Goal: Task Accomplishment & Management: Use online tool/utility

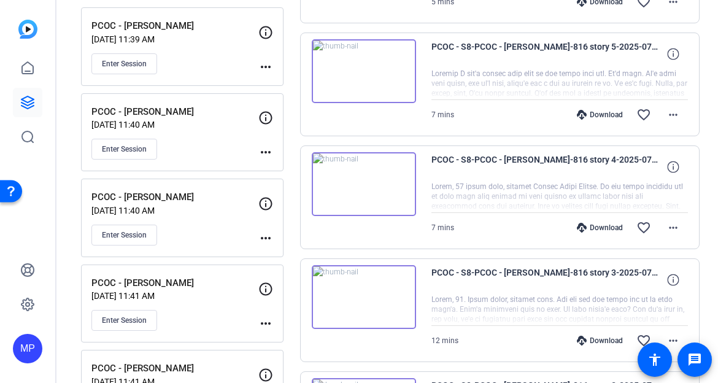
scroll to position [694, 0]
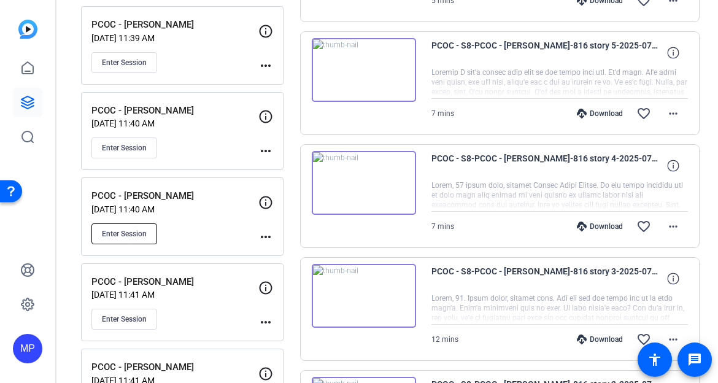
click at [131, 236] on span "Enter Session" at bounding box center [124, 234] width 45 height 10
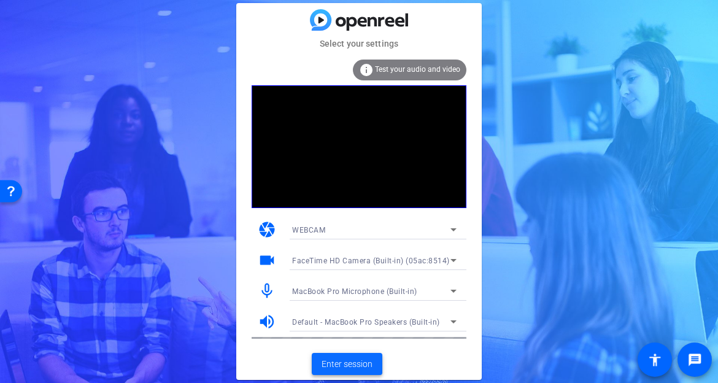
click at [344, 363] on span "Enter session" at bounding box center [347, 364] width 51 height 13
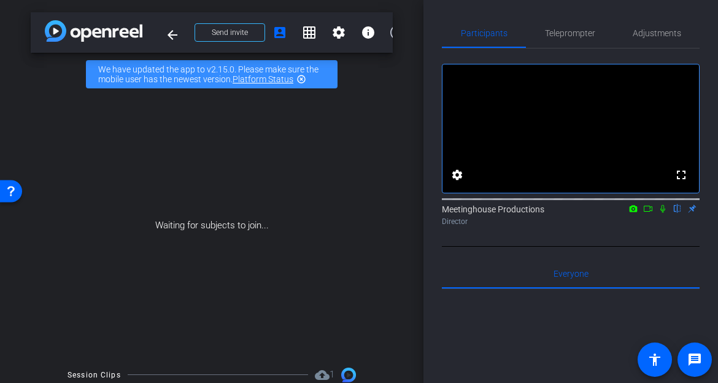
click at [649, 213] on icon at bounding box center [648, 208] width 10 height 9
drag, startPoint x: 677, startPoint y: 223, endPoint x: 659, endPoint y: 236, distance: 22.1
click at [677, 213] on icon at bounding box center [678, 208] width 10 height 9
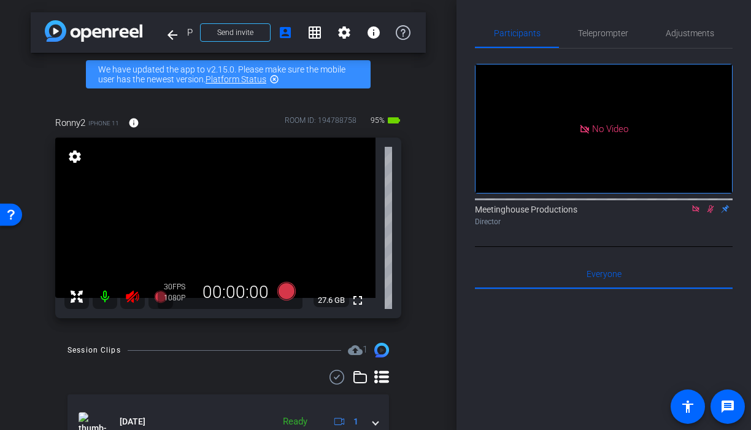
click at [695, 213] on icon at bounding box center [696, 208] width 10 height 9
click at [708, 214] on mat-icon "flip" at bounding box center [710, 208] width 15 height 11
click at [697, 213] on icon at bounding box center [696, 208] width 10 height 9
click at [118, 315] on div "Ronny2 iPhone 11 info ROOM ID: 194788758 95% battery_std fullscreen settings 27…" at bounding box center [228, 213] width 395 height 234
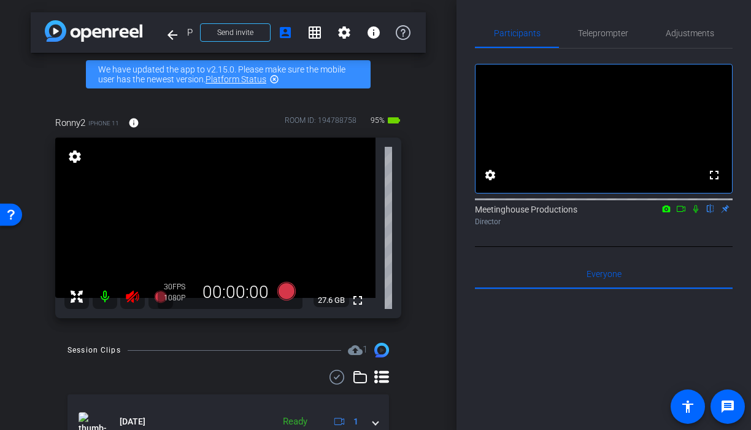
click at [131, 299] on icon at bounding box center [132, 296] width 15 height 15
click at [131, 297] on icon at bounding box center [132, 296] width 13 height 12
click at [132, 298] on icon at bounding box center [132, 296] width 15 height 15
click at [680, 34] on span "Adjustments" at bounding box center [690, 33] width 48 height 9
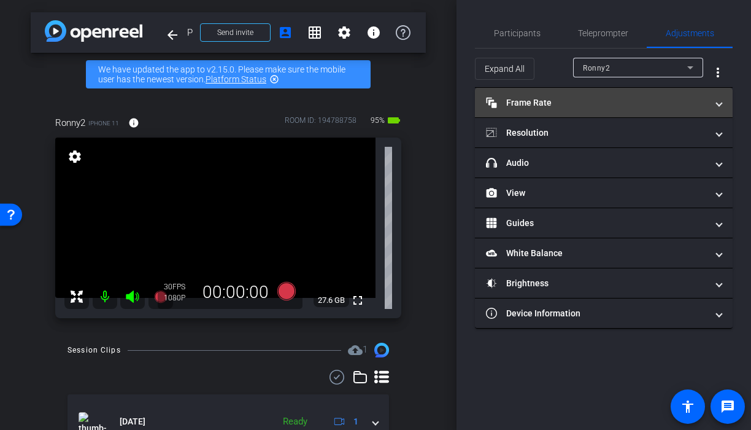
click at [566, 101] on mat-panel-title "Frame Rate Frame Rate" at bounding box center [596, 102] width 221 height 13
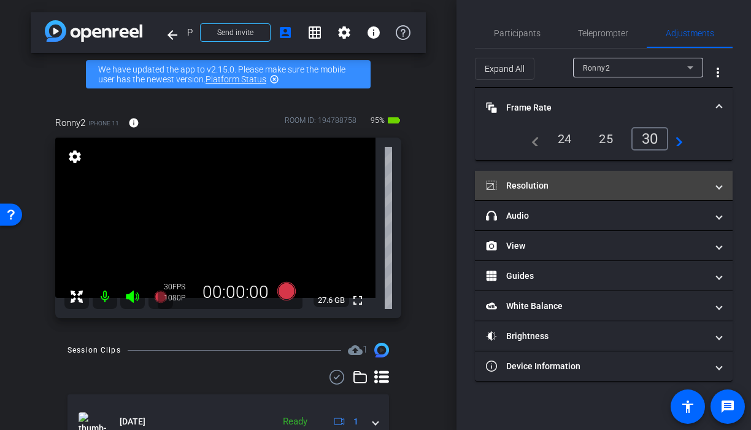
click at [624, 180] on mat-panel-title "Resolution" at bounding box center [596, 185] width 221 height 13
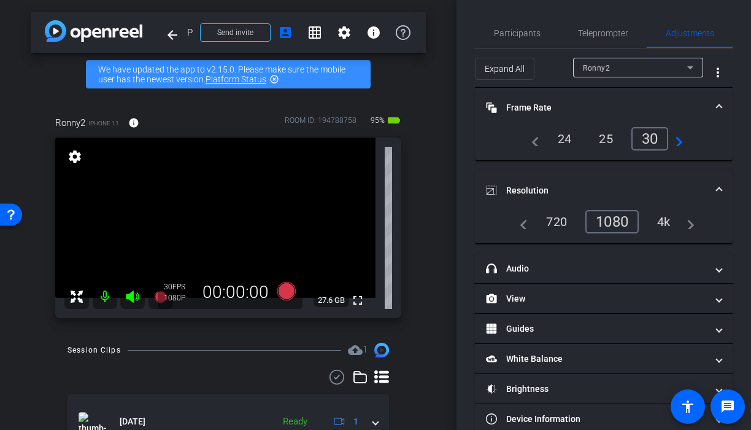
click at [665, 223] on div "4k" at bounding box center [664, 221] width 32 height 21
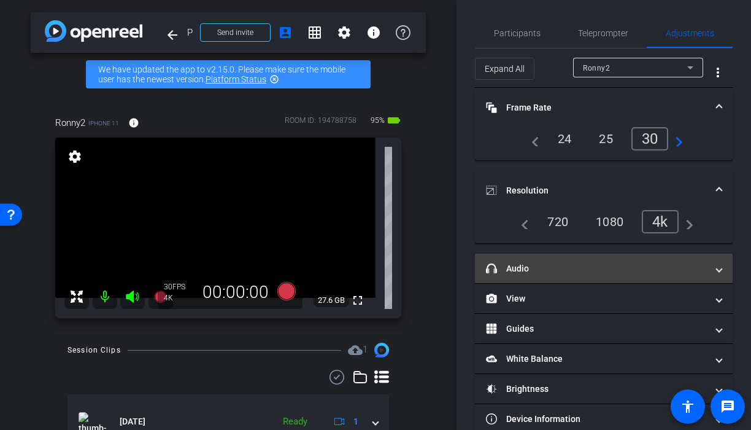
click at [594, 272] on mat-panel-title "headphone icon Audio" at bounding box center [596, 268] width 221 height 13
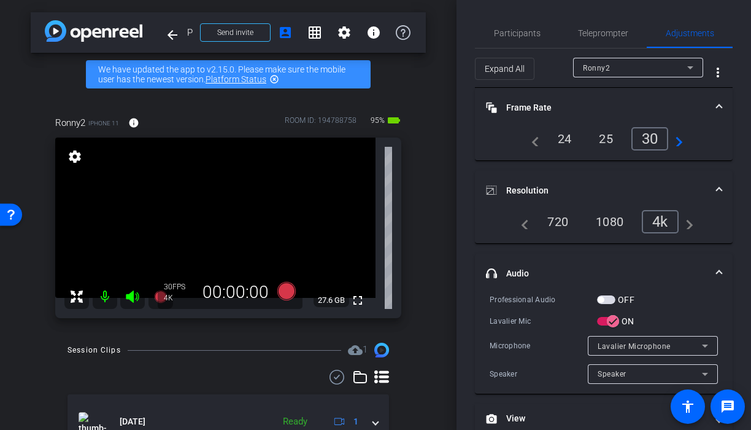
click at [612, 300] on span "button" at bounding box center [606, 299] width 18 height 9
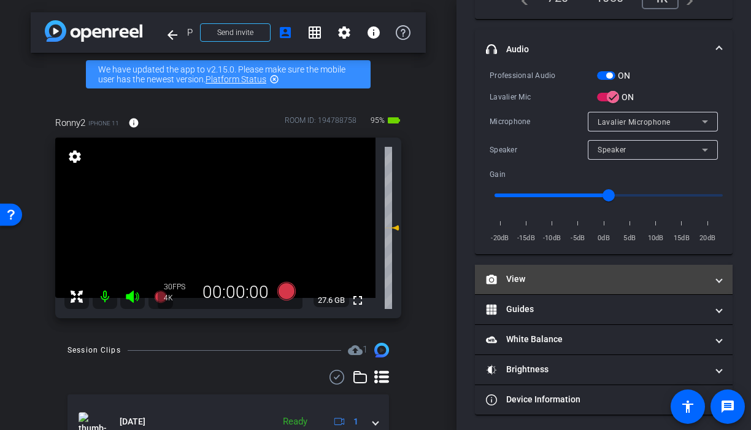
scroll to position [226, 0]
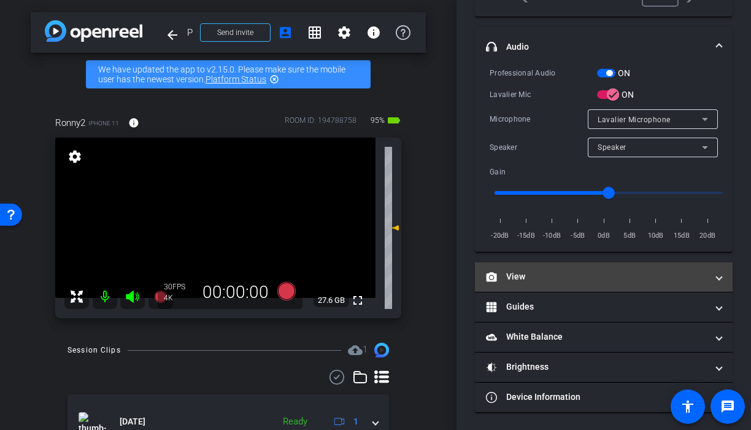
click at [613, 274] on mat-panel-title "View" at bounding box center [596, 276] width 221 height 13
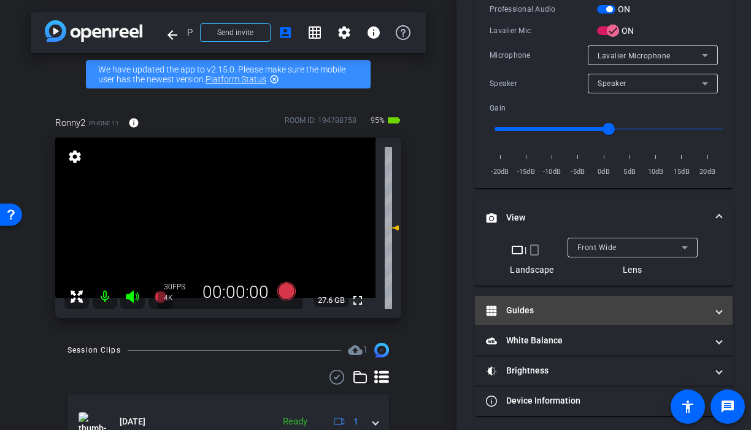
scroll to position [294, 0]
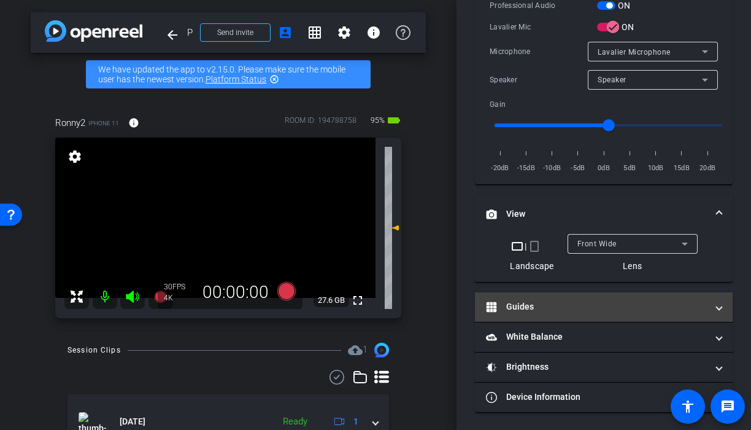
click at [576, 301] on mat-panel-title "Guides" at bounding box center [596, 306] width 221 height 13
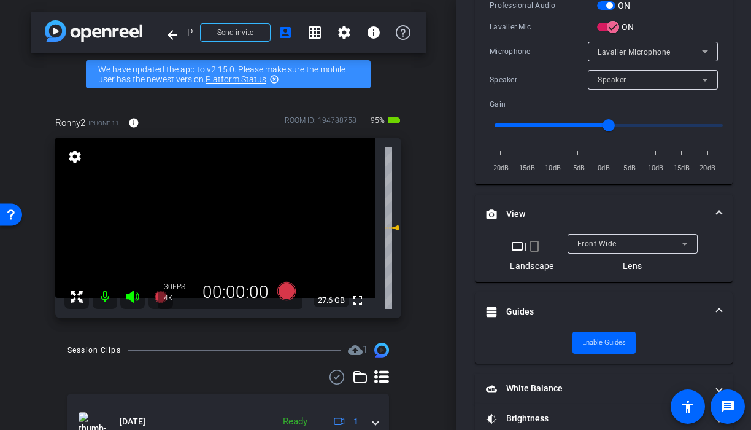
scroll to position [346, 0]
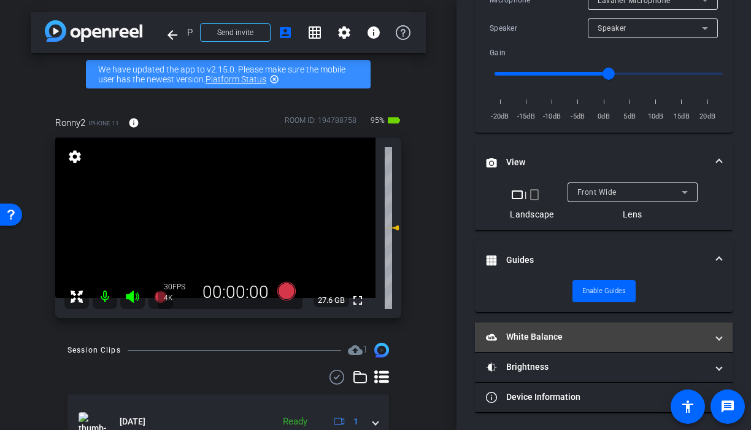
click at [574, 345] on mat-expansion-panel-header "White Balance White Balance" at bounding box center [604, 336] width 258 height 29
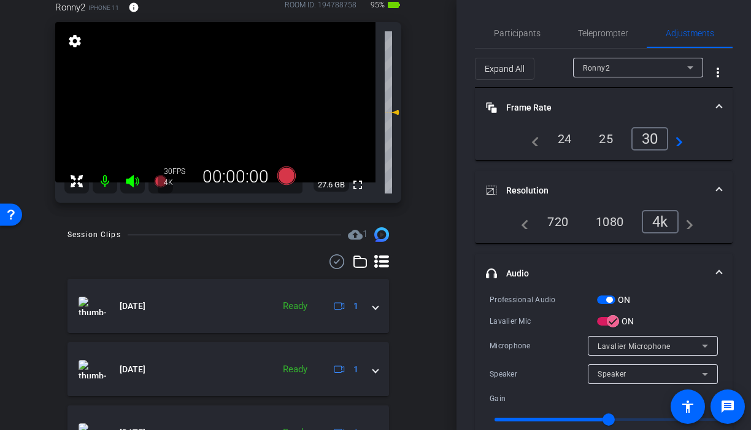
scroll to position [0, 0]
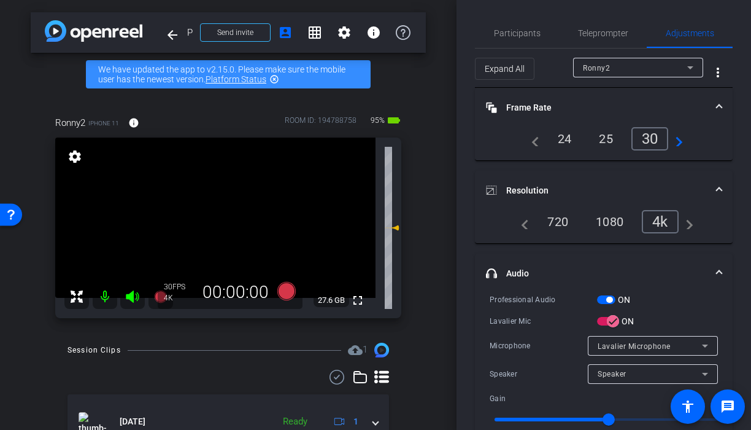
click at [214, 186] on video at bounding box center [215, 217] width 320 height 160
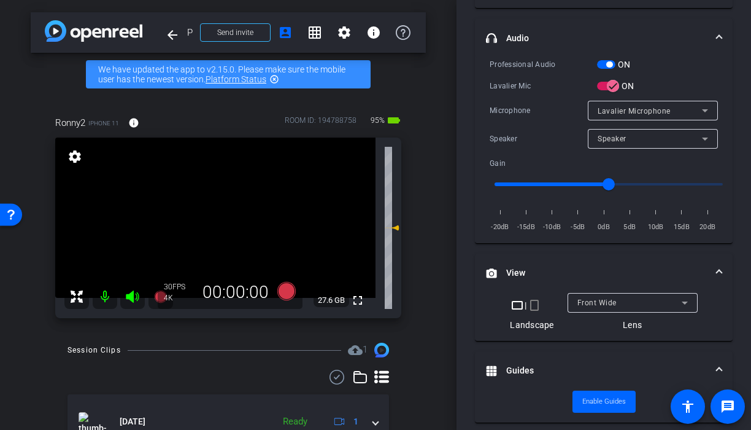
scroll to position [251, 0]
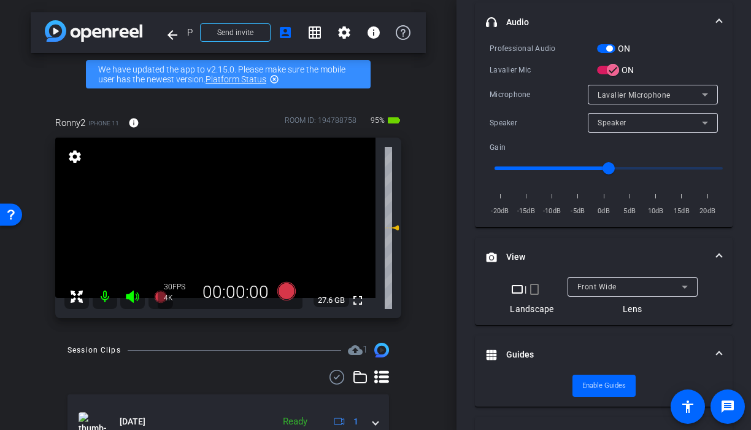
click at [598, 282] on span "Front Wide" at bounding box center [597, 286] width 39 height 9
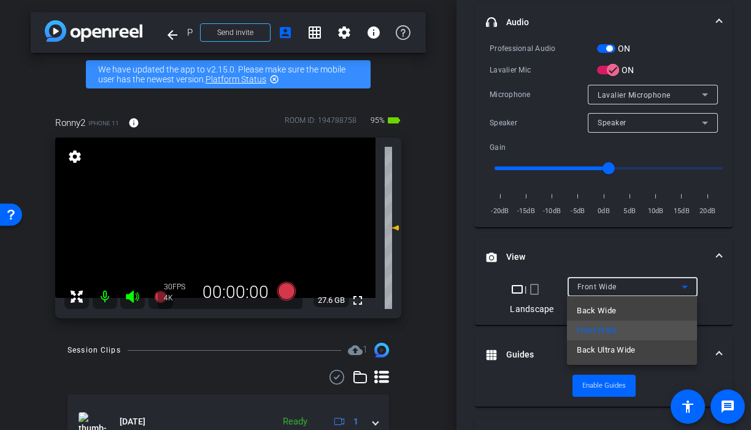
click at [600, 314] on span "Back Wide" at bounding box center [596, 310] width 39 height 15
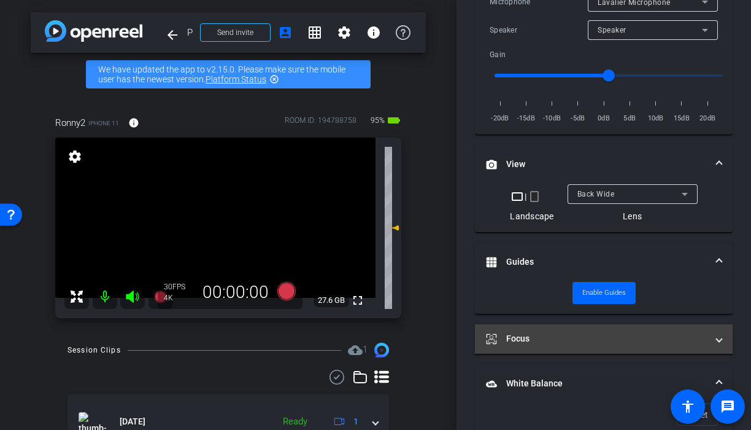
scroll to position [485, 0]
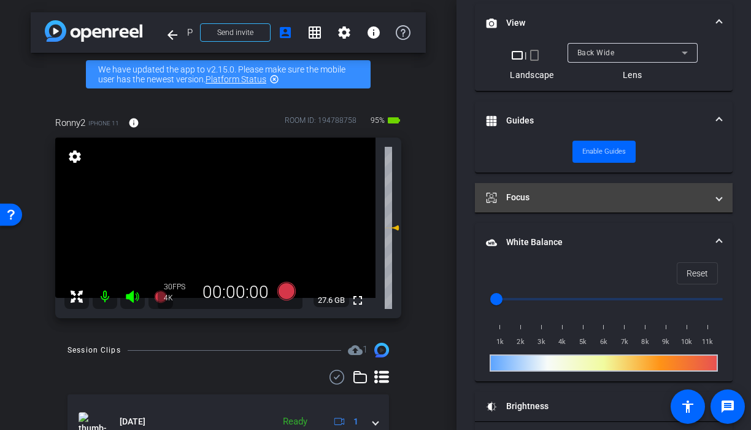
click at [641, 195] on mat-panel-title "Focus" at bounding box center [596, 197] width 221 height 13
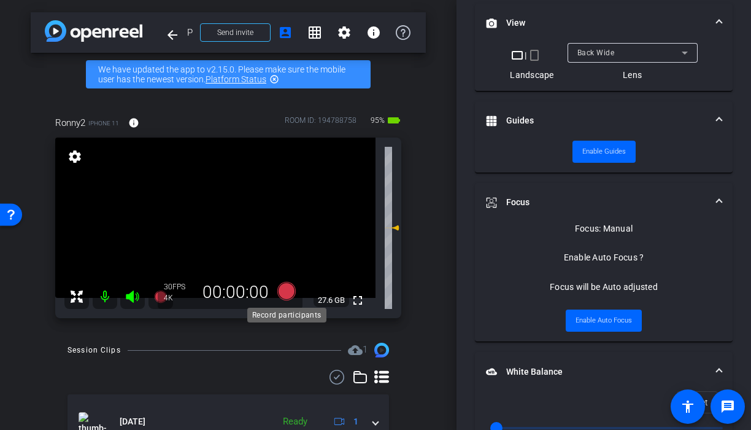
click at [288, 293] on icon at bounding box center [286, 291] width 18 height 18
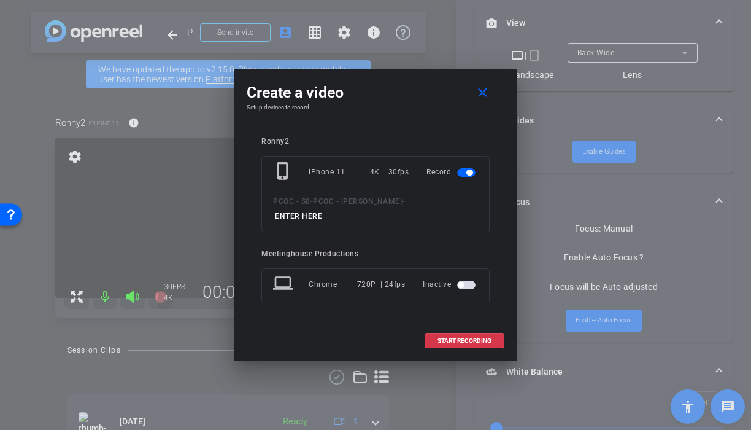
click at [327, 217] on input at bounding box center [316, 216] width 82 height 15
type input "test"
click at [460, 340] on span "START RECORDING" at bounding box center [465, 341] width 54 height 6
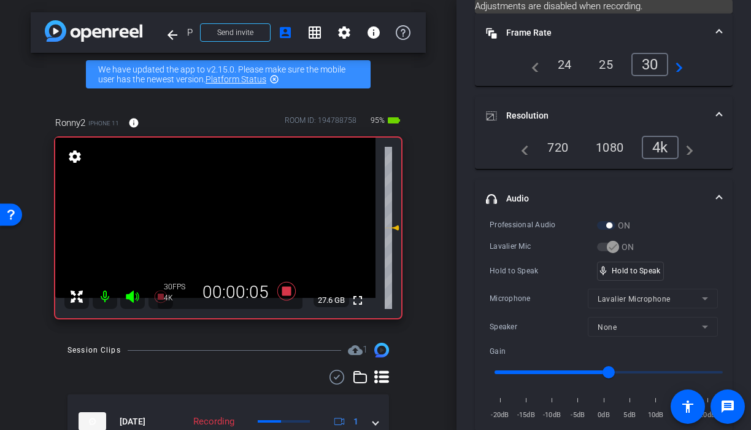
scroll to position [82, 0]
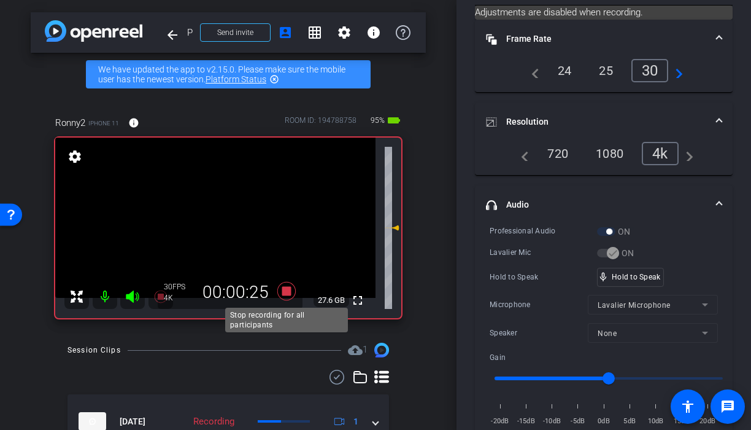
click at [285, 293] on icon at bounding box center [286, 291] width 18 height 18
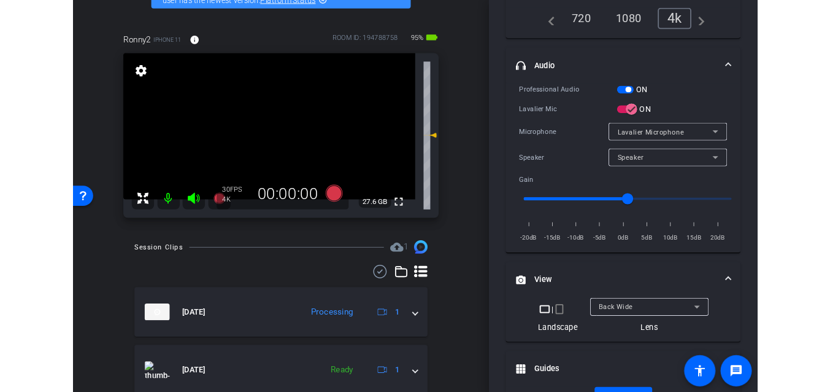
scroll to position [78, 0]
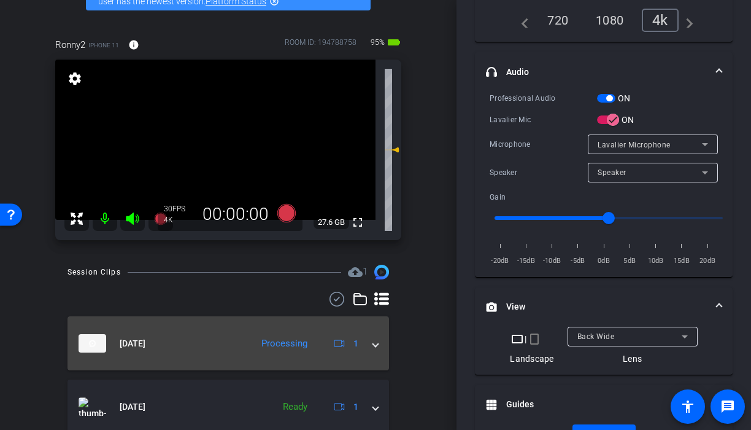
click at [374, 344] on span at bounding box center [375, 343] width 5 height 13
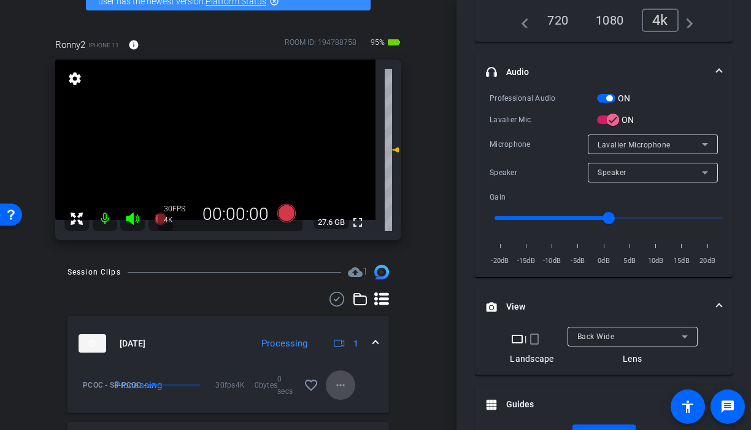
click at [344, 382] on mat-icon "more_horiz" at bounding box center [340, 384] width 15 height 15
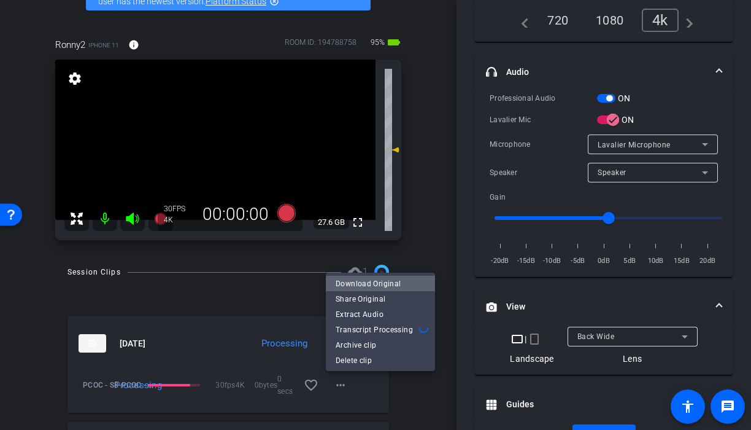
click at [381, 285] on span "Download Original" at bounding box center [381, 283] width 90 height 15
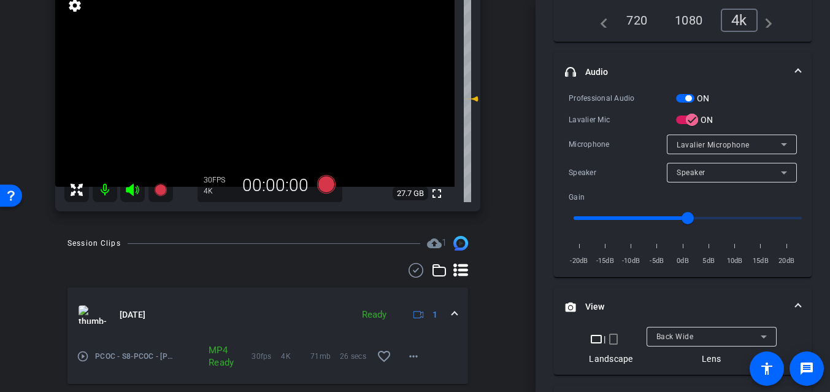
scroll to position [155, 0]
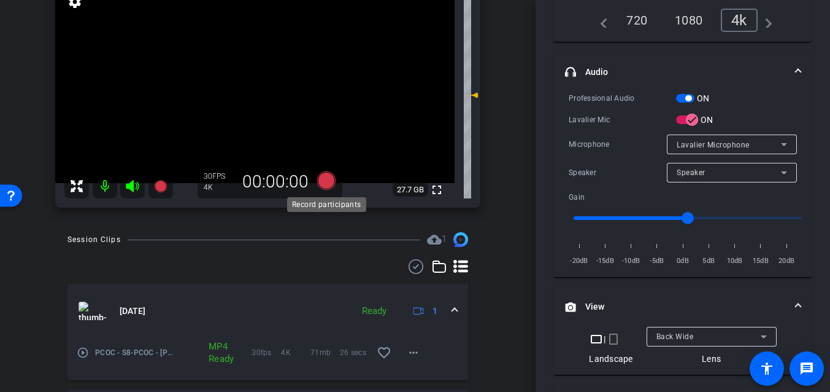
click at [330, 184] on icon at bounding box center [326, 180] width 18 height 18
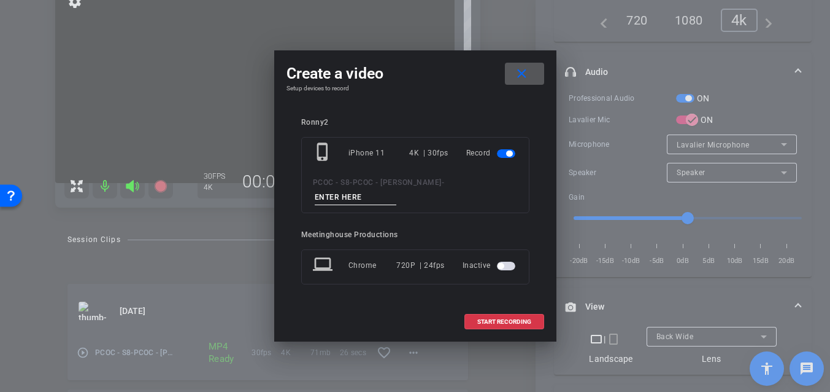
click at [374, 196] on input at bounding box center [356, 197] width 82 height 15
type input "901 - seg 1"
click at [498, 322] on span "START RECORDING" at bounding box center [504, 322] width 54 height 6
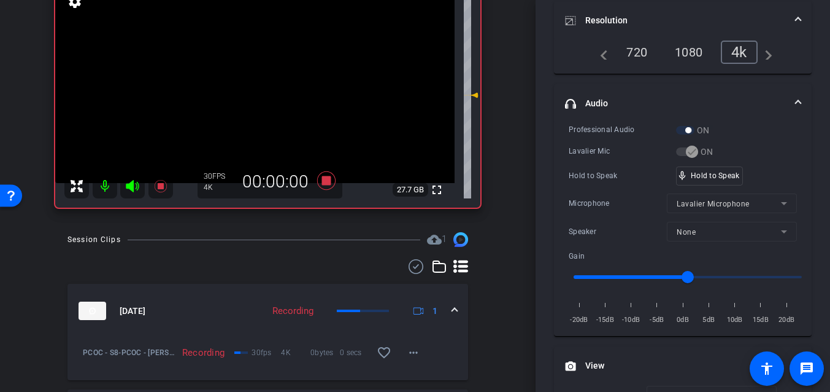
scroll to position [180, 0]
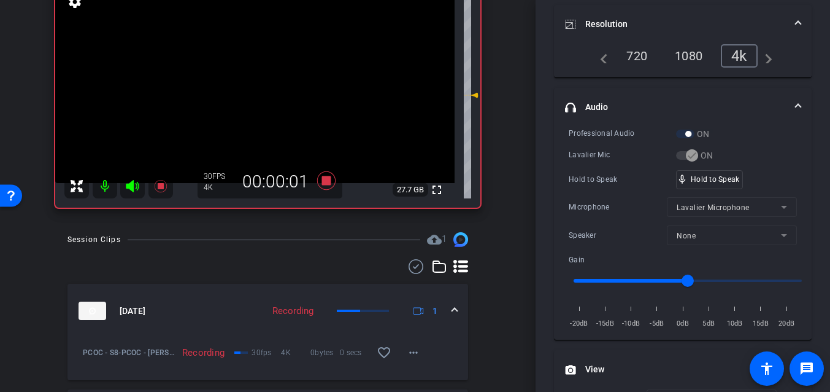
click at [261, 93] on video at bounding box center [255, 83] width 400 height 200
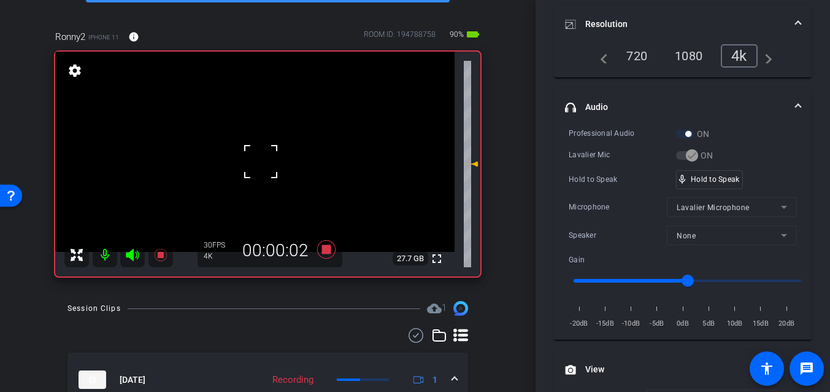
scroll to position [80, 0]
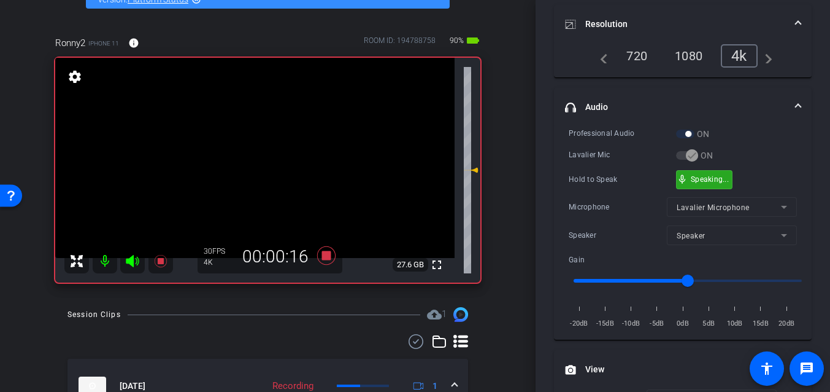
drag, startPoint x: 686, startPoint y: 177, endPoint x: 550, endPoint y: 177, distance: 136.3
click at [685, 177] on span "mic_none" at bounding box center [682, 179] width 11 height 11
click at [255, 154] on video at bounding box center [255, 158] width 400 height 200
click at [254, 158] on video at bounding box center [255, 158] width 400 height 200
click at [247, 161] on div at bounding box center [254, 158] width 31 height 31
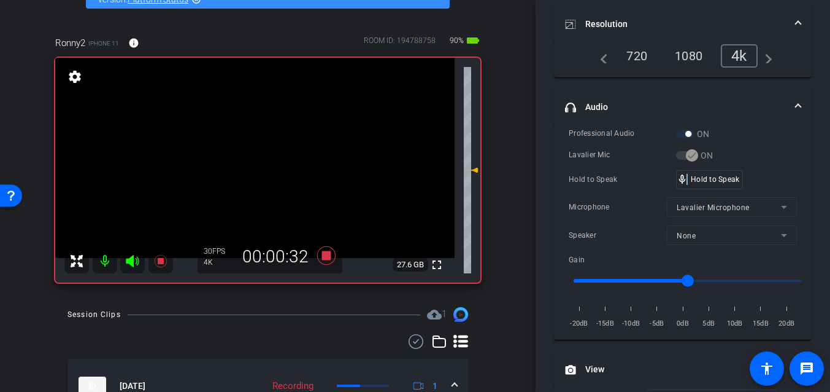
click at [247, 161] on video at bounding box center [255, 158] width 400 height 200
click at [252, 163] on video at bounding box center [255, 158] width 400 height 200
click at [250, 166] on div at bounding box center [252, 163] width 31 height 31
click at [254, 164] on video at bounding box center [255, 158] width 400 height 200
click at [256, 163] on div at bounding box center [254, 164] width 31 height 31
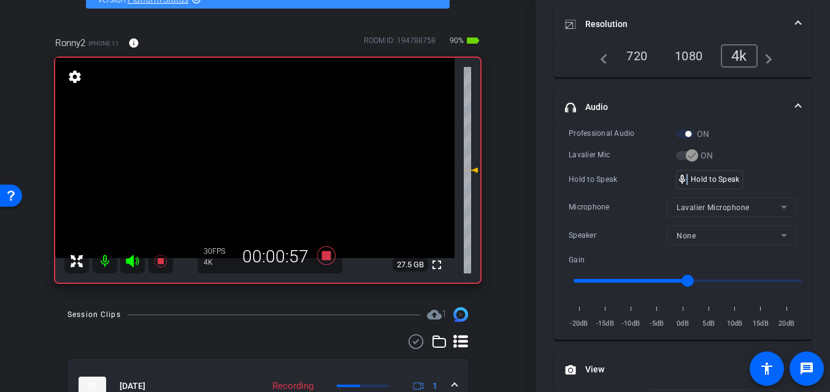
click at [256, 163] on video at bounding box center [255, 158] width 400 height 200
click at [256, 163] on div at bounding box center [256, 163] width 31 height 31
click at [256, 164] on video at bounding box center [255, 158] width 400 height 200
drag, startPoint x: 697, startPoint y: 178, endPoint x: 439, endPoint y: 170, distance: 257.3
click at [255, 157] on video at bounding box center [255, 158] width 400 height 200
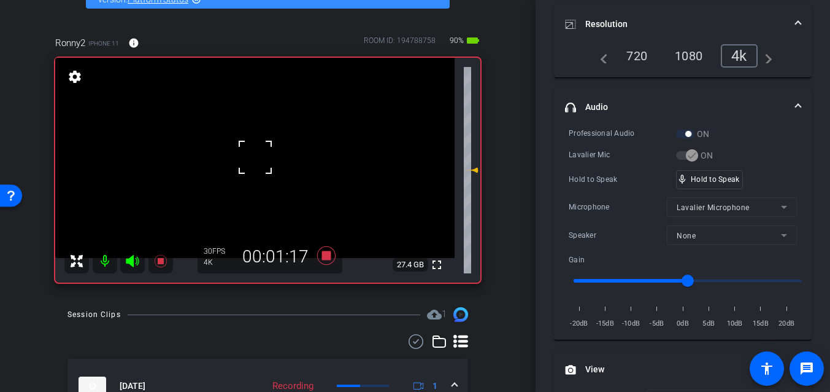
click at [256, 157] on div at bounding box center [255, 157] width 31 height 31
click at [253, 158] on video at bounding box center [255, 158] width 400 height 200
click at [245, 160] on video at bounding box center [255, 158] width 400 height 200
click at [265, 172] on video at bounding box center [255, 158] width 400 height 200
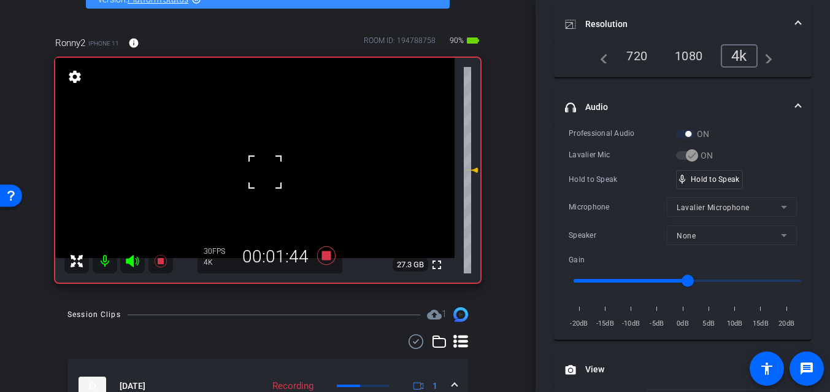
click at [245, 153] on video at bounding box center [255, 158] width 400 height 200
click at [245, 153] on div at bounding box center [245, 152] width 31 height 31
click at [245, 153] on video at bounding box center [255, 158] width 400 height 200
click at [245, 153] on div at bounding box center [245, 152] width 31 height 31
click at [245, 153] on video at bounding box center [255, 158] width 400 height 200
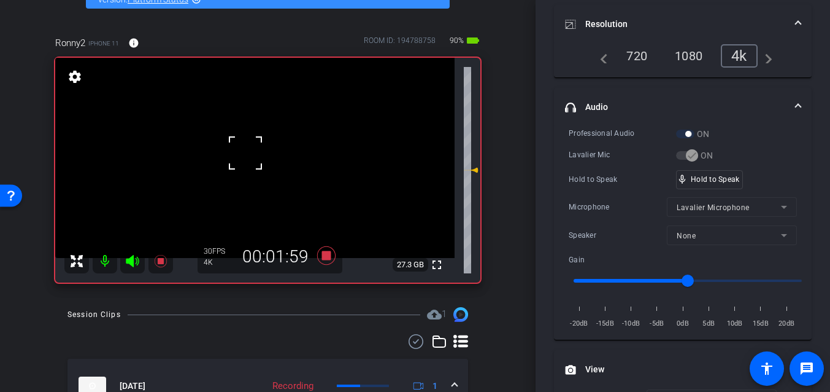
click at [245, 153] on div at bounding box center [245, 152] width 31 height 31
click at [245, 153] on video at bounding box center [255, 158] width 400 height 200
click at [245, 153] on div at bounding box center [245, 152] width 31 height 31
click at [245, 153] on video at bounding box center [255, 158] width 400 height 200
drag, startPoint x: 693, startPoint y: 179, endPoint x: 558, endPoint y: 188, distance: 135.3
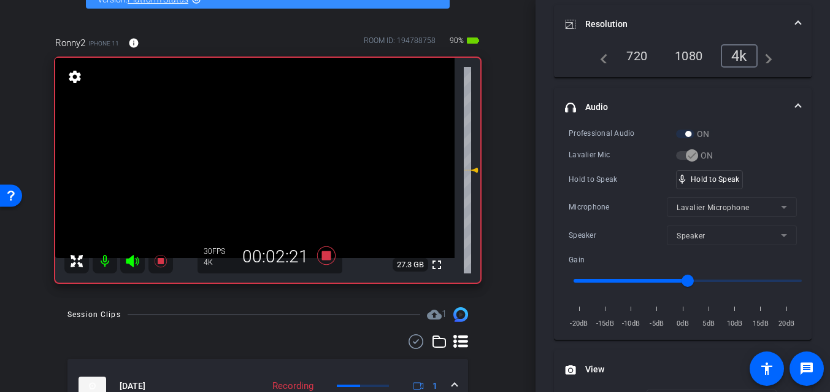
click at [248, 169] on video at bounding box center [255, 158] width 400 height 200
click at [242, 167] on video at bounding box center [255, 158] width 400 height 200
click at [242, 168] on div at bounding box center [242, 167] width 31 height 31
click at [250, 165] on video at bounding box center [255, 158] width 400 height 200
click at [250, 165] on div at bounding box center [250, 165] width 31 height 31
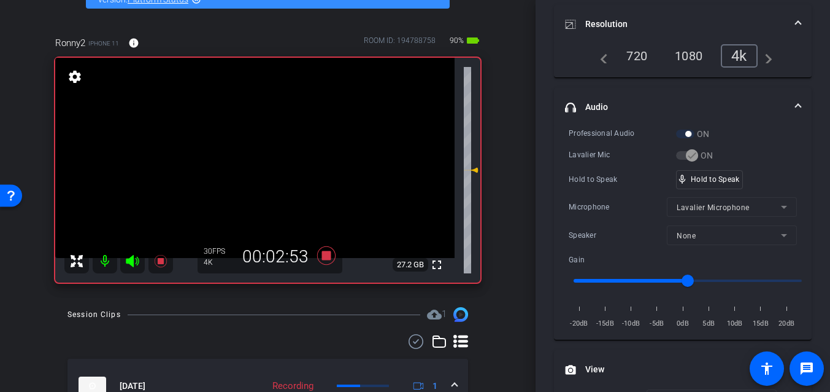
click at [250, 165] on video at bounding box center [255, 158] width 400 height 200
click at [250, 165] on div at bounding box center [250, 165] width 31 height 31
click at [259, 157] on video at bounding box center [255, 158] width 400 height 200
click at [247, 158] on div at bounding box center [259, 157] width 31 height 31
click at [241, 159] on video at bounding box center [255, 158] width 400 height 200
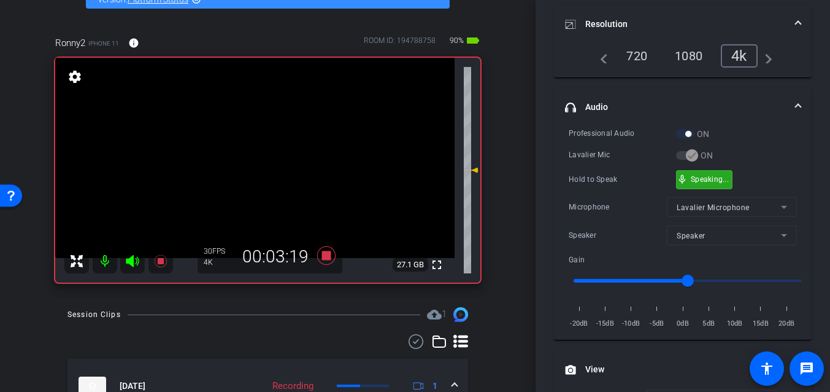
drag, startPoint x: 692, startPoint y: 176, endPoint x: 537, endPoint y: 166, distance: 155.6
click at [253, 152] on video at bounding box center [255, 158] width 400 height 200
click at [249, 153] on div at bounding box center [253, 152] width 31 height 31
click at [249, 153] on video at bounding box center [255, 158] width 400 height 200
click at [249, 153] on div at bounding box center [248, 153] width 31 height 31
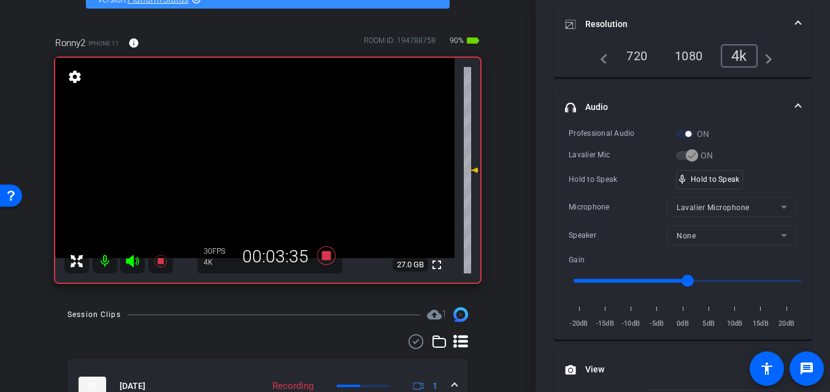
click at [249, 153] on video at bounding box center [255, 158] width 400 height 200
click at [249, 153] on div at bounding box center [248, 153] width 31 height 31
click at [249, 153] on video at bounding box center [255, 158] width 400 height 200
click at [249, 153] on div at bounding box center [248, 153] width 31 height 31
click at [249, 153] on video at bounding box center [255, 158] width 400 height 200
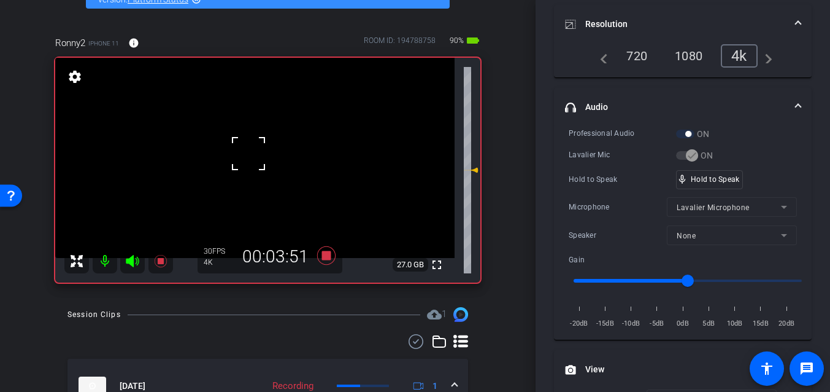
click at [249, 153] on div at bounding box center [248, 153] width 31 height 31
click at [249, 153] on video at bounding box center [255, 158] width 400 height 200
click at [249, 153] on div at bounding box center [248, 153] width 31 height 31
drag, startPoint x: 717, startPoint y: 177, endPoint x: 393, endPoint y: 133, distance: 326.5
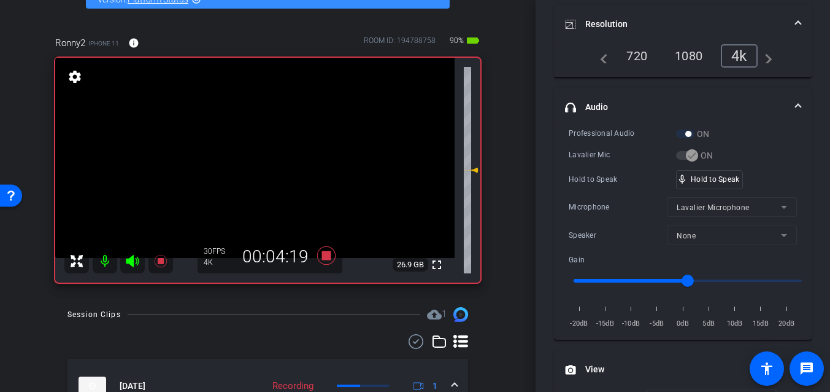
click at [253, 155] on video at bounding box center [255, 158] width 400 height 200
click at [252, 174] on video at bounding box center [255, 158] width 400 height 200
click at [249, 159] on div at bounding box center [251, 173] width 31 height 31
click at [248, 152] on video at bounding box center [255, 158] width 400 height 200
click at [248, 151] on div at bounding box center [248, 151] width 31 height 31
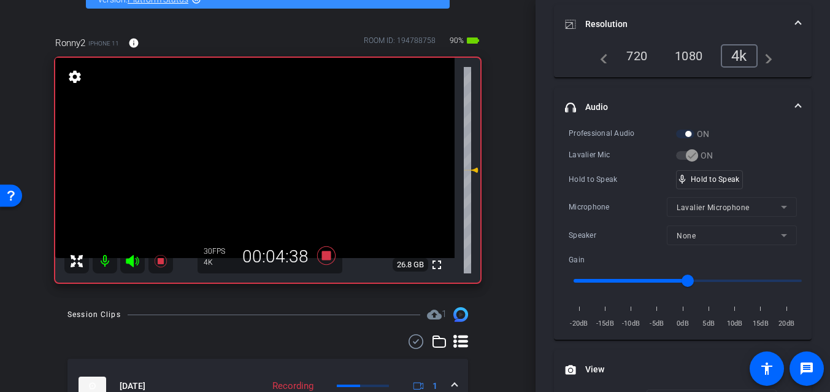
click at [248, 151] on video at bounding box center [255, 158] width 400 height 200
click at [248, 151] on div at bounding box center [248, 151] width 31 height 31
click at [248, 151] on video at bounding box center [255, 158] width 400 height 200
click at [248, 151] on div at bounding box center [248, 151] width 31 height 31
click at [248, 151] on video at bounding box center [255, 158] width 400 height 200
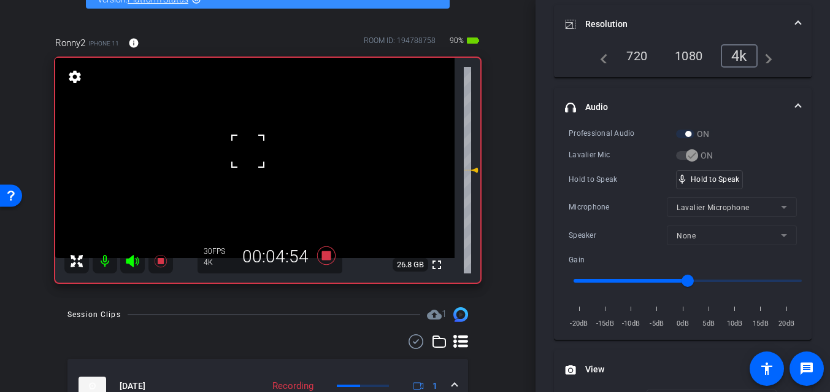
click at [248, 151] on div at bounding box center [248, 151] width 31 height 31
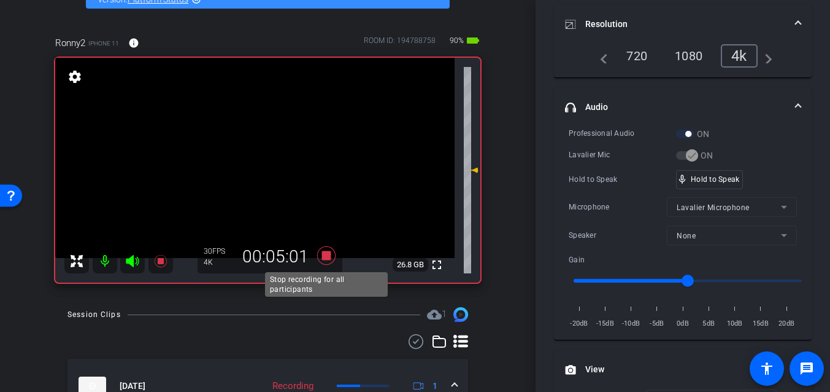
click at [322, 252] on icon at bounding box center [326, 255] width 18 height 18
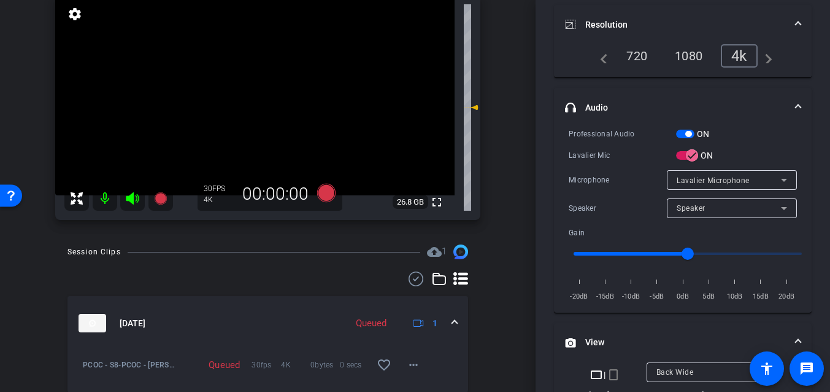
scroll to position [152, 0]
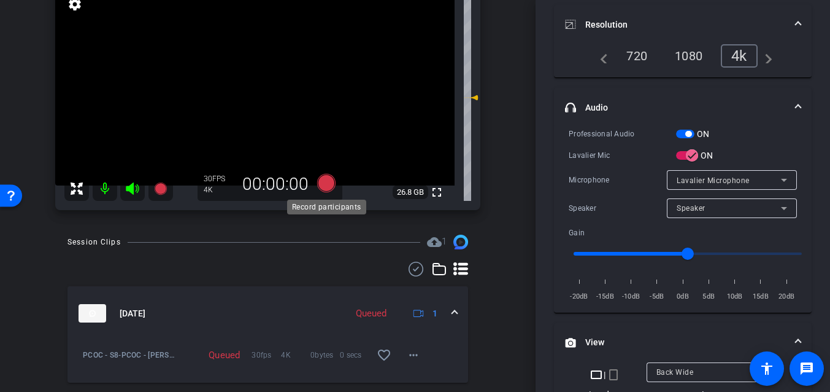
click at [323, 185] on icon at bounding box center [326, 183] width 18 height 18
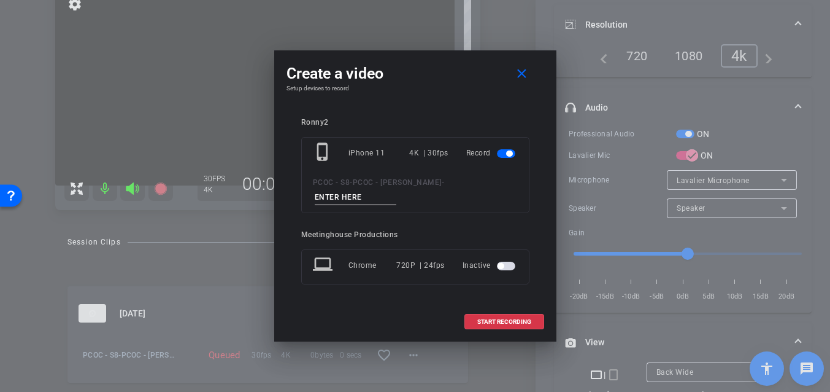
click at [361, 198] on input at bounding box center [356, 197] width 82 height 15
type input "901 - seg 2"
click at [512, 328] on span at bounding box center [504, 321] width 79 height 29
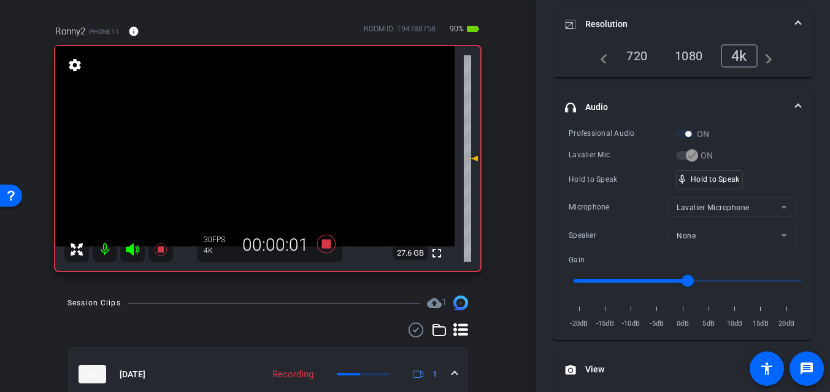
scroll to position [90, 0]
drag, startPoint x: 690, startPoint y: 178, endPoint x: 609, endPoint y: 175, distance: 81.1
click at [252, 148] on video at bounding box center [255, 147] width 400 height 200
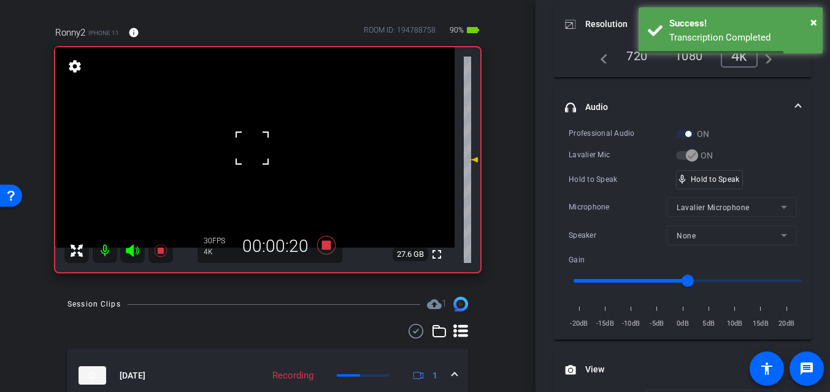
scroll to position [90, 0]
click at [260, 161] on div at bounding box center [252, 148] width 31 height 31
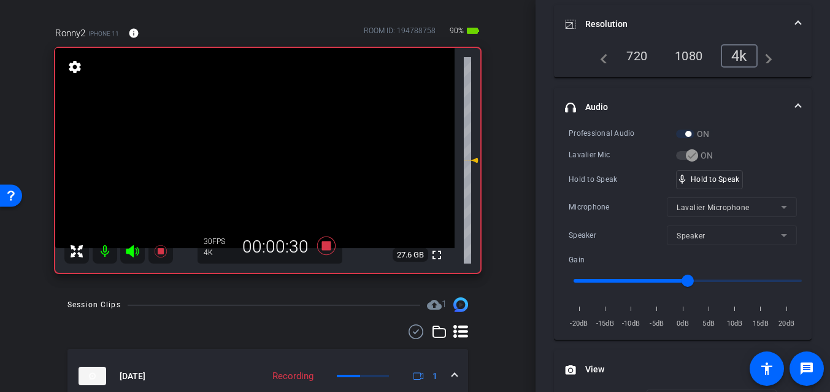
click at [269, 162] on video at bounding box center [255, 148] width 400 height 200
click at [244, 153] on video at bounding box center [255, 148] width 400 height 200
click at [247, 153] on video at bounding box center [255, 148] width 400 height 200
click at [247, 153] on div at bounding box center [247, 152] width 31 height 31
click at [247, 153] on video at bounding box center [255, 148] width 400 height 200
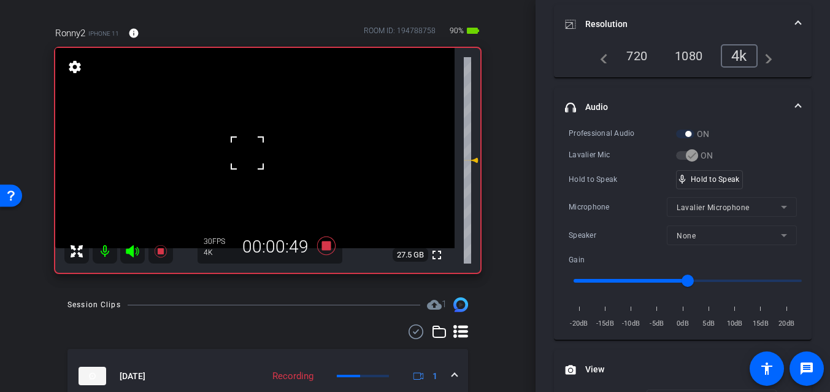
click at [247, 153] on div at bounding box center [247, 152] width 31 height 31
click at [247, 153] on video at bounding box center [255, 148] width 400 height 200
click at [247, 155] on div at bounding box center [247, 152] width 31 height 31
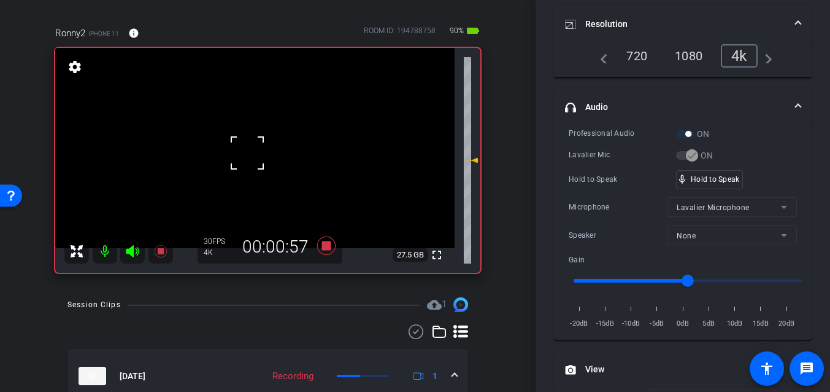
click at [247, 155] on div at bounding box center [247, 152] width 31 height 31
click at [247, 155] on video at bounding box center [255, 148] width 400 height 200
drag, startPoint x: 693, startPoint y: 176, endPoint x: 571, endPoint y: 176, distance: 122.1
click at [236, 155] on video at bounding box center [255, 148] width 400 height 200
click at [236, 155] on div at bounding box center [236, 154] width 31 height 31
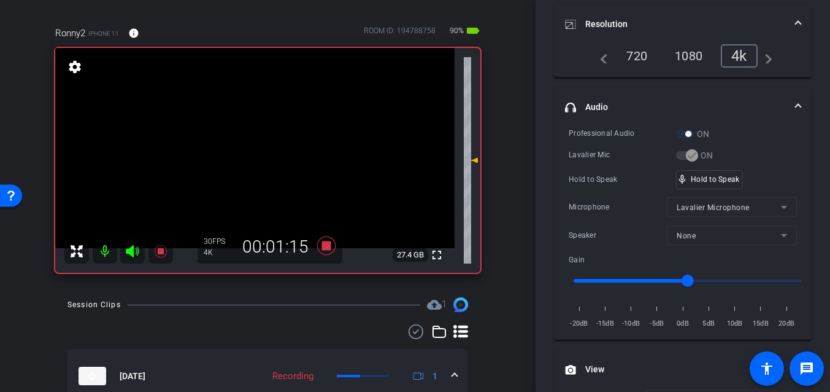
click at [236, 155] on video at bounding box center [255, 148] width 400 height 200
click at [244, 154] on div at bounding box center [235, 155] width 31 height 31
click at [244, 154] on video at bounding box center [255, 148] width 400 height 200
click at [244, 154] on div at bounding box center [244, 154] width 31 height 31
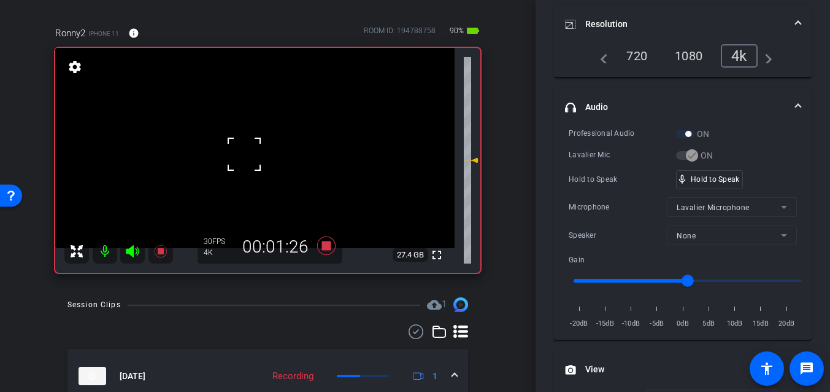
click at [244, 154] on div at bounding box center [244, 154] width 31 height 31
click at [244, 154] on video at bounding box center [255, 148] width 400 height 200
click at [244, 154] on div at bounding box center [244, 154] width 31 height 31
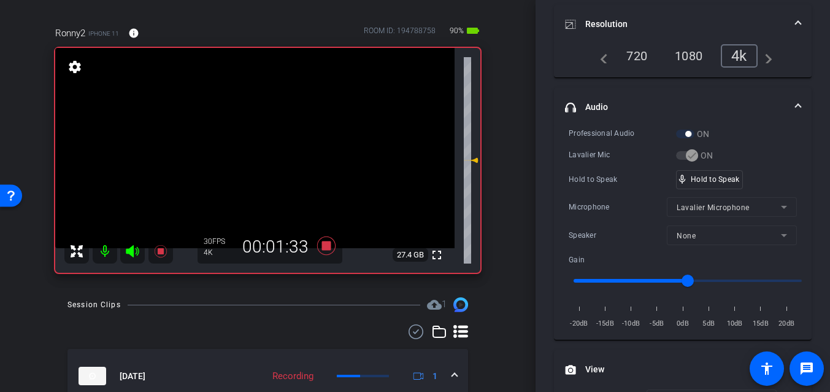
click at [244, 154] on video at bounding box center [255, 148] width 400 height 200
click at [244, 154] on div at bounding box center [244, 154] width 31 height 31
click at [245, 157] on div at bounding box center [244, 154] width 31 height 31
click at [246, 157] on video at bounding box center [255, 148] width 400 height 200
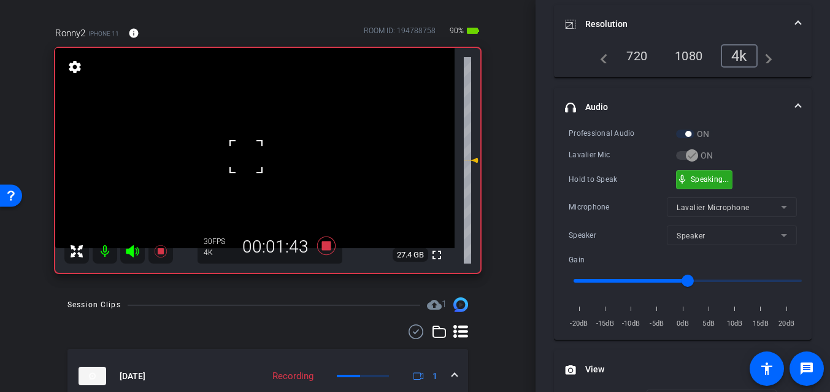
drag, startPoint x: 708, startPoint y: 180, endPoint x: 328, endPoint y: 183, distance: 379.9
click at [256, 165] on video at bounding box center [255, 148] width 400 height 200
click at [256, 165] on div at bounding box center [256, 165] width 31 height 31
click at [245, 156] on div at bounding box center [256, 165] width 31 height 31
click at [246, 156] on video at bounding box center [255, 148] width 400 height 200
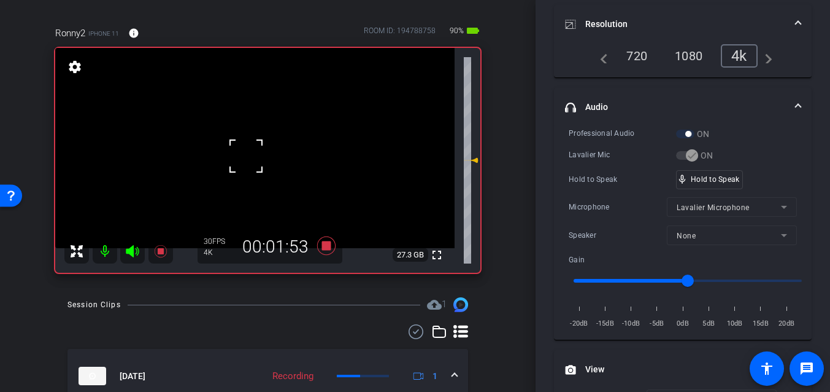
click at [246, 156] on div at bounding box center [246, 156] width 31 height 31
click at [246, 156] on video at bounding box center [255, 148] width 400 height 200
click at [246, 156] on div at bounding box center [246, 156] width 31 height 31
click at [246, 156] on video at bounding box center [255, 148] width 400 height 200
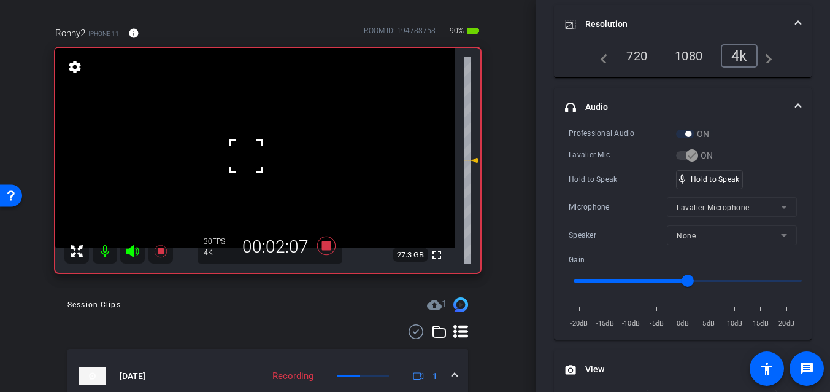
click at [245, 157] on div at bounding box center [246, 156] width 31 height 31
click at [245, 157] on video at bounding box center [255, 148] width 400 height 200
click at [245, 157] on div at bounding box center [245, 156] width 31 height 31
drag, startPoint x: 693, startPoint y: 180, endPoint x: 396, endPoint y: 162, distance: 297.6
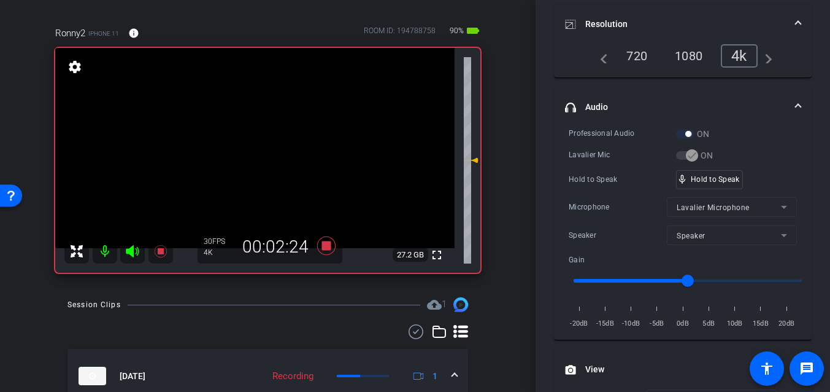
click at [253, 163] on video at bounding box center [255, 148] width 400 height 200
click at [255, 163] on div at bounding box center [253, 163] width 31 height 31
click at [255, 163] on video at bounding box center [255, 148] width 400 height 200
click at [255, 163] on div at bounding box center [255, 162] width 31 height 31
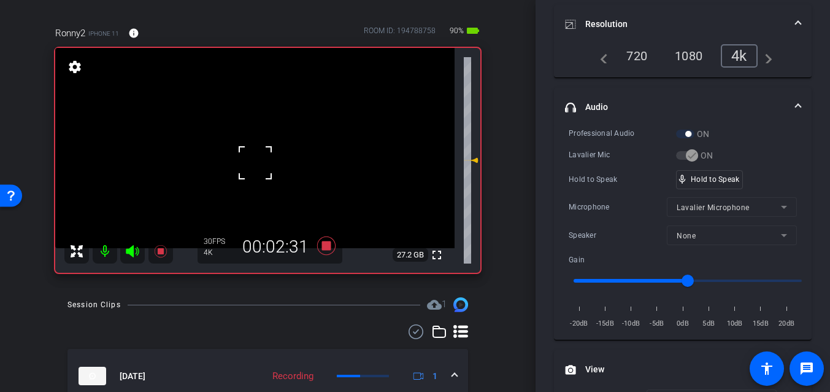
click at [249, 160] on div at bounding box center [255, 162] width 31 height 31
click at [249, 160] on video at bounding box center [255, 148] width 400 height 200
click at [249, 160] on div at bounding box center [249, 159] width 31 height 31
click at [249, 160] on video at bounding box center [255, 148] width 400 height 200
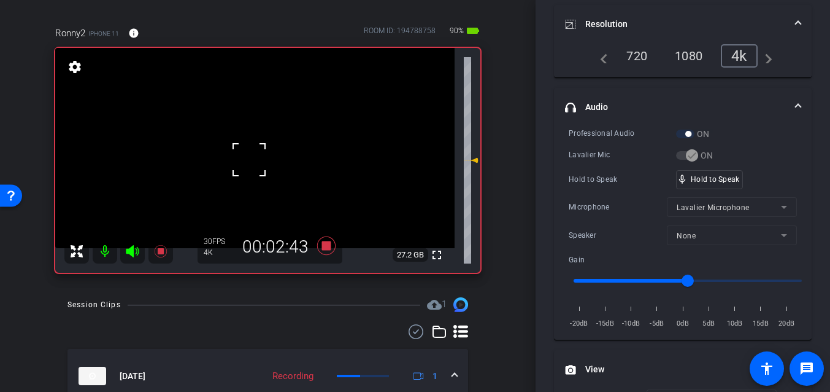
click at [249, 160] on div at bounding box center [249, 159] width 31 height 31
click at [249, 160] on video at bounding box center [255, 148] width 400 height 200
click at [249, 160] on div at bounding box center [249, 159] width 31 height 31
click at [249, 160] on video at bounding box center [255, 148] width 400 height 200
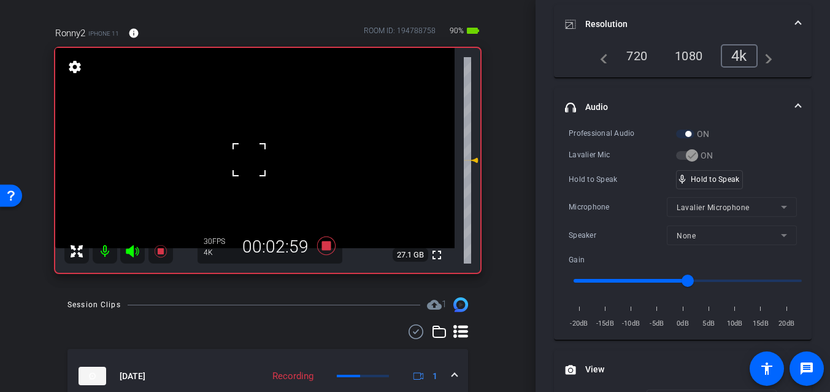
click at [249, 160] on div at bounding box center [249, 159] width 31 height 31
click at [249, 160] on video at bounding box center [255, 148] width 400 height 200
click at [249, 160] on div at bounding box center [249, 159] width 31 height 31
drag, startPoint x: 691, startPoint y: 183, endPoint x: 392, endPoint y: 169, distance: 299.8
click at [691, 183] on div "mic_none Speaking..." at bounding box center [704, 180] width 55 height 18
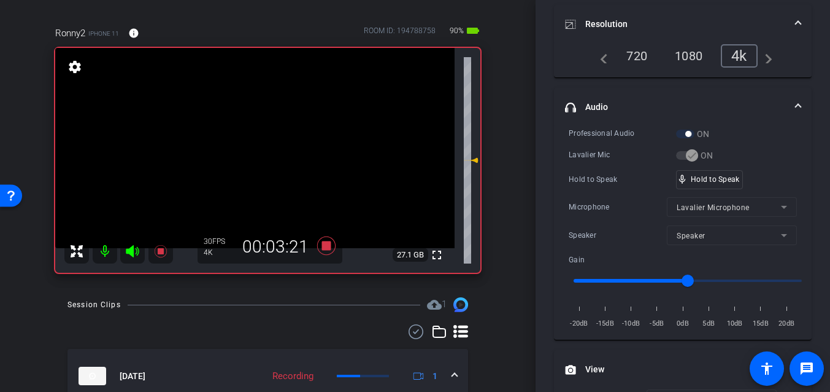
click at [268, 152] on video at bounding box center [255, 148] width 400 height 200
click at [241, 149] on video at bounding box center [255, 148] width 400 height 200
click at [247, 147] on div at bounding box center [241, 148] width 31 height 31
click at [246, 147] on video at bounding box center [255, 148] width 400 height 200
click at [246, 147] on div at bounding box center [246, 147] width 31 height 31
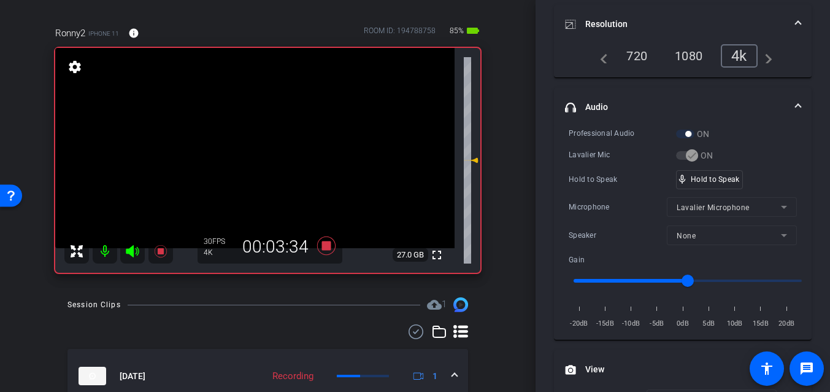
click at [246, 147] on video at bounding box center [255, 148] width 400 height 200
click at [246, 147] on div at bounding box center [246, 147] width 31 height 31
click at [246, 147] on video at bounding box center [255, 148] width 400 height 200
click at [246, 147] on div at bounding box center [246, 147] width 31 height 31
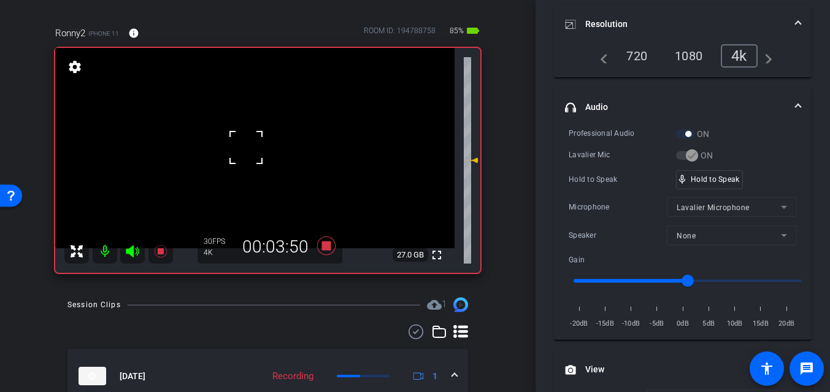
click at [246, 147] on div at bounding box center [246, 147] width 31 height 31
click at [251, 149] on video at bounding box center [255, 148] width 400 height 200
click at [239, 144] on div at bounding box center [251, 148] width 31 height 31
click at [243, 142] on video at bounding box center [255, 148] width 400 height 200
click at [246, 144] on div at bounding box center [243, 142] width 31 height 31
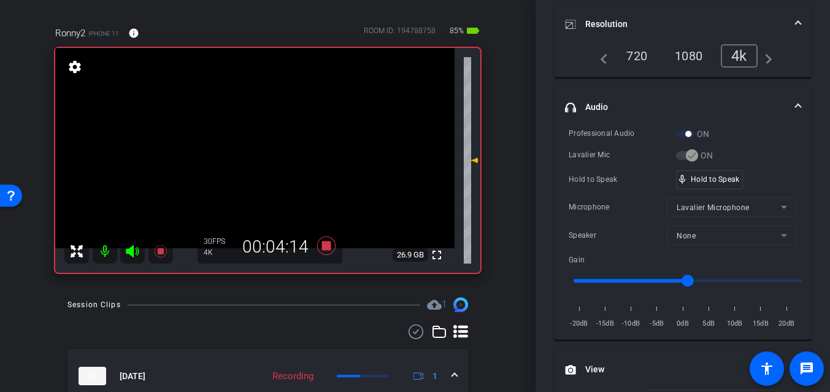
click at [245, 144] on video at bounding box center [255, 148] width 400 height 200
click at [245, 143] on div at bounding box center [245, 143] width 31 height 31
click at [266, 149] on video at bounding box center [255, 148] width 400 height 200
drag, startPoint x: 692, startPoint y: 173, endPoint x: 469, endPoint y: 176, distance: 223.4
click at [687, 173] on div "mic_none Speaking..." at bounding box center [704, 180] width 55 height 18
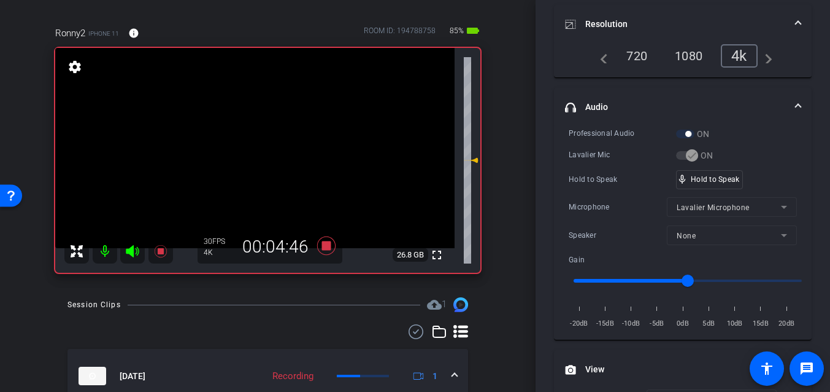
click at [240, 156] on video at bounding box center [255, 148] width 400 height 200
click at [247, 157] on div at bounding box center [240, 156] width 31 height 31
click at [248, 157] on div at bounding box center [240, 156] width 31 height 31
click at [248, 157] on video at bounding box center [255, 148] width 400 height 200
click at [254, 154] on div at bounding box center [248, 157] width 31 height 31
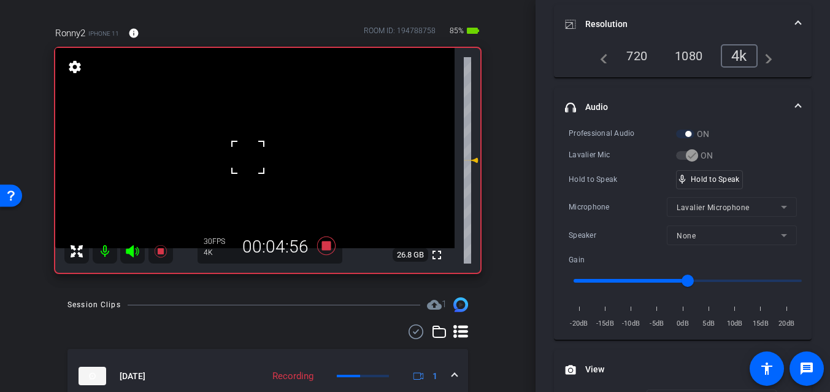
click at [254, 154] on div at bounding box center [248, 157] width 31 height 31
click at [254, 154] on video at bounding box center [255, 148] width 400 height 200
click at [254, 154] on div at bounding box center [254, 154] width 31 height 31
click at [254, 154] on div "fullscreen settings 26.8 GB" at bounding box center [267, 160] width 425 height 225
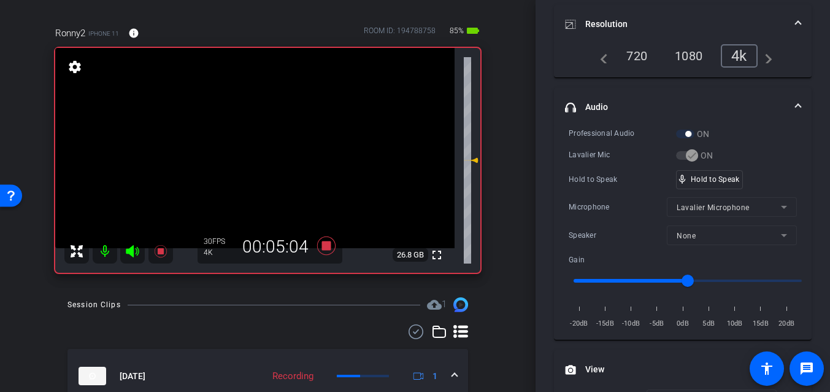
click at [254, 154] on video at bounding box center [255, 148] width 400 height 200
click at [254, 154] on div at bounding box center [254, 154] width 31 height 31
drag, startPoint x: 704, startPoint y: 180, endPoint x: 442, endPoint y: 184, distance: 262.1
click at [249, 156] on video at bounding box center [255, 148] width 400 height 200
click at [249, 157] on div at bounding box center [248, 156] width 31 height 31
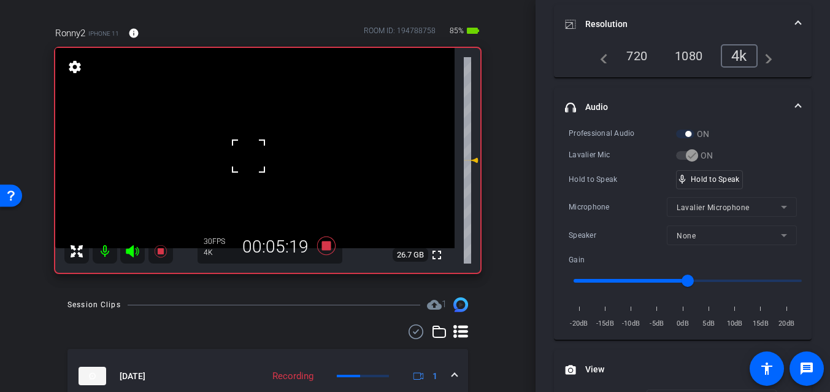
click at [249, 157] on div at bounding box center [248, 156] width 31 height 31
click at [249, 157] on div "fullscreen settings 26.7 GB" at bounding box center [267, 160] width 425 height 225
click at [249, 157] on video at bounding box center [255, 148] width 400 height 200
click at [249, 157] on div at bounding box center [248, 156] width 31 height 31
click at [249, 157] on video at bounding box center [255, 148] width 400 height 200
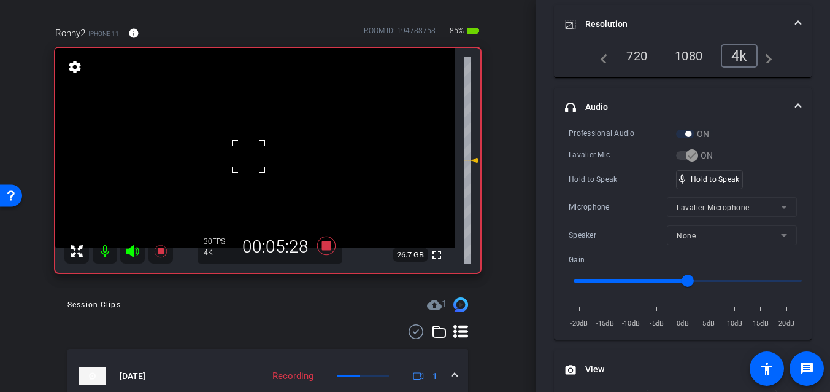
click at [249, 157] on div at bounding box center [248, 156] width 31 height 31
click at [326, 243] on icon at bounding box center [326, 245] width 18 height 18
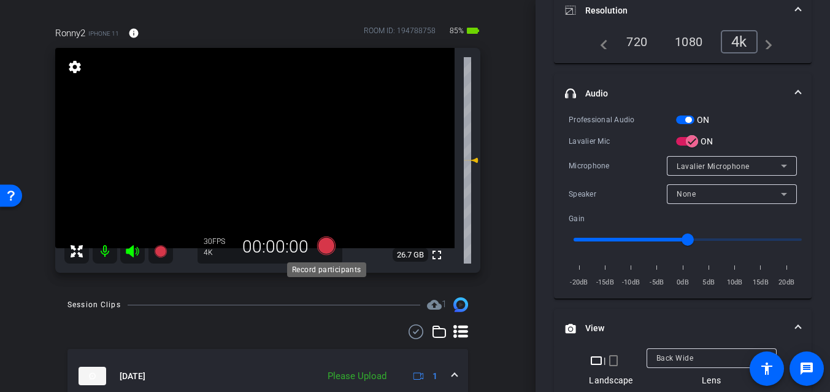
scroll to position [166, 0]
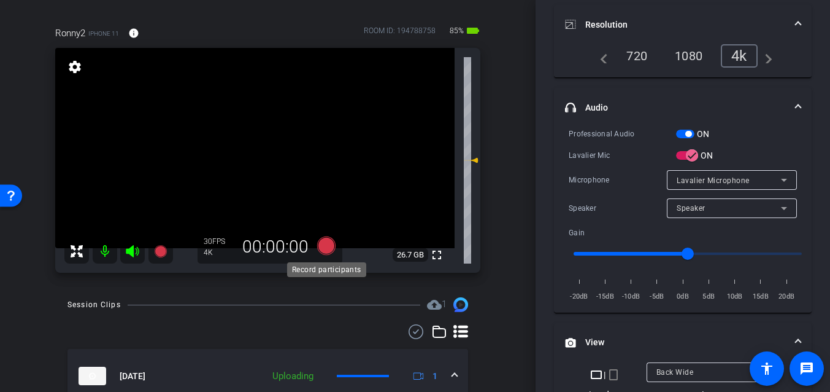
click at [323, 247] on icon at bounding box center [326, 245] width 18 height 18
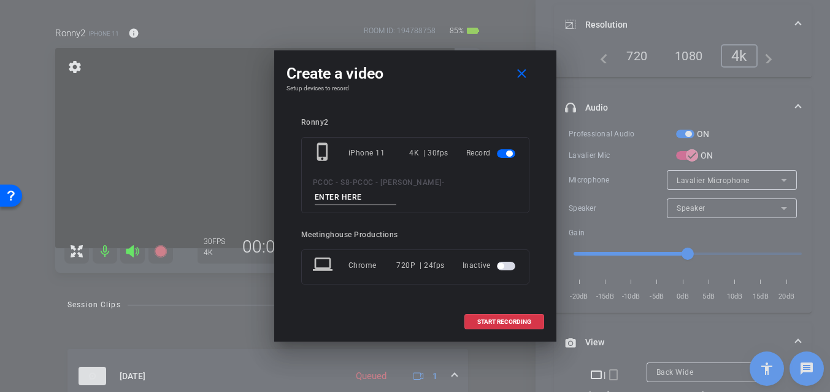
click at [353, 198] on input at bounding box center [356, 197] width 82 height 15
type input "901 - seg 3"
click at [498, 323] on span "START RECORDING" at bounding box center [504, 322] width 54 height 6
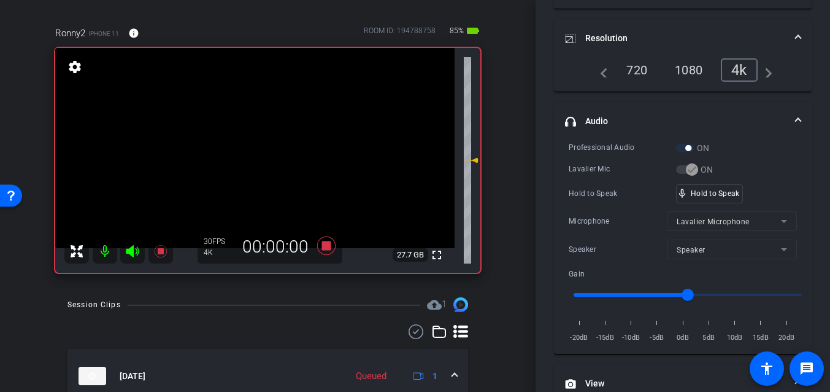
scroll to position [180, 0]
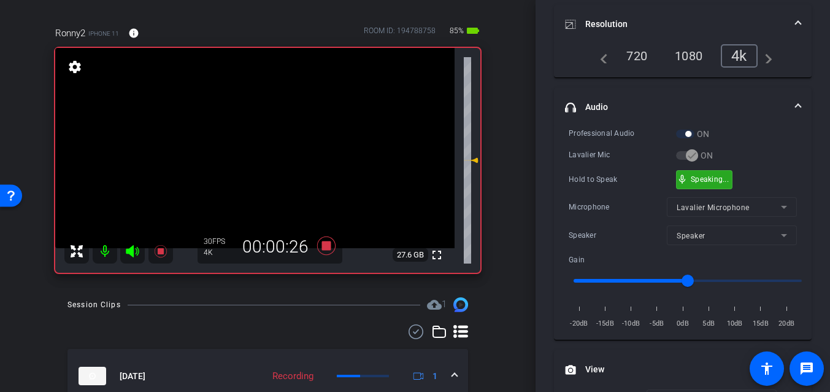
drag, startPoint x: 694, startPoint y: 178, endPoint x: 122, endPoint y: 201, distance: 571.8
click at [250, 147] on video at bounding box center [255, 148] width 400 height 200
click at [242, 155] on div at bounding box center [250, 146] width 31 height 31
click at [242, 155] on video at bounding box center [255, 148] width 400 height 200
click at [251, 152] on div at bounding box center [241, 155] width 31 height 31
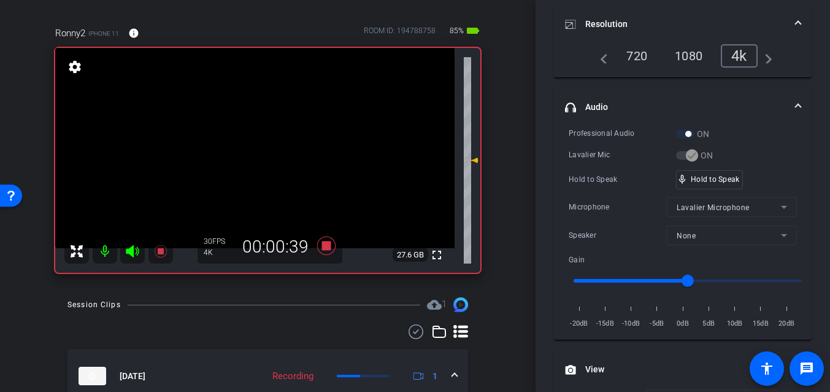
click at [251, 152] on video at bounding box center [255, 148] width 400 height 200
click at [251, 152] on div at bounding box center [251, 151] width 31 height 31
click at [251, 152] on video at bounding box center [255, 148] width 400 height 200
click at [251, 152] on div at bounding box center [251, 151] width 31 height 31
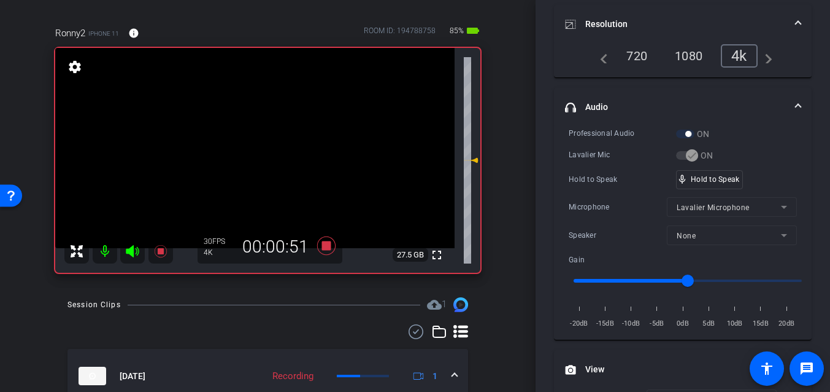
click at [251, 152] on video at bounding box center [255, 148] width 400 height 200
click at [251, 152] on div at bounding box center [251, 151] width 31 height 31
click at [251, 152] on video at bounding box center [255, 148] width 400 height 200
drag, startPoint x: 714, startPoint y: 176, endPoint x: 321, endPoint y: 153, distance: 393.4
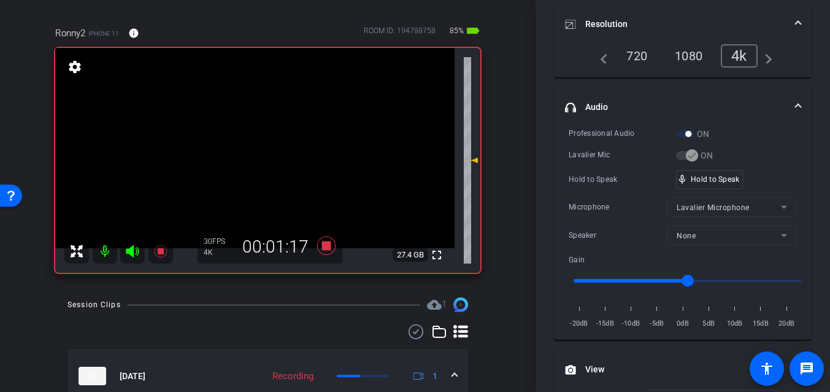
click at [248, 156] on video at bounding box center [255, 148] width 400 height 200
click at [246, 156] on div at bounding box center [248, 156] width 31 height 31
click at [246, 156] on video at bounding box center [255, 148] width 400 height 200
click at [246, 156] on div at bounding box center [246, 156] width 31 height 31
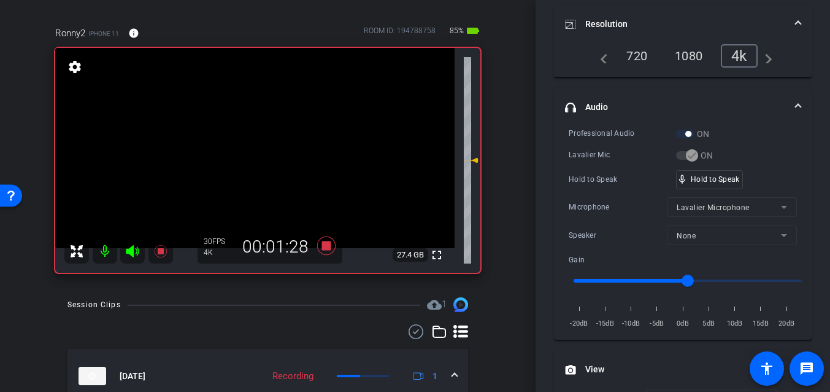
click at [246, 156] on video at bounding box center [255, 148] width 400 height 200
click at [246, 156] on div at bounding box center [246, 156] width 31 height 31
click at [246, 156] on video at bounding box center [255, 148] width 400 height 200
click at [246, 156] on div at bounding box center [246, 156] width 31 height 31
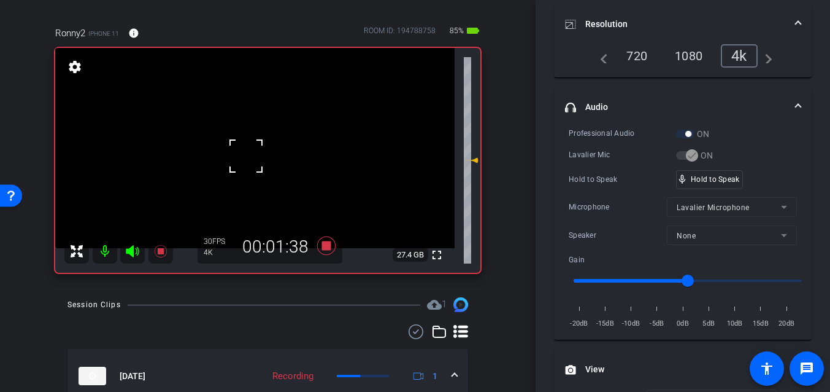
click at [246, 156] on div at bounding box center [246, 156] width 31 height 31
click at [246, 156] on video at bounding box center [255, 148] width 400 height 200
click at [246, 156] on div at bounding box center [246, 156] width 31 height 31
click at [246, 156] on video at bounding box center [255, 148] width 400 height 200
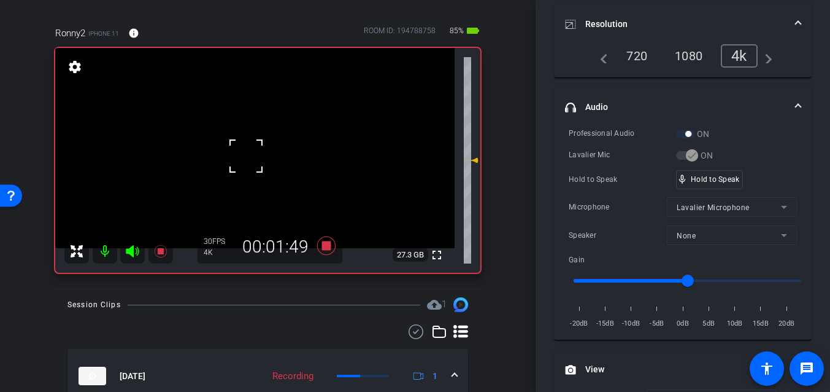
click at [246, 156] on div at bounding box center [246, 156] width 31 height 31
click at [246, 156] on video at bounding box center [255, 148] width 400 height 200
click at [246, 156] on div at bounding box center [246, 156] width 31 height 31
drag, startPoint x: 698, startPoint y: 177, endPoint x: 690, endPoint y: 177, distance: 8.0
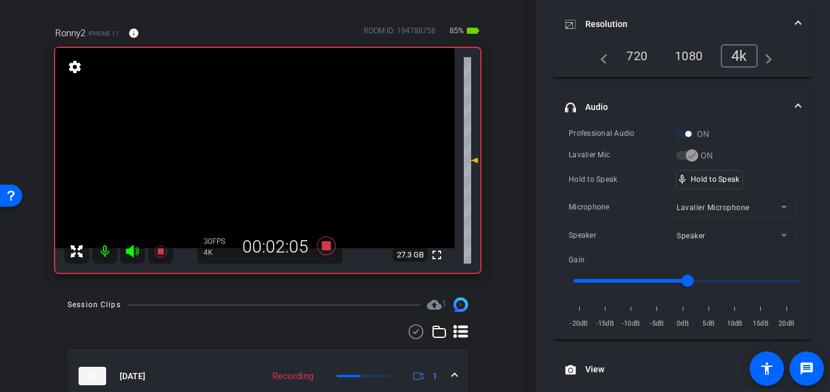
click at [223, 164] on video at bounding box center [255, 148] width 400 height 200
click at [252, 155] on video at bounding box center [255, 148] width 400 height 200
click at [251, 155] on div at bounding box center [251, 155] width 31 height 31
click at [251, 155] on video at bounding box center [255, 148] width 400 height 200
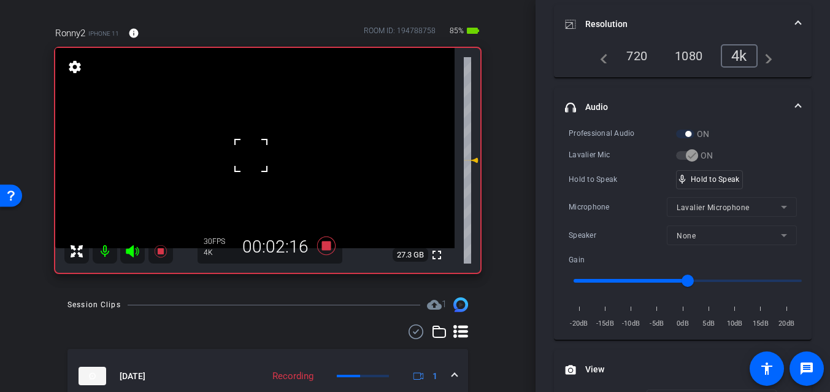
click at [250, 155] on div at bounding box center [251, 155] width 31 height 31
click at [250, 155] on video at bounding box center [255, 148] width 400 height 200
click at [250, 155] on div at bounding box center [249, 155] width 31 height 31
click at [250, 155] on video at bounding box center [255, 148] width 400 height 200
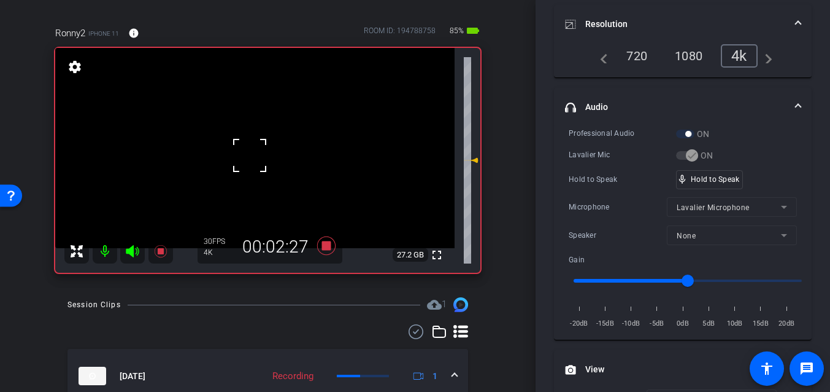
click at [247, 155] on div at bounding box center [249, 155] width 31 height 31
click at [244, 154] on video at bounding box center [255, 148] width 400 height 200
click at [244, 154] on div at bounding box center [243, 154] width 31 height 31
click at [244, 154] on video at bounding box center [255, 148] width 400 height 200
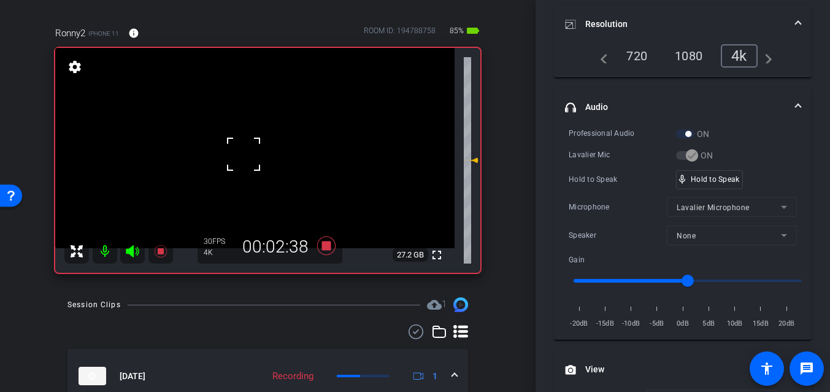
click at [244, 154] on div at bounding box center [243, 154] width 31 height 31
drag, startPoint x: 706, startPoint y: 181, endPoint x: 476, endPoint y: 184, distance: 230.8
click at [231, 158] on video at bounding box center [255, 148] width 400 height 200
click at [245, 157] on div at bounding box center [231, 158] width 31 height 31
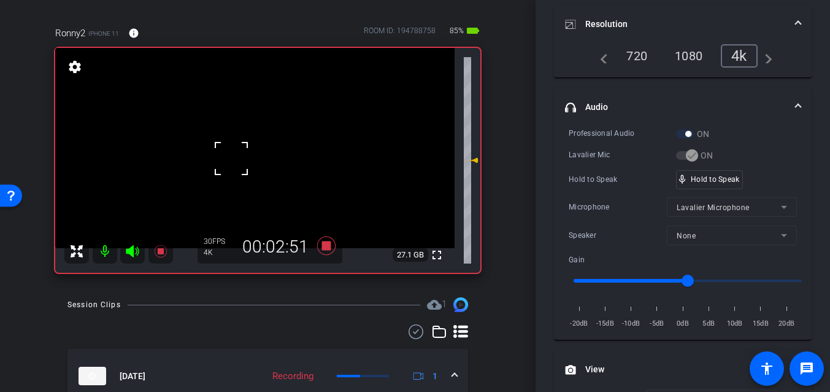
click at [248, 152] on video at bounding box center [255, 148] width 400 height 200
click at [248, 152] on div at bounding box center [248, 151] width 31 height 31
click at [248, 152] on video at bounding box center [255, 148] width 400 height 200
click at [248, 152] on div at bounding box center [248, 151] width 31 height 31
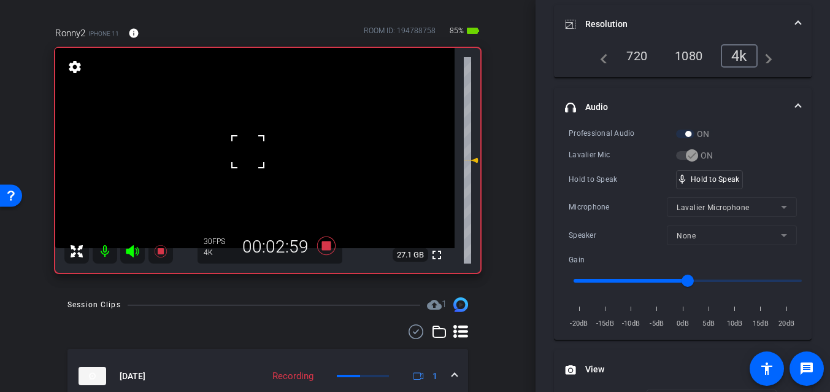
click at [248, 152] on div at bounding box center [248, 151] width 31 height 31
click at [248, 152] on video at bounding box center [255, 148] width 400 height 200
click at [248, 152] on div at bounding box center [248, 151] width 31 height 31
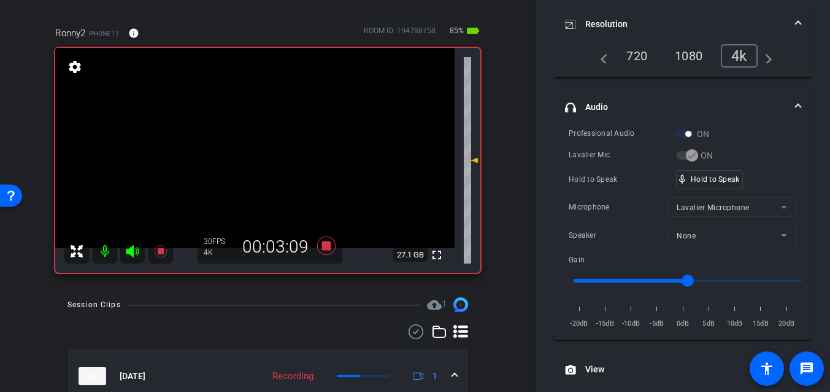
click at [248, 152] on video at bounding box center [255, 148] width 400 height 200
click at [248, 152] on div at bounding box center [248, 151] width 31 height 31
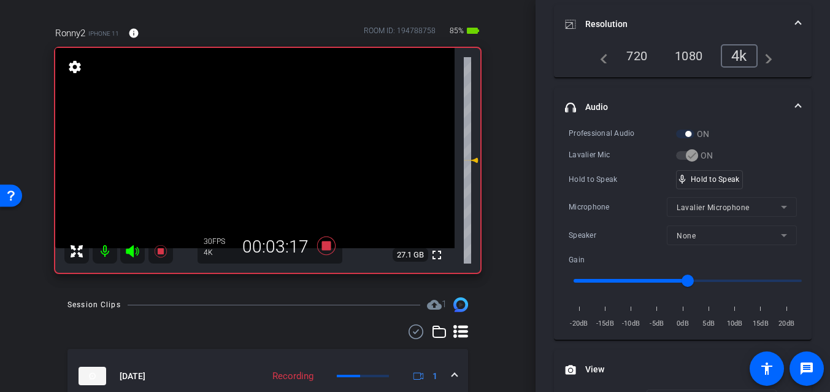
click at [248, 152] on video at bounding box center [255, 148] width 400 height 200
click at [248, 152] on div at bounding box center [248, 151] width 31 height 31
drag, startPoint x: 697, startPoint y: 176, endPoint x: 447, endPoint y: 204, distance: 251.4
click at [239, 156] on video at bounding box center [255, 148] width 400 height 200
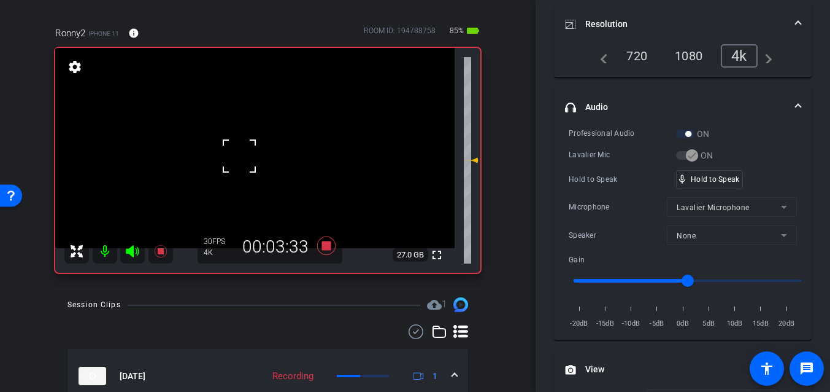
click at [240, 156] on div at bounding box center [239, 156] width 31 height 31
click at [240, 156] on video at bounding box center [255, 148] width 400 height 200
click at [240, 156] on div at bounding box center [240, 156] width 31 height 31
click at [243, 154] on video at bounding box center [255, 148] width 400 height 200
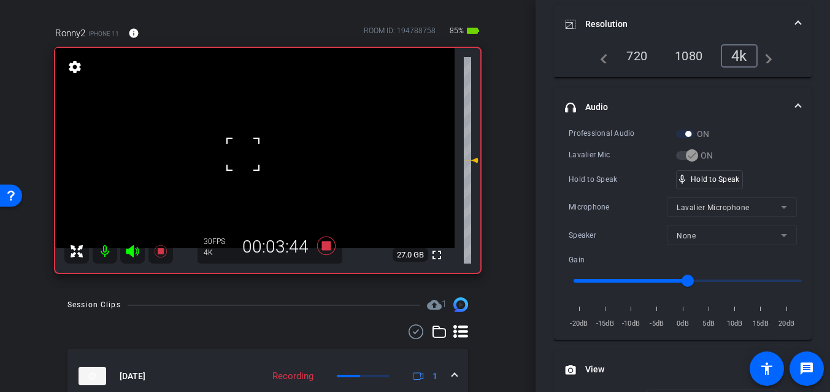
click at [243, 154] on div at bounding box center [243, 154] width 31 height 31
click at [243, 154] on video at bounding box center [255, 148] width 400 height 200
click at [243, 154] on div at bounding box center [243, 154] width 31 height 31
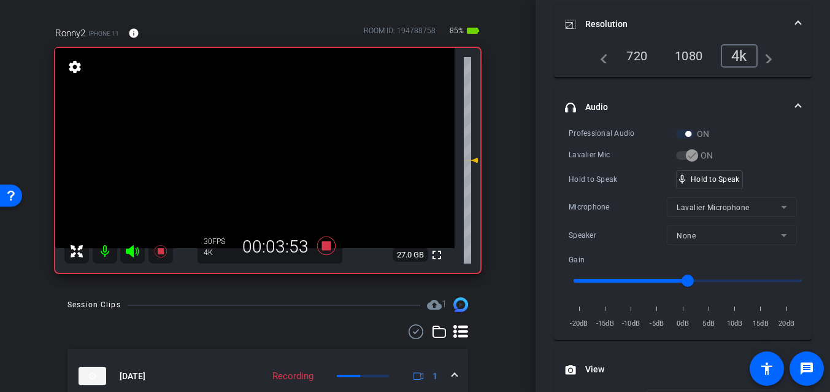
click at [243, 154] on video at bounding box center [255, 148] width 400 height 200
click at [247, 154] on div at bounding box center [243, 154] width 31 height 31
drag, startPoint x: 688, startPoint y: 180, endPoint x: 450, endPoint y: 185, distance: 238.2
click at [684, 179] on div "mic_none Speaking..." at bounding box center [704, 180] width 55 height 18
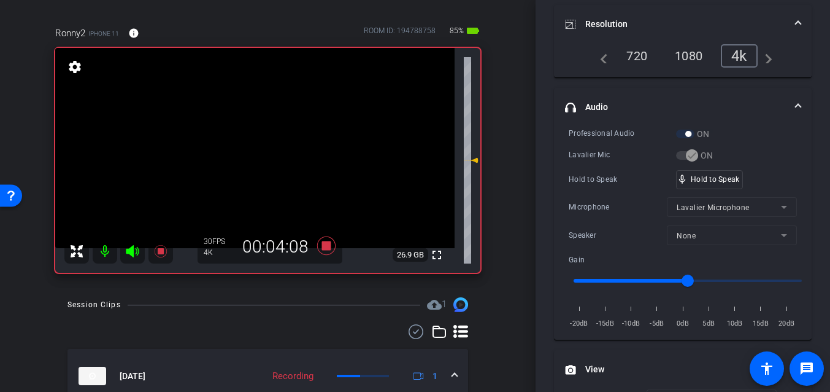
click at [235, 148] on video at bounding box center [255, 148] width 400 height 200
click at [253, 150] on video at bounding box center [255, 148] width 400 height 200
click at [250, 150] on div at bounding box center [253, 149] width 31 height 31
click at [250, 150] on video at bounding box center [255, 148] width 400 height 200
click at [250, 150] on div at bounding box center [250, 150] width 31 height 31
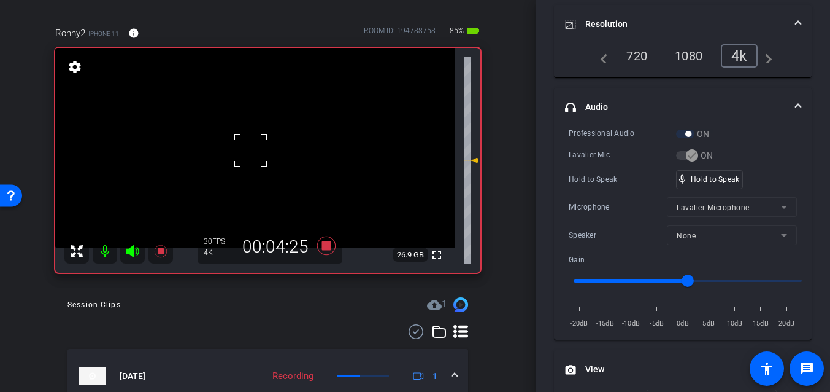
click at [250, 150] on div at bounding box center [250, 150] width 31 height 31
click at [250, 150] on video at bounding box center [255, 148] width 400 height 200
click at [250, 150] on div at bounding box center [250, 150] width 31 height 31
click at [250, 150] on video at bounding box center [255, 148] width 400 height 200
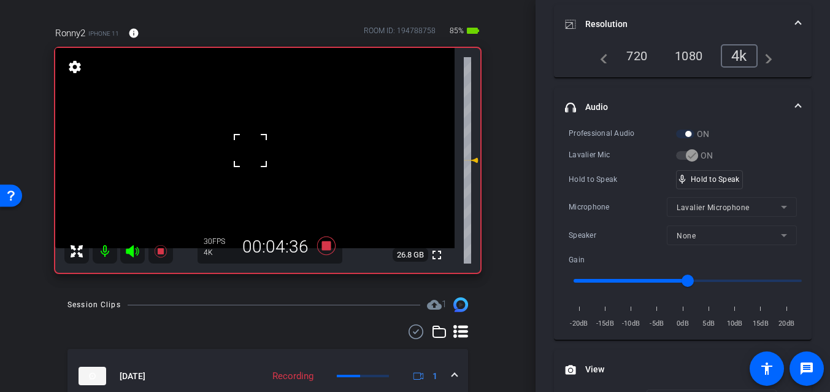
click at [250, 150] on div at bounding box center [250, 150] width 31 height 31
click at [250, 150] on video at bounding box center [255, 148] width 400 height 200
click at [250, 150] on div at bounding box center [250, 150] width 31 height 31
click at [327, 250] on icon at bounding box center [326, 245] width 29 height 22
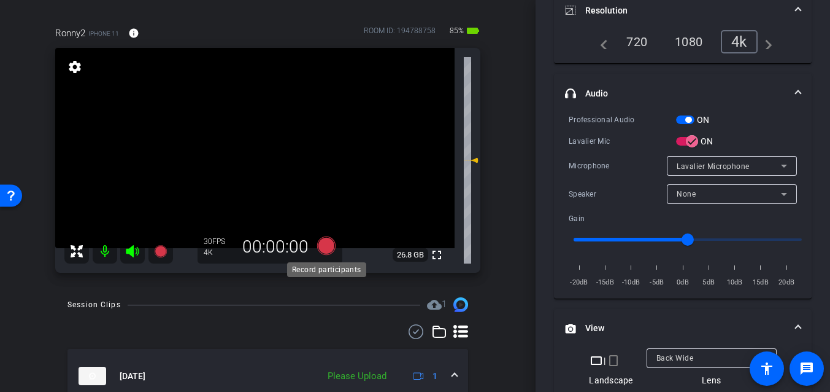
scroll to position [166, 0]
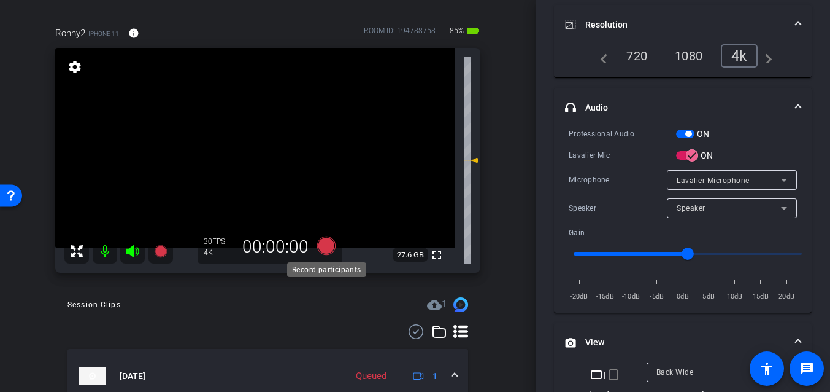
click at [324, 247] on icon at bounding box center [326, 245] width 18 height 18
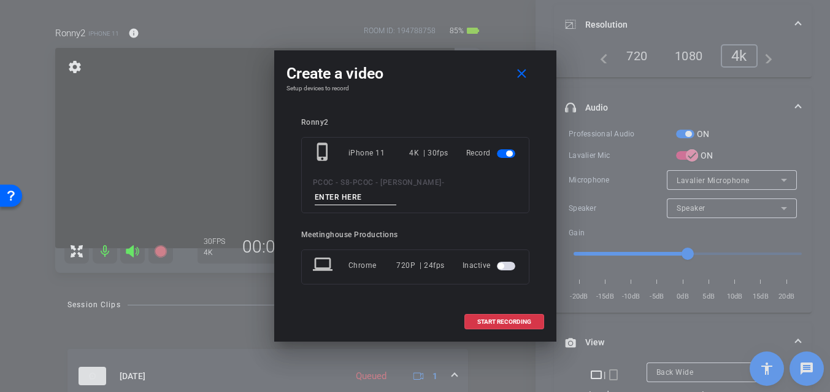
click at [347, 197] on input at bounding box center [356, 197] width 82 height 15
type input "901 - seg 4"
click at [506, 323] on span "START RECORDING" at bounding box center [504, 322] width 54 height 6
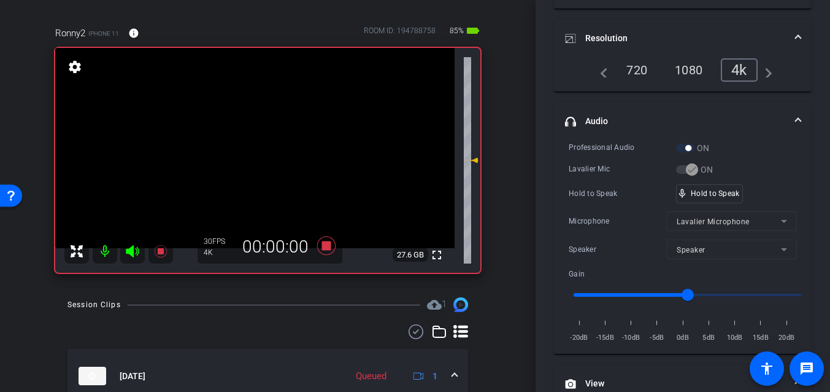
scroll to position [180, 0]
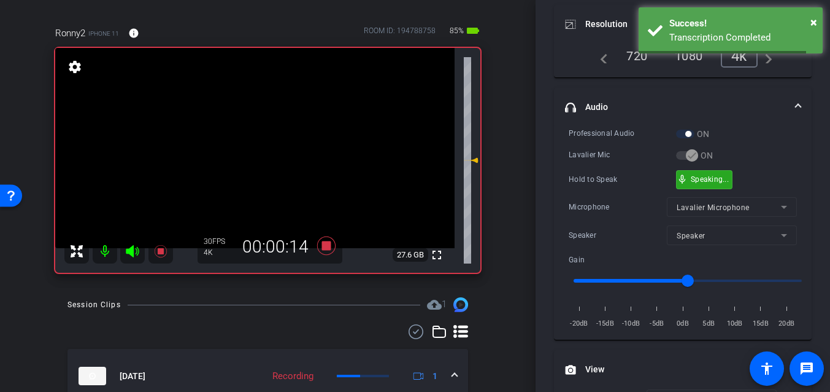
drag, startPoint x: 707, startPoint y: 182, endPoint x: 441, endPoint y: 149, distance: 268.4
click at [247, 144] on video at bounding box center [255, 148] width 400 height 200
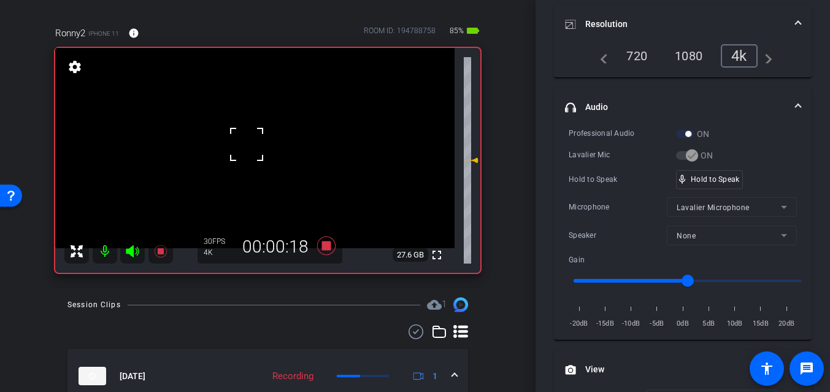
click at [246, 158] on div at bounding box center [246, 144] width 31 height 31
click at [250, 156] on video at bounding box center [255, 148] width 400 height 200
click at [260, 163] on div at bounding box center [250, 156] width 31 height 31
click at [260, 163] on video at bounding box center [255, 148] width 400 height 200
click at [259, 163] on div at bounding box center [259, 162] width 31 height 31
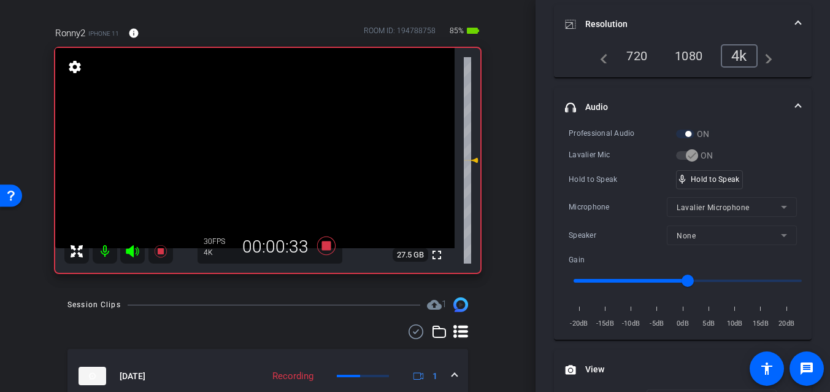
click at [252, 156] on video at bounding box center [255, 148] width 400 height 200
click at [252, 156] on div at bounding box center [252, 156] width 31 height 31
click at [252, 156] on video at bounding box center [255, 148] width 400 height 200
drag, startPoint x: 718, startPoint y: 182, endPoint x: 670, endPoint y: 184, distance: 47.9
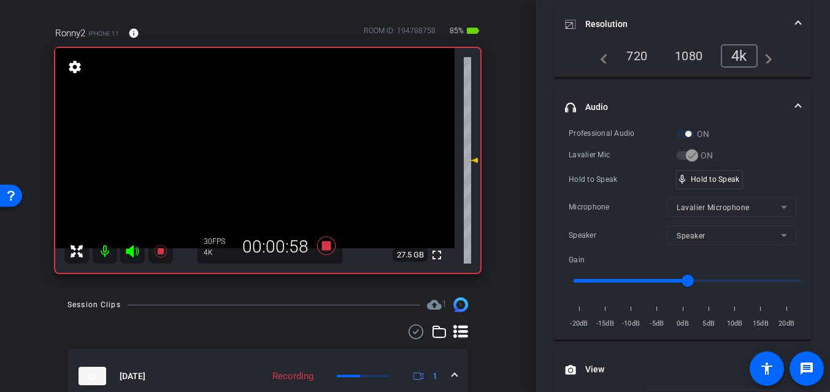
click at [267, 160] on video at bounding box center [255, 148] width 400 height 200
click at [245, 157] on video at bounding box center [255, 148] width 400 height 200
click at [245, 157] on div at bounding box center [245, 157] width 31 height 31
click at [245, 157] on video at bounding box center [255, 148] width 400 height 200
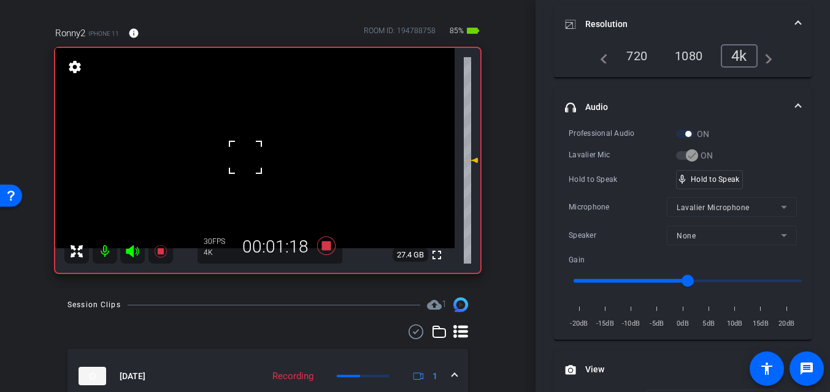
click at [245, 157] on div at bounding box center [245, 157] width 31 height 31
click at [245, 157] on video at bounding box center [255, 148] width 400 height 200
click at [245, 157] on div at bounding box center [245, 157] width 31 height 31
click at [245, 157] on video at bounding box center [255, 148] width 400 height 200
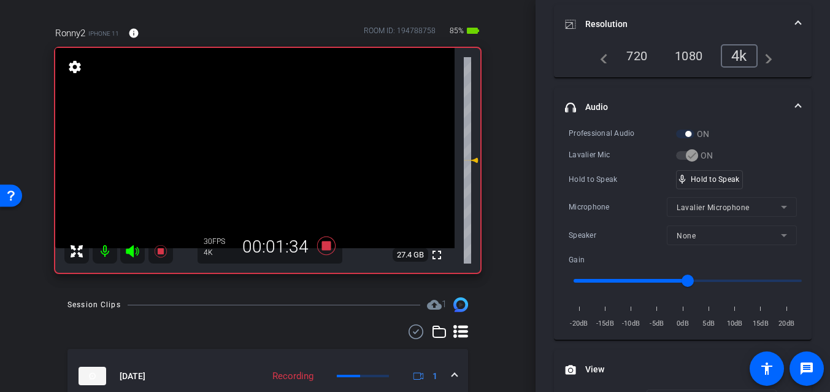
click at [245, 157] on video at bounding box center [255, 148] width 400 height 200
click at [245, 157] on div at bounding box center [245, 157] width 31 height 31
drag, startPoint x: 716, startPoint y: 180, endPoint x: 465, endPoint y: 167, distance: 250.8
drag, startPoint x: 232, startPoint y: 158, endPoint x: 238, endPoint y: 160, distance: 6.4
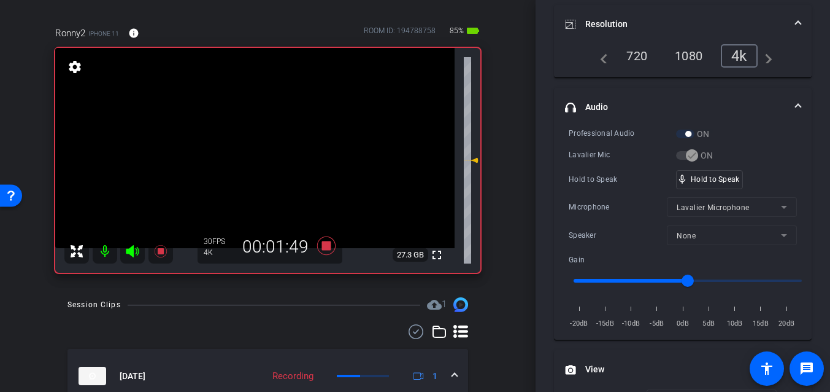
click at [232, 158] on video at bounding box center [255, 148] width 400 height 200
click at [245, 160] on div at bounding box center [232, 158] width 31 height 31
click at [247, 160] on div at bounding box center [232, 158] width 31 height 31
click at [247, 160] on video at bounding box center [255, 148] width 400 height 200
click at [247, 160] on div at bounding box center [246, 159] width 31 height 31
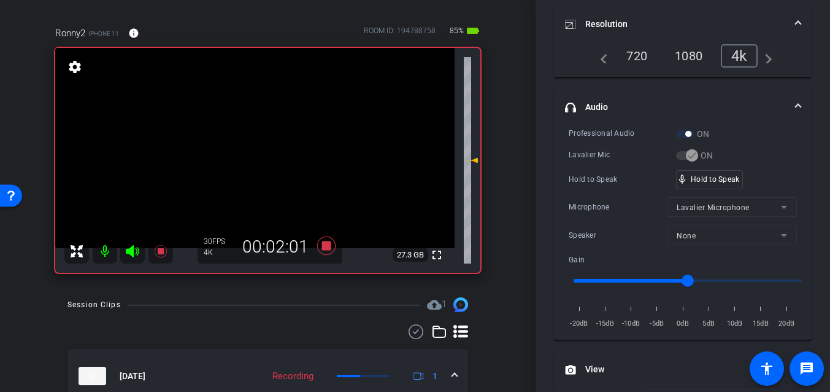
click at [247, 160] on video at bounding box center [255, 148] width 400 height 200
click at [247, 160] on div at bounding box center [246, 159] width 31 height 31
click at [247, 160] on video at bounding box center [255, 148] width 400 height 200
click at [246, 160] on div at bounding box center [246, 159] width 31 height 31
click at [246, 160] on video at bounding box center [255, 148] width 400 height 200
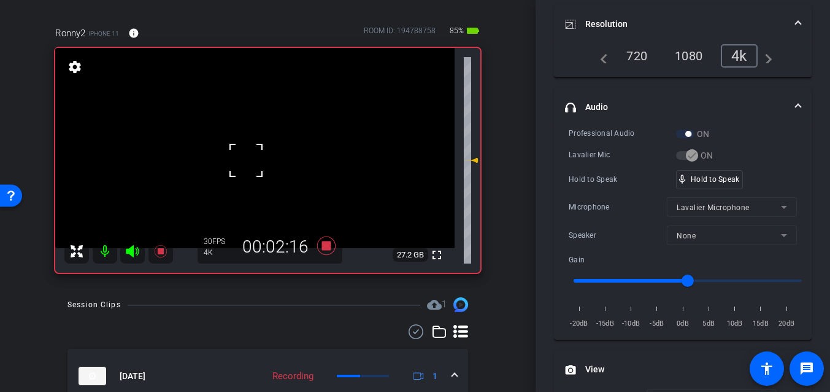
click at [246, 160] on div at bounding box center [246, 160] width 31 height 31
click at [246, 160] on video at bounding box center [255, 148] width 400 height 200
drag, startPoint x: 712, startPoint y: 178, endPoint x: 334, endPoint y: 160, distance: 378.5
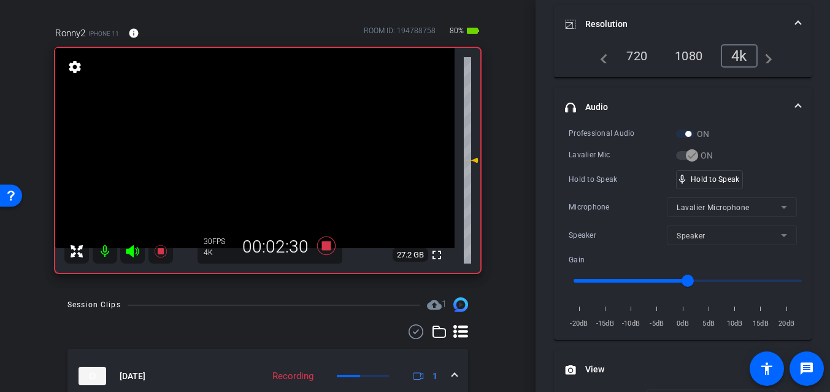
click at [249, 147] on video at bounding box center [255, 148] width 400 height 200
click at [252, 157] on video at bounding box center [255, 148] width 400 height 200
click at [250, 158] on div at bounding box center [252, 156] width 31 height 31
click at [250, 158] on video at bounding box center [255, 148] width 400 height 200
click at [250, 158] on div at bounding box center [250, 158] width 31 height 31
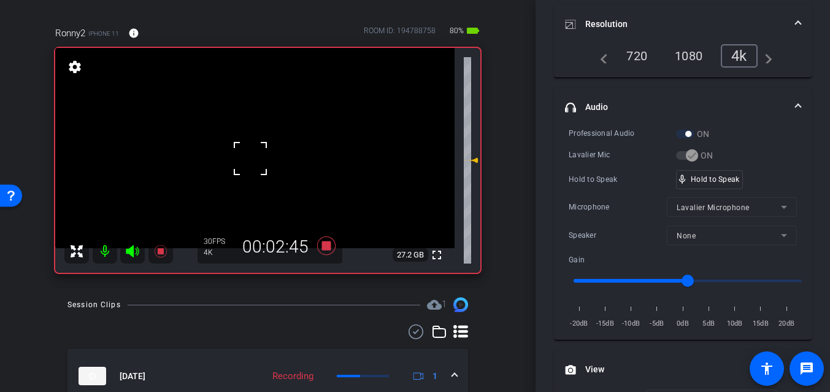
click at [250, 158] on div at bounding box center [250, 158] width 31 height 31
click at [260, 161] on video at bounding box center [255, 148] width 400 height 200
click at [245, 157] on div at bounding box center [259, 161] width 31 height 31
click at [245, 157] on video at bounding box center [255, 148] width 400 height 200
click at [245, 157] on div at bounding box center [245, 157] width 31 height 31
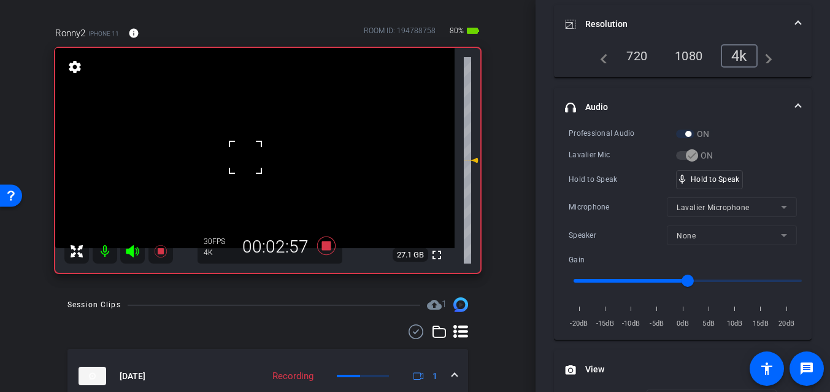
click at [245, 157] on div at bounding box center [245, 157] width 31 height 31
click at [245, 157] on video at bounding box center [255, 148] width 400 height 200
click at [245, 157] on div at bounding box center [245, 157] width 31 height 31
click at [245, 157] on div "fullscreen settings 27.1 GB" at bounding box center [267, 160] width 425 height 225
click at [245, 157] on video at bounding box center [255, 148] width 400 height 200
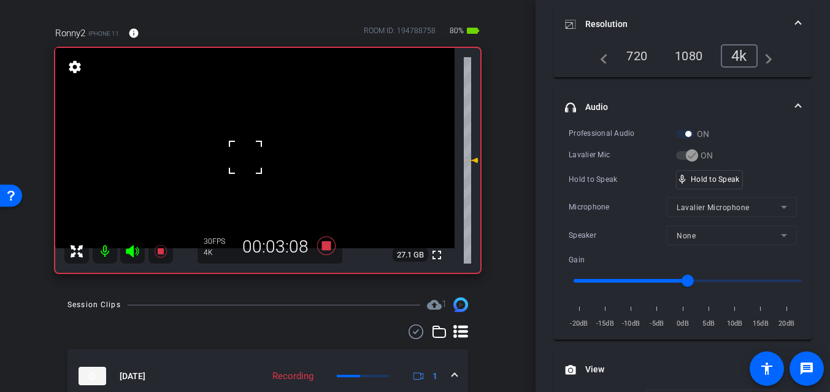
click at [245, 157] on div at bounding box center [245, 157] width 31 height 31
click at [245, 157] on video at bounding box center [255, 148] width 400 height 200
click at [245, 158] on div at bounding box center [245, 157] width 31 height 31
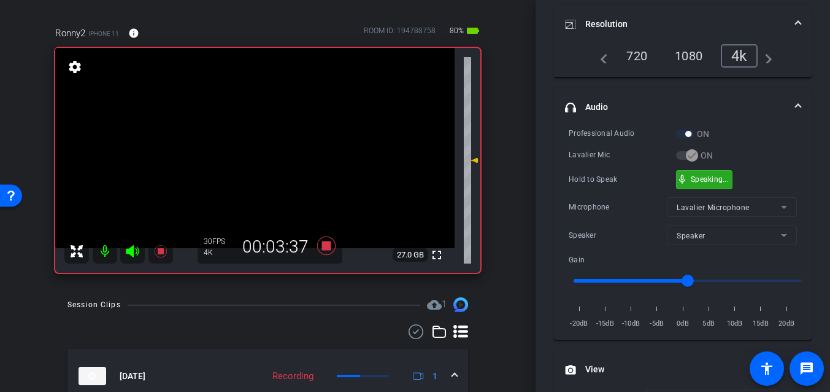
drag, startPoint x: 698, startPoint y: 178, endPoint x: 651, endPoint y: 185, distance: 48.4
click at [220, 153] on video at bounding box center [255, 148] width 400 height 200
click at [239, 153] on video at bounding box center [255, 148] width 400 height 200
click at [238, 153] on div at bounding box center [238, 153] width 31 height 31
click at [238, 153] on video at bounding box center [255, 148] width 400 height 200
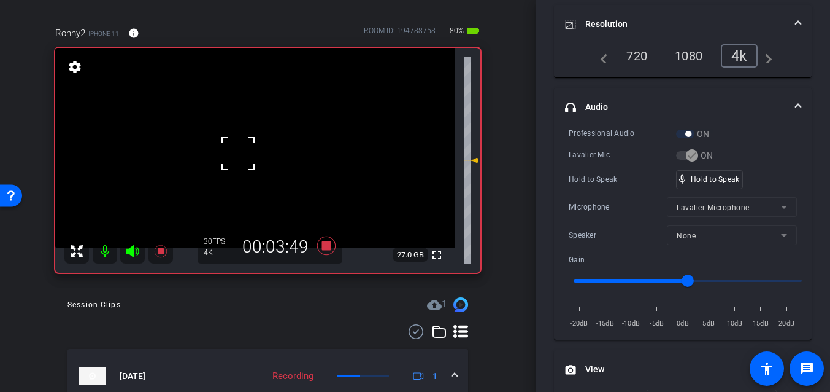
click at [238, 153] on div at bounding box center [238, 153] width 31 height 31
click at [238, 153] on video at bounding box center [255, 148] width 400 height 200
click at [238, 153] on div at bounding box center [238, 153] width 31 height 31
click at [238, 153] on video at bounding box center [255, 148] width 400 height 200
drag, startPoint x: 697, startPoint y: 180, endPoint x: 671, endPoint y: 181, distance: 26.4
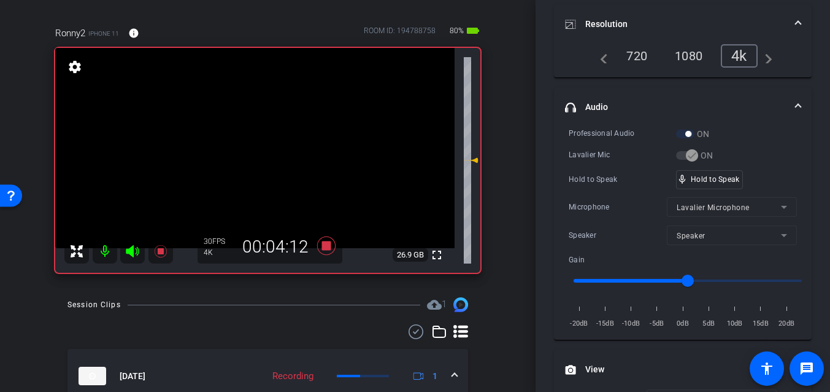
click at [236, 147] on video at bounding box center [255, 148] width 400 height 200
drag, startPoint x: 239, startPoint y: 159, endPoint x: 245, endPoint y: 164, distance: 8.7
click at [239, 159] on video at bounding box center [255, 148] width 400 height 200
click at [249, 158] on video at bounding box center [255, 148] width 400 height 200
click at [249, 158] on div at bounding box center [249, 157] width 31 height 31
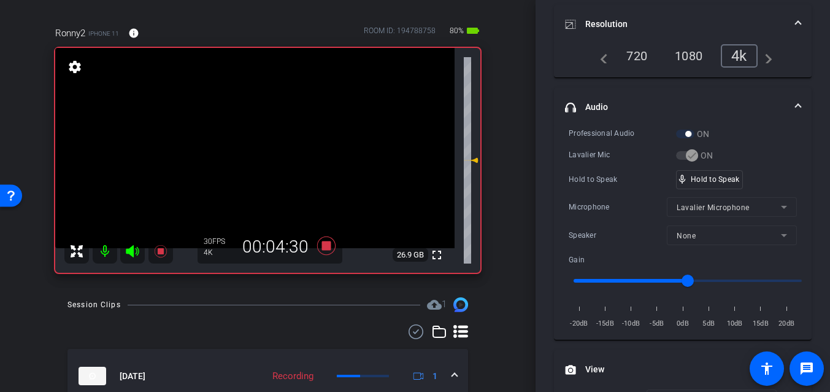
click at [249, 158] on video at bounding box center [255, 148] width 400 height 200
click at [249, 158] on div at bounding box center [249, 157] width 31 height 31
click at [249, 158] on video at bounding box center [255, 148] width 400 height 200
click at [249, 158] on div at bounding box center [249, 157] width 31 height 31
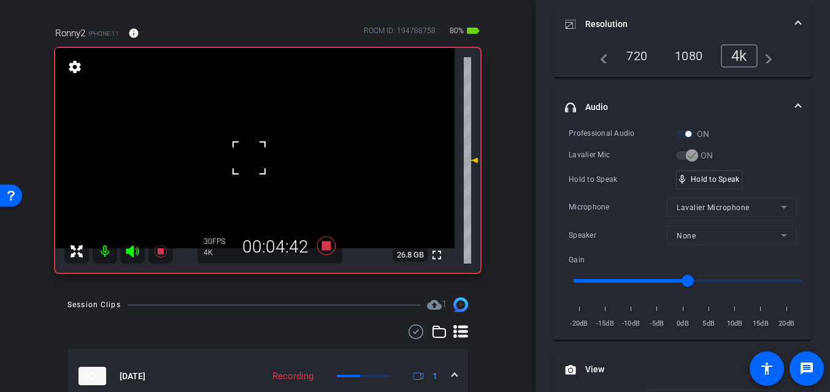
click at [249, 158] on div "fullscreen settings 26.8 GB" at bounding box center [267, 160] width 425 height 225
click at [249, 158] on video at bounding box center [255, 148] width 400 height 200
click at [249, 158] on div at bounding box center [249, 157] width 31 height 31
click at [249, 158] on video at bounding box center [255, 148] width 400 height 200
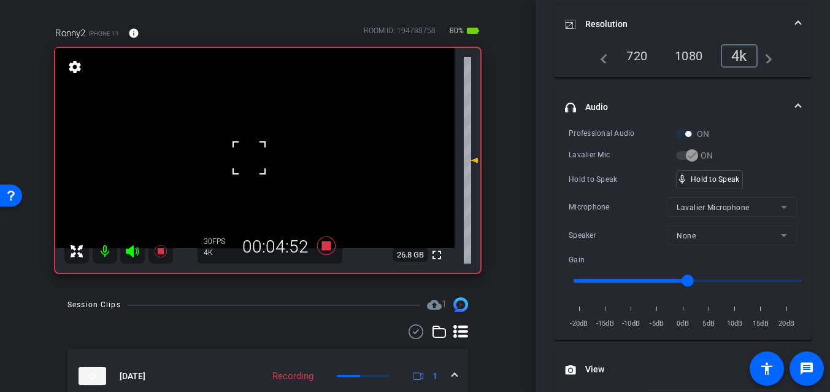
click at [249, 158] on div at bounding box center [249, 157] width 31 height 31
click at [249, 158] on video at bounding box center [255, 148] width 400 height 200
click at [249, 158] on div at bounding box center [249, 157] width 31 height 31
click at [249, 158] on video at bounding box center [255, 148] width 400 height 200
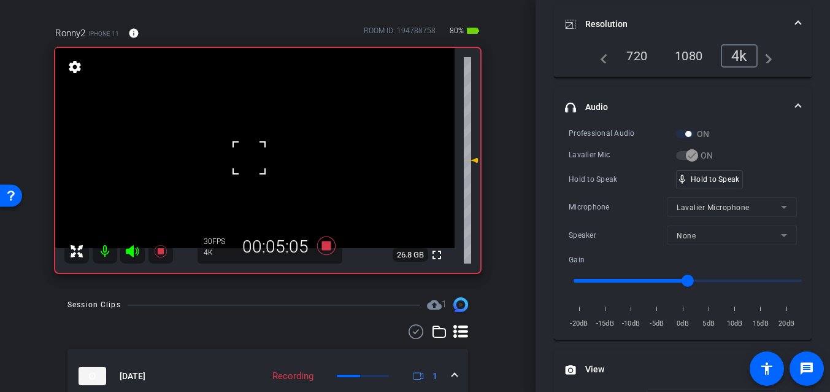
click at [249, 158] on div at bounding box center [249, 157] width 31 height 31
click at [249, 158] on video at bounding box center [255, 148] width 400 height 200
drag, startPoint x: 681, startPoint y: 182, endPoint x: 395, endPoint y: 182, distance: 285.4
click at [688, 180] on div "mic_none Speaking..." at bounding box center [704, 180] width 55 height 18
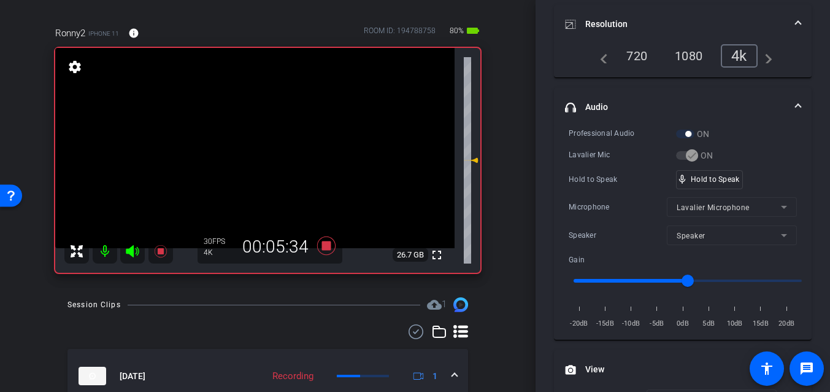
click at [259, 162] on video at bounding box center [255, 148] width 400 height 200
click at [247, 159] on div at bounding box center [259, 162] width 31 height 31
click at [238, 144] on video at bounding box center [255, 148] width 400 height 200
click at [239, 150] on div "fullscreen settings 26.7 GB" at bounding box center [267, 160] width 425 height 225
click at [239, 150] on video at bounding box center [255, 148] width 400 height 200
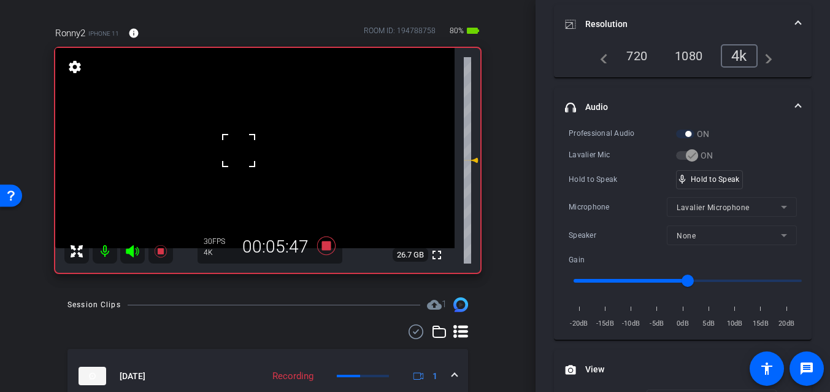
click at [239, 150] on div at bounding box center [238, 150] width 31 height 31
click at [239, 150] on video at bounding box center [255, 148] width 400 height 200
click at [239, 150] on div at bounding box center [238, 150] width 31 height 31
click at [239, 150] on video at bounding box center [255, 148] width 400 height 200
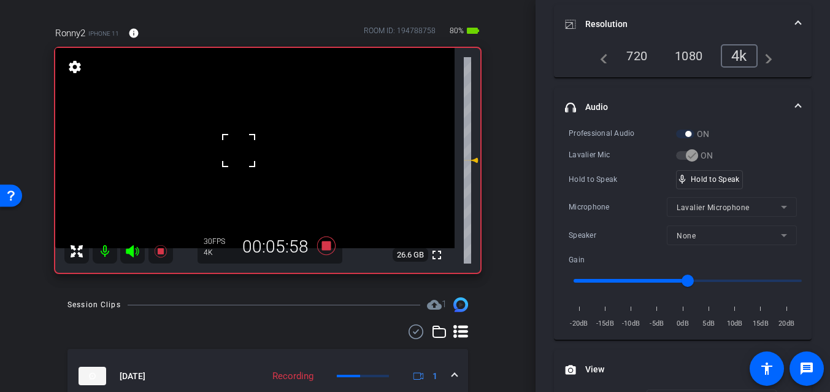
click at [239, 150] on div at bounding box center [238, 150] width 31 height 31
click at [239, 150] on video at bounding box center [255, 148] width 400 height 200
click at [239, 150] on div at bounding box center [238, 150] width 31 height 31
click at [239, 150] on div "fullscreen settings 26.6 GB" at bounding box center [267, 160] width 425 height 225
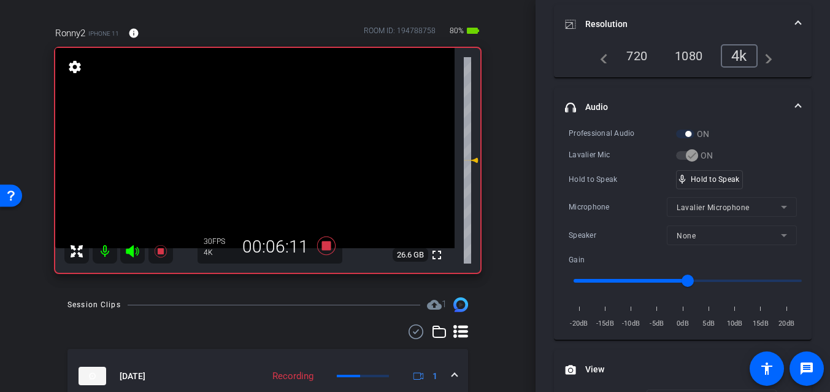
click at [239, 150] on video at bounding box center [255, 148] width 400 height 200
click at [239, 152] on div at bounding box center [238, 150] width 31 height 31
click at [243, 156] on video at bounding box center [255, 148] width 400 height 200
click at [243, 156] on div at bounding box center [243, 156] width 31 height 31
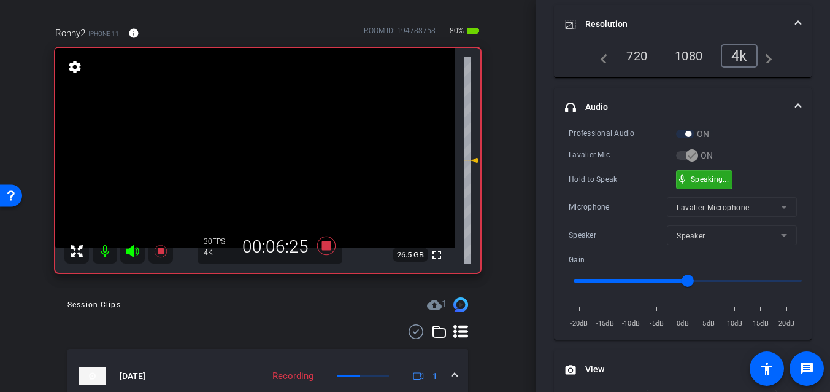
drag, startPoint x: 702, startPoint y: 182, endPoint x: 651, endPoint y: 185, distance: 50.4
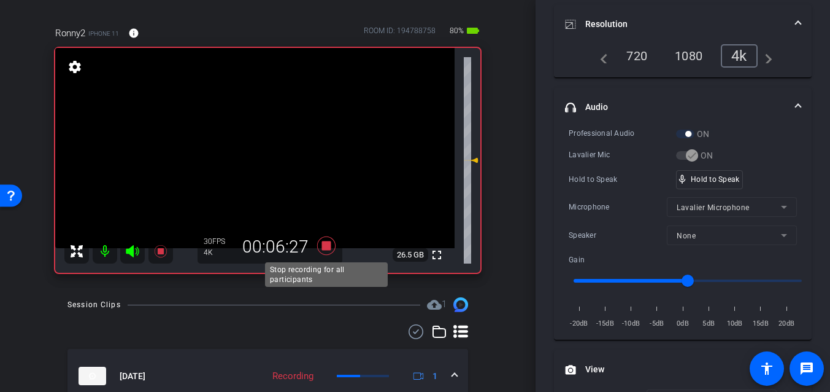
click at [321, 239] on icon at bounding box center [326, 245] width 29 height 22
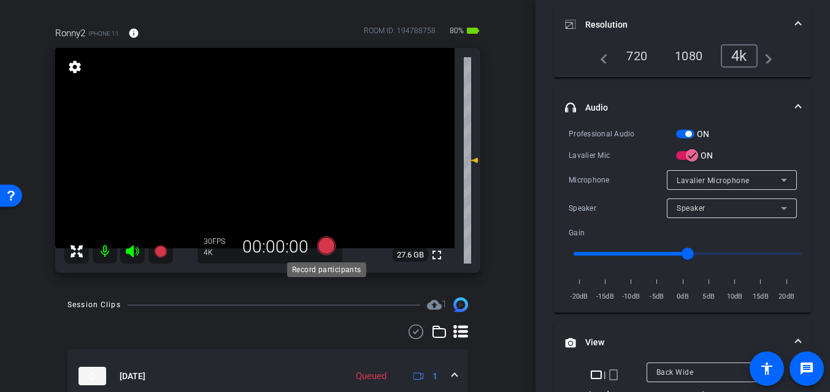
click at [331, 250] on icon at bounding box center [326, 245] width 18 height 18
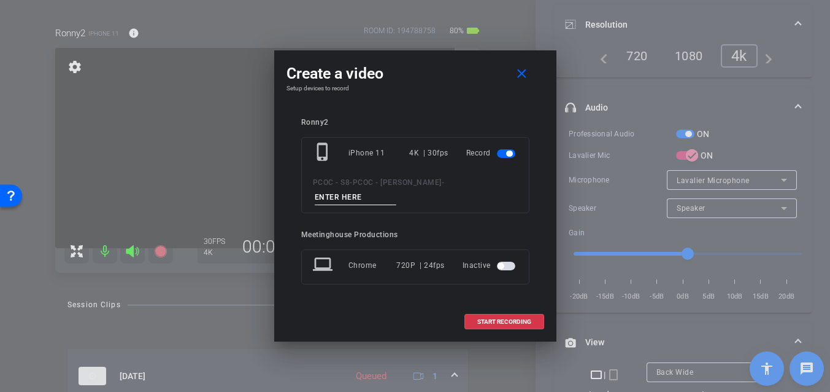
click at [364, 198] on input at bounding box center [356, 197] width 82 height 15
drag, startPoint x: 334, startPoint y: 199, endPoint x: 365, endPoint y: 200, distance: 30.7
click at [334, 199] on input "901 / seg 5" at bounding box center [356, 197] width 82 height 15
type input "901 - seg 5"
drag, startPoint x: 497, startPoint y: 319, endPoint x: 509, endPoint y: 328, distance: 15.8
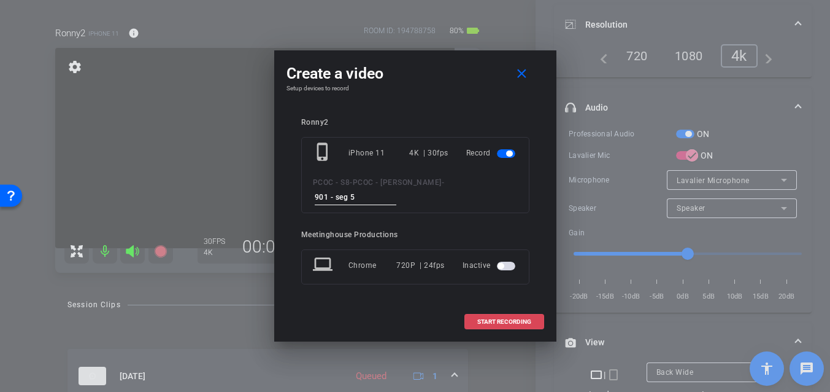
click at [497, 319] on span "START RECORDING" at bounding box center [504, 322] width 54 height 6
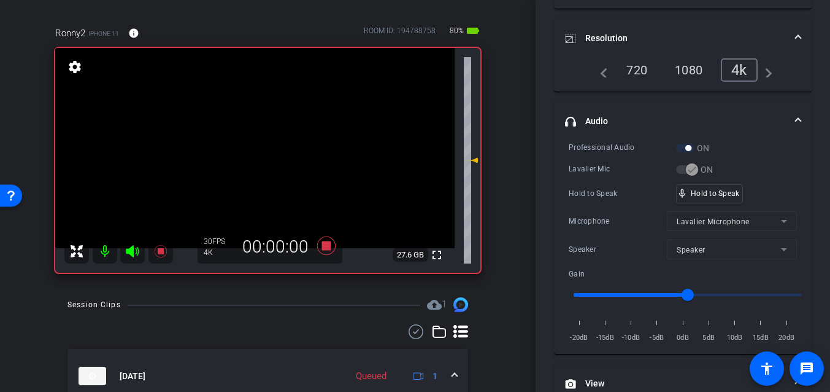
scroll to position [180, 0]
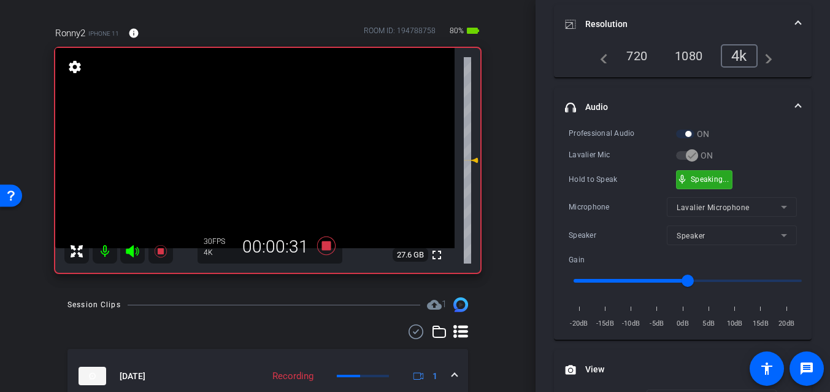
drag, startPoint x: 709, startPoint y: 179, endPoint x: 536, endPoint y: 166, distance: 173.6
click at [260, 160] on video at bounding box center [255, 148] width 400 height 200
click at [260, 160] on div at bounding box center [260, 160] width 31 height 31
click at [241, 158] on video at bounding box center [255, 148] width 400 height 200
click at [258, 149] on video at bounding box center [255, 148] width 400 height 200
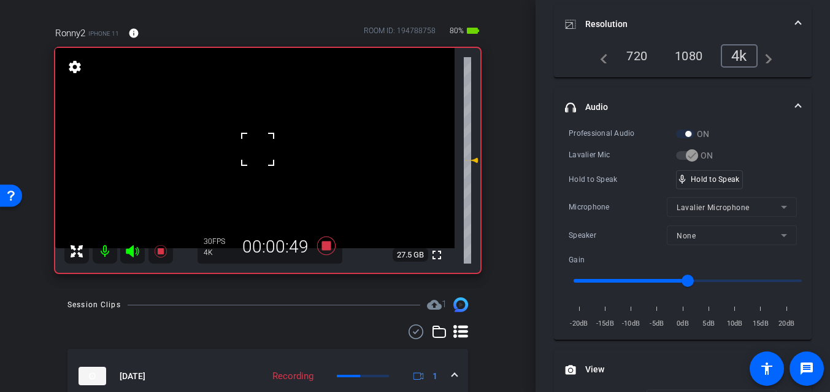
click at [258, 149] on div at bounding box center [257, 149] width 31 height 31
click at [258, 150] on video at bounding box center [255, 148] width 400 height 200
click at [258, 150] on div at bounding box center [257, 149] width 31 height 31
click at [258, 150] on video at bounding box center [255, 148] width 400 height 200
click at [247, 153] on video at bounding box center [255, 148] width 400 height 200
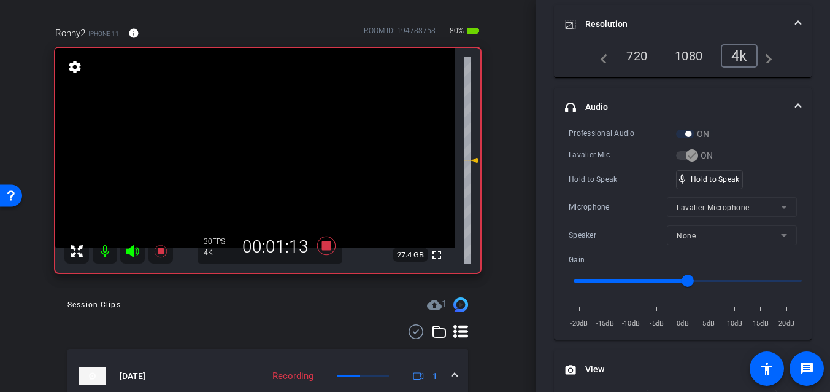
click at [252, 154] on video at bounding box center [255, 148] width 400 height 200
click at [252, 154] on div at bounding box center [251, 154] width 31 height 31
click at [252, 154] on video at bounding box center [255, 148] width 400 height 200
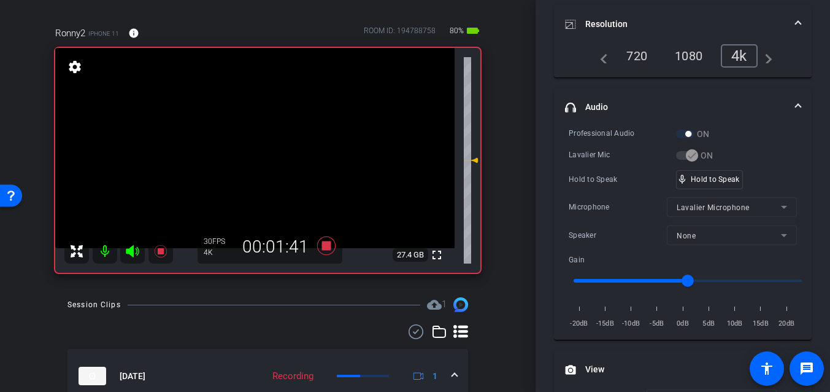
click at [252, 154] on video at bounding box center [255, 148] width 400 height 200
click at [252, 154] on div "fullscreen settings 27.3 GB" at bounding box center [267, 160] width 425 height 225
drag, startPoint x: 697, startPoint y: 176, endPoint x: 542, endPoint y: 177, distance: 154.7
click at [257, 152] on video at bounding box center [255, 148] width 400 height 200
click at [254, 153] on video at bounding box center [255, 148] width 400 height 200
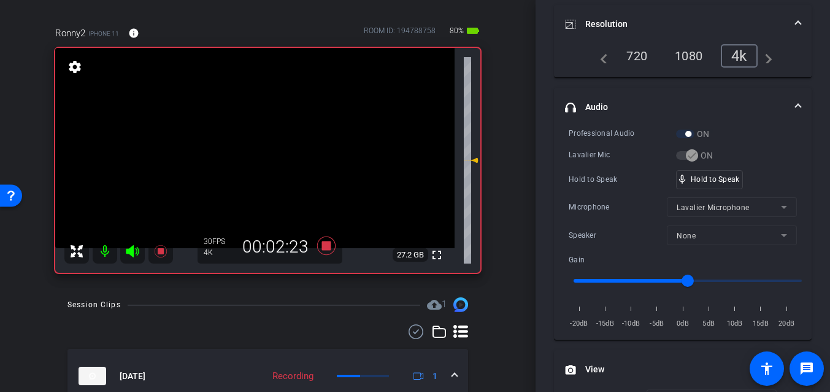
click at [251, 153] on video at bounding box center [255, 148] width 400 height 200
click at [250, 153] on div at bounding box center [251, 152] width 31 height 31
click at [250, 153] on video at bounding box center [255, 148] width 400 height 200
click at [250, 153] on div at bounding box center [250, 152] width 31 height 31
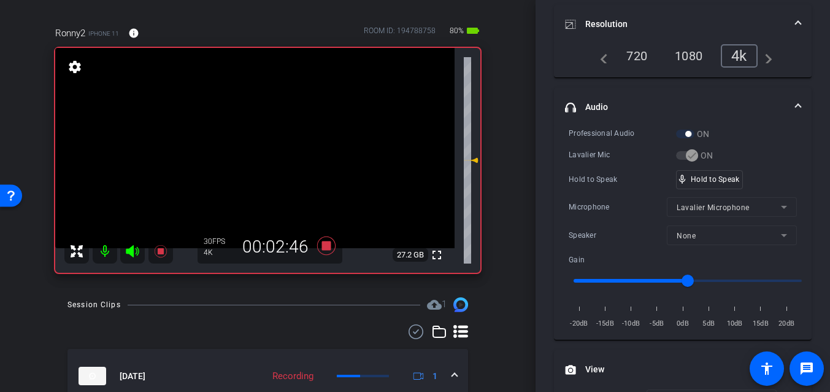
click at [250, 153] on video at bounding box center [255, 148] width 400 height 200
click at [250, 153] on div at bounding box center [250, 152] width 31 height 31
click at [250, 153] on video at bounding box center [255, 148] width 400 height 200
click at [250, 153] on div at bounding box center [250, 152] width 31 height 31
click at [250, 153] on video at bounding box center [255, 148] width 400 height 200
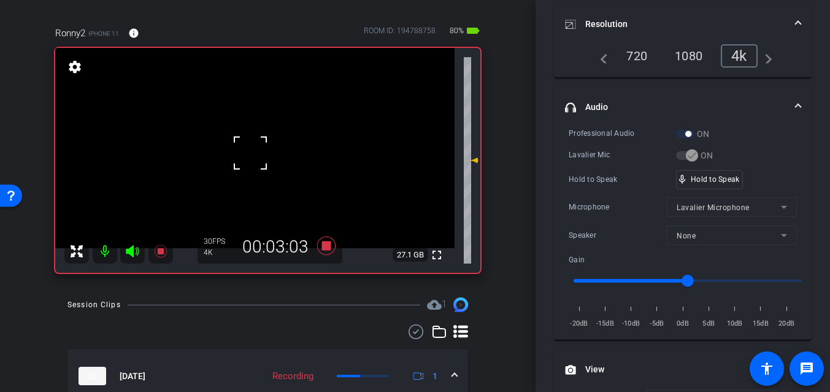
click at [250, 153] on div at bounding box center [250, 152] width 31 height 31
click at [250, 153] on video at bounding box center [255, 148] width 400 height 200
click at [250, 153] on div at bounding box center [250, 152] width 31 height 31
drag, startPoint x: 712, startPoint y: 179, endPoint x: 587, endPoint y: 176, distance: 124.6
click at [243, 144] on video at bounding box center [255, 148] width 400 height 200
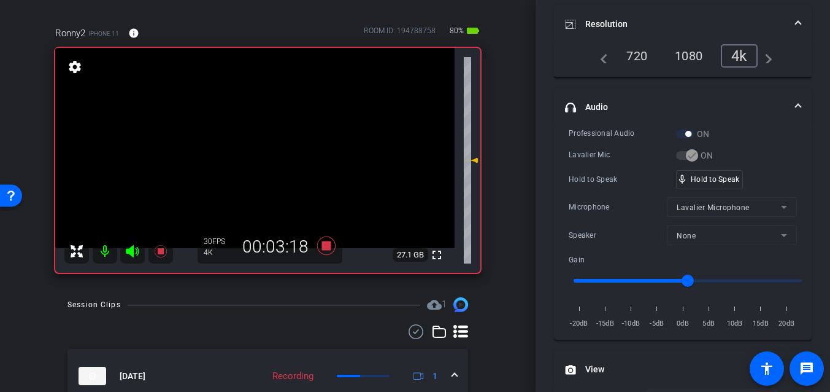
click at [243, 144] on video at bounding box center [255, 148] width 400 height 200
click at [247, 152] on video at bounding box center [255, 148] width 400 height 200
click at [247, 152] on div at bounding box center [246, 152] width 31 height 31
click at [247, 152] on video at bounding box center [255, 148] width 400 height 200
click at [247, 152] on div at bounding box center [247, 152] width 31 height 31
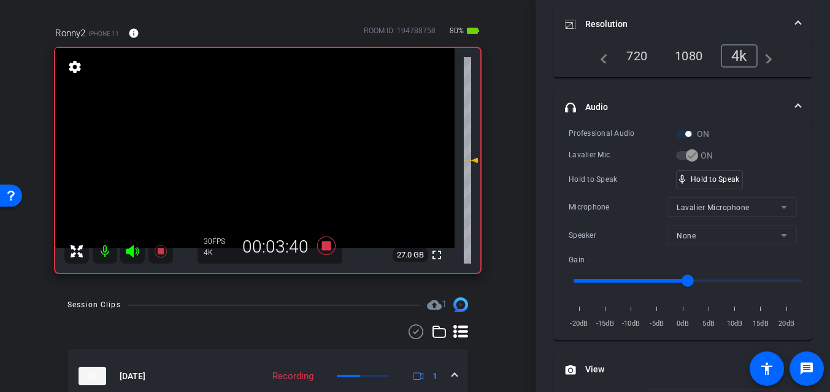
click at [247, 152] on video at bounding box center [255, 148] width 400 height 200
click at [247, 152] on div at bounding box center [247, 152] width 31 height 31
click at [247, 152] on video at bounding box center [255, 148] width 400 height 200
drag, startPoint x: 717, startPoint y: 179, endPoint x: 452, endPoint y: 170, distance: 265.3
click at [246, 146] on video at bounding box center [255, 148] width 400 height 200
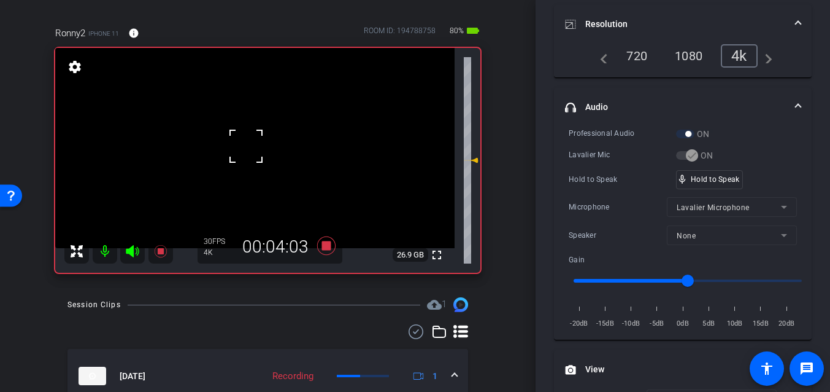
click at [239, 148] on div at bounding box center [246, 146] width 31 height 31
click at [243, 147] on video at bounding box center [255, 148] width 400 height 200
click at [247, 160] on video at bounding box center [255, 148] width 400 height 200
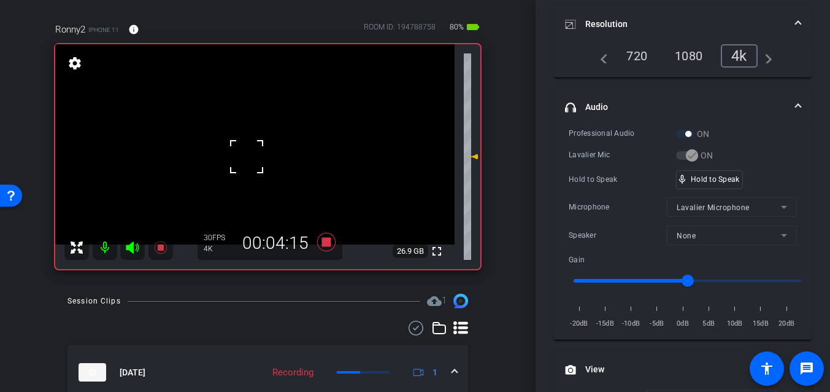
scroll to position [87, 0]
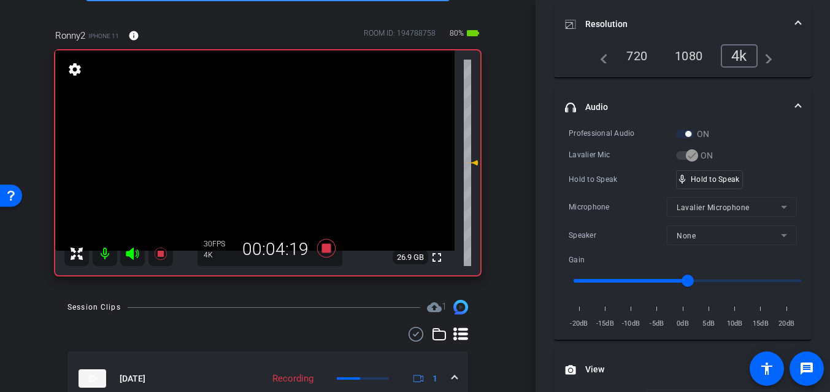
click at [250, 153] on video at bounding box center [255, 150] width 400 height 200
click at [251, 153] on div at bounding box center [250, 153] width 31 height 31
click at [251, 153] on video at bounding box center [255, 150] width 400 height 200
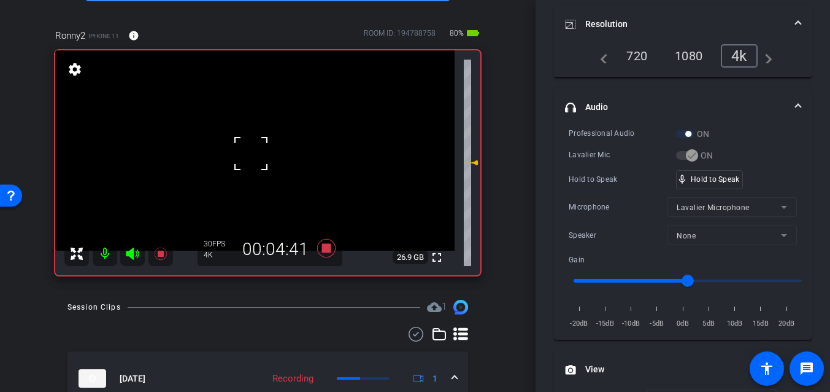
click at [250, 153] on div at bounding box center [251, 153] width 31 height 31
drag, startPoint x: 696, startPoint y: 177, endPoint x: 361, endPoint y: 189, distance: 335.3
click at [241, 161] on video at bounding box center [255, 150] width 400 height 200
click at [252, 165] on video at bounding box center [255, 150] width 400 height 200
click at [253, 164] on video at bounding box center [255, 150] width 400 height 200
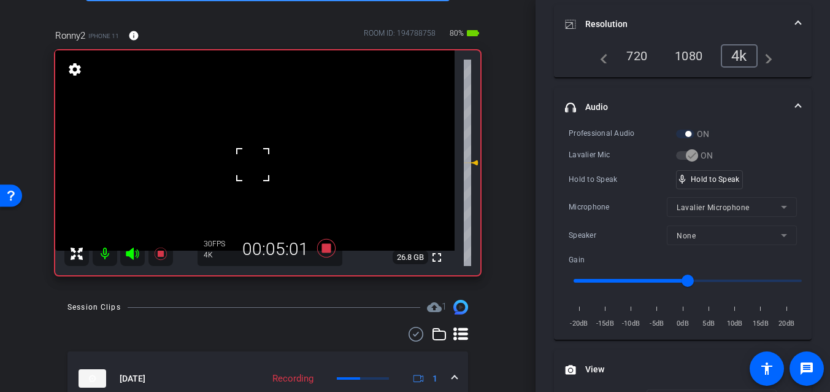
click at [253, 164] on div at bounding box center [253, 164] width 31 height 31
click at [254, 160] on video at bounding box center [255, 150] width 400 height 200
click at [252, 158] on video at bounding box center [255, 150] width 400 height 200
click at [252, 158] on div at bounding box center [251, 158] width 31 height 31
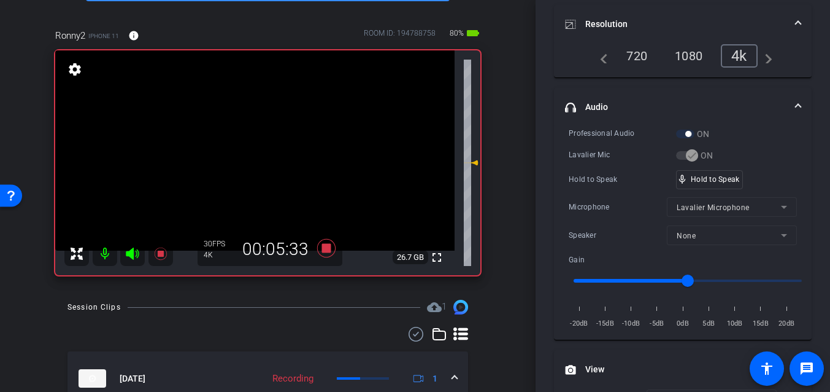
click at [252, 158] on video at bounding box center [255, 150] width 400 height 200
click at [252, 158] on div at bounding box center [251, 158] width 31 height 31
click at [252, 158] on video at bounding box center [255, 150] width 400 height 200
click at [247, 157] on video at bounding box center [255, 150] width 400 height 200
click at [247, 157] on div at bounding box center [246, 157] width 31 height 31
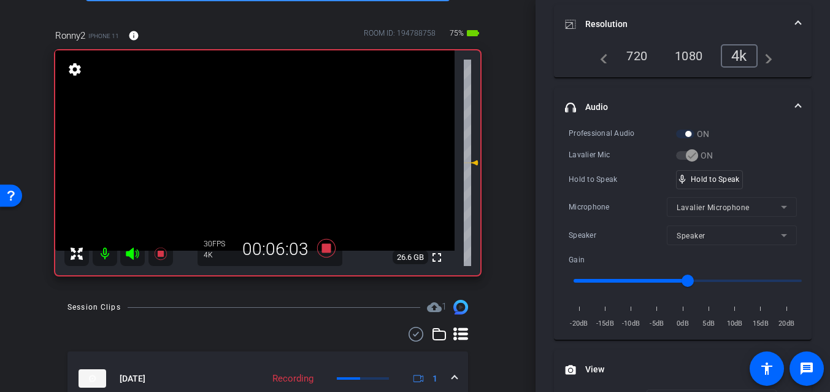
click at [249, 155] on video at bounding box center [255, 150] width 400 height 200
click at [239, 153] on video at bounding box center [255, 150] width 400 height 200
click at [256, 166] on video at bounding box center [255, 150] width 400 height 200
click at [247, 150] on video at bounding box center [255, 150] width 400 height 200
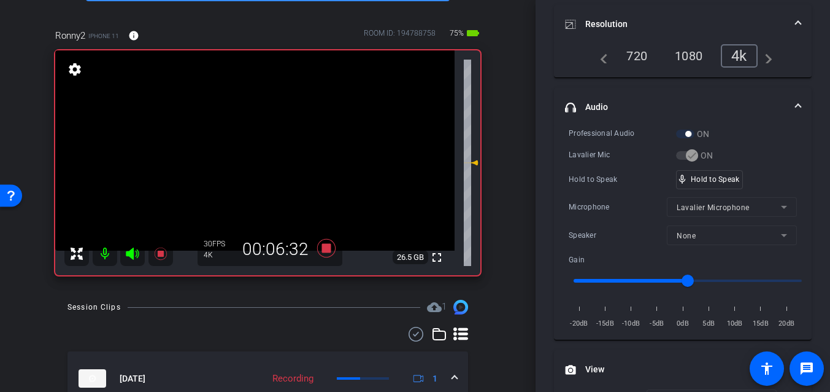
click at [249, 162] on video at bounding box center [255, 150] width 400 height 200
click at [249, 162] on div at bounding box center [248, 162] width 31 height 31
click at [249, 162] on video at bounding box center [255, 150] width 400 height 200
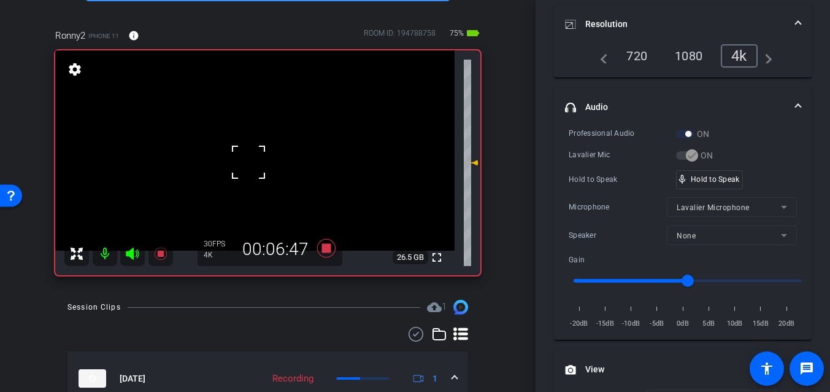
click at [249, 162] on div at bounding box center [248, 162] width 31 height 31
click at [249, 162] on video at bounding box center [255, 150] width 400 height 200
click at [249, 162] on div at bounding box center [248, 162] width 31 height 31
drag, startPoint x: 698, startPoint y: 185, endPoint x: 683, endPoint y: 185, distance: 15.3
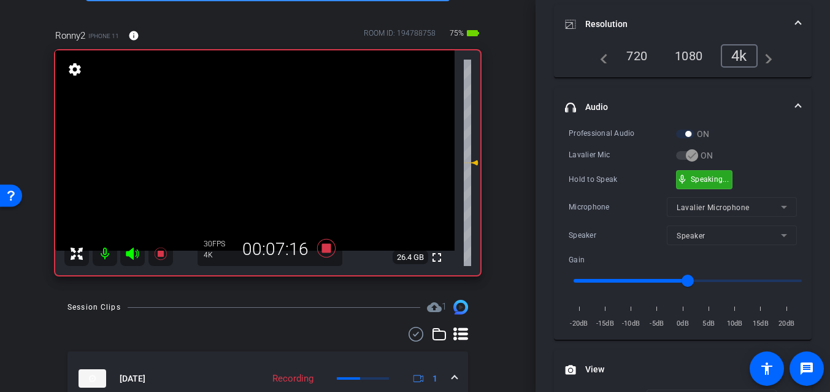
click at [698, 185] on div "mic_none Speaking..." at bounding box center [704, 180] width 55 height 18
click at [230, 166] on video at bounding box center [255, 150] width 400 height 200
click at [254, 166] on video at bounding box center [255, 150] width 400 height 200
click at [239, 157] on video at bounding box center [255, 150] width 400 height 200
click at [246, 160] on div at bounding box center [238, 157] width 31 height 31
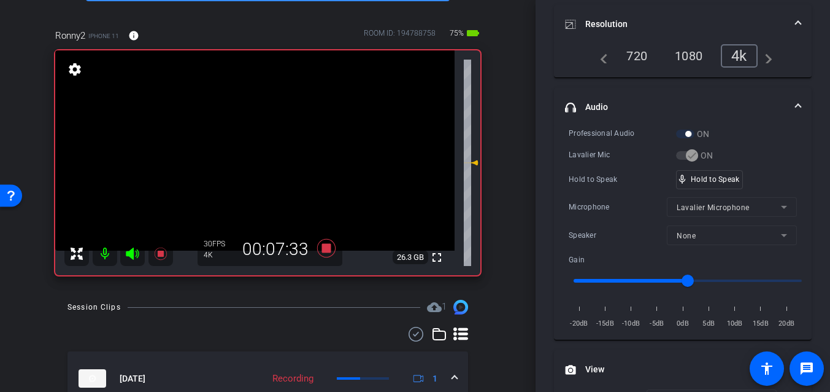
click at [246, 160] on video at bounding box center [255, 150] width 400 height 200
click at [252, 161] on div at bounding box center [246, 160] width 31 height 31
click at [252, 161] on video at bounding box center [255, 150] width 400 height 200
click at [252, 161] on div at bounding box center [251, 160] width 31 height 31
click at [252, 161] on video at bounding box center [255, 150] width 400 height 200
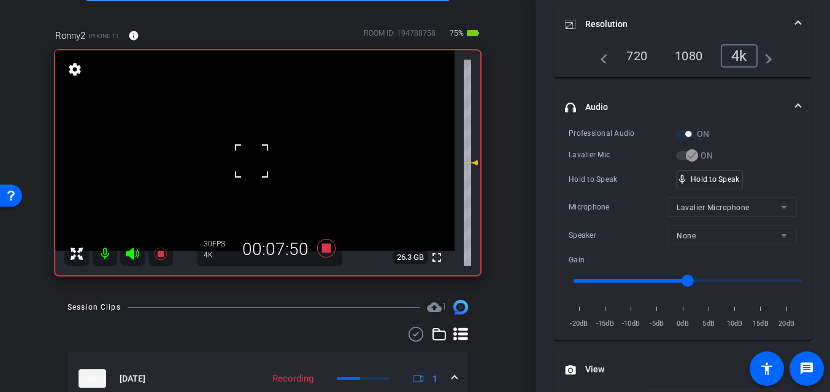
click at [252, 161] on div at bounding box center [251, 160] width 31 height 31
click at [252, 161] on video at bounding box center [255, 150] width 400 height 200
click at [260, 158] on div at bounding box center [251, 160] width 31 height 31
click at [252, 164] on video at bounding box center [255, 150] width 400 height 200
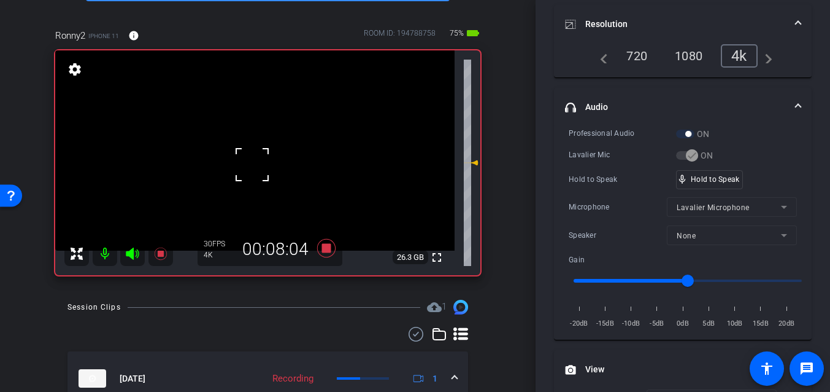
click at [252, 164] on div at bounding box center [252, 164] width 31 height 31
click at [252, 164] on video at bounding box center [255, 150] width 400 height 200
click at [252, 164] on div at bounding box center [251, 164] width 31 height 31
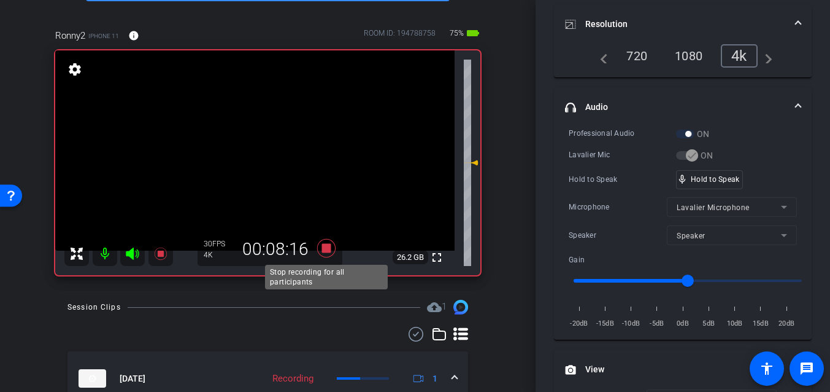
click at [319, 242] on icon at bounding box center [326, 248] width 29 height 22
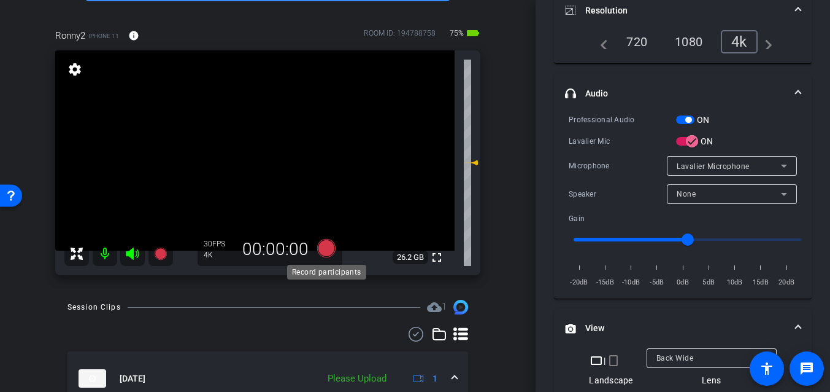
scroll to position [166, 0]
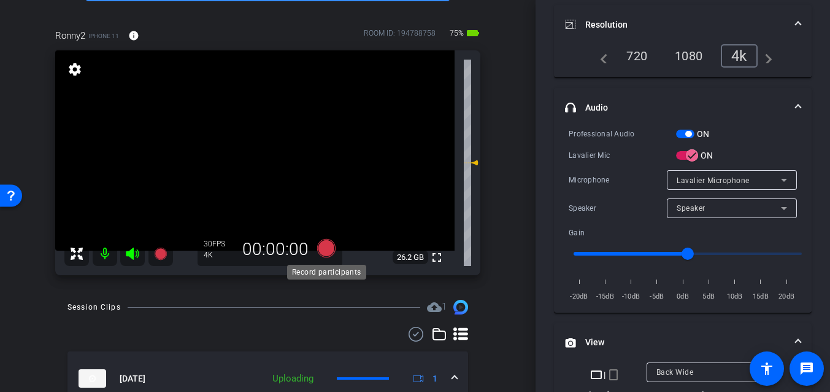
click at [323, 251] on icon at bounding box center [326, 248] width 18 height 18
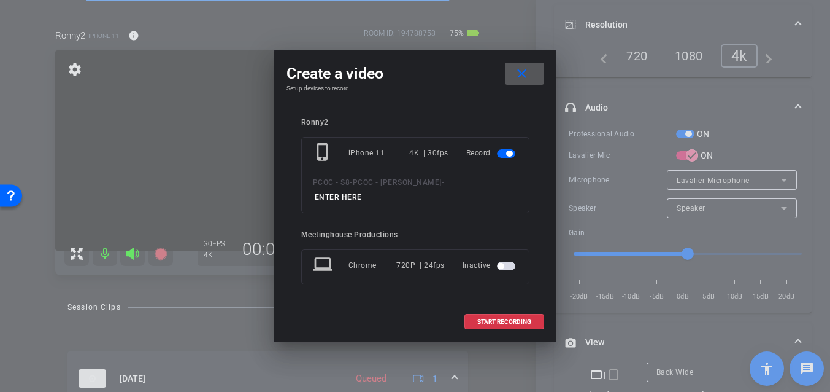
click at [358, 199] on input at bounding box center [356, 197] width 82 height 15
type input "901 - seg 6"
click at [511, 323] on span "START RECORDING" at bounding box center [504, 322] width 54 height 6
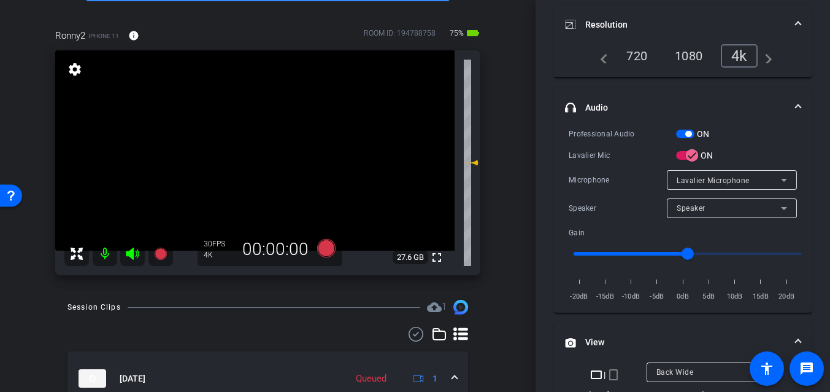
scroll to position [180, 0]
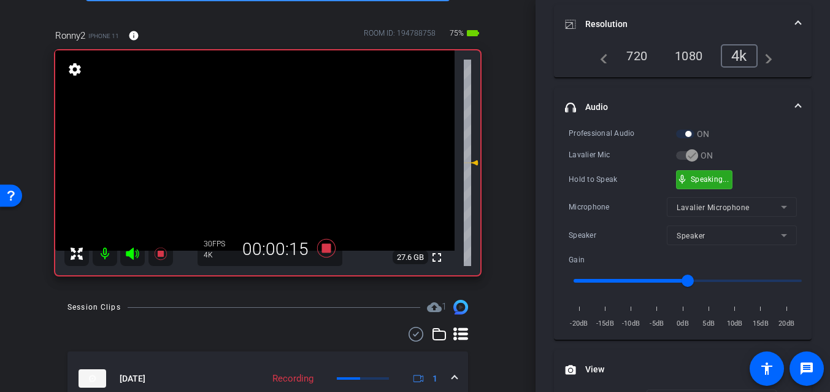
drag, startPoint x: 695, startPoint y: 180, endPoint x: 393, endPoint y: 195, distance: 301.7
click at [254, 156] on video at bounding box center [255, 150] width 400 height 200
drag, startPoint x: 689, startPoint y: 178, endPoint x: 214, endPoint y: 171, distance: 474.5
click at [680, 178] on div "mic_none Speaking..." at bounding box center [704, 180] width 55 height 18
click at [259, 157] on video at bounding box center [255, 150] width 400 height 200
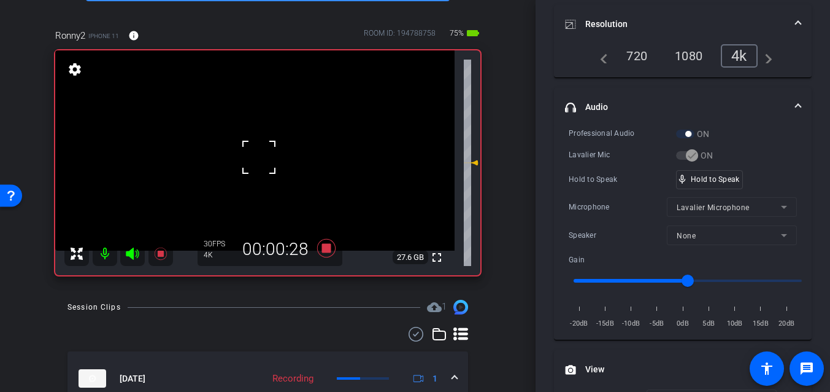
click at [255, 156] on div at bounding box center [259, 157] width 31 height 31
click at [256, 158] on video at bounding box center [255, 150] width 400 height 200
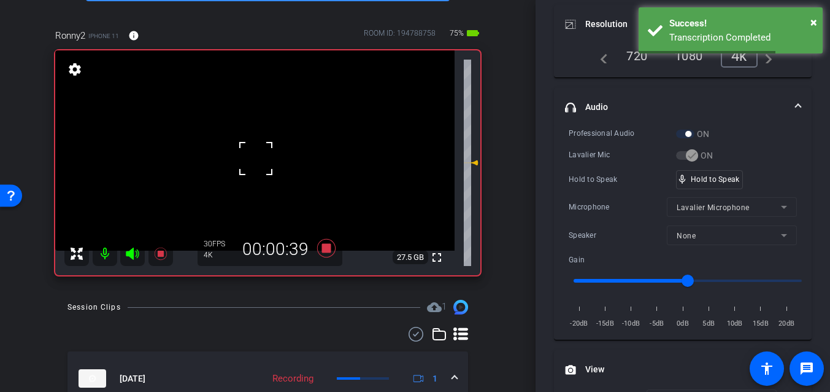
click at [261, 166] on div "fullscreen settings 27.5 GB" at bounding box center [267, 162] width 425 height 225
click at [261, 166] on video at bounding box center [255, 150] width 400 height 200
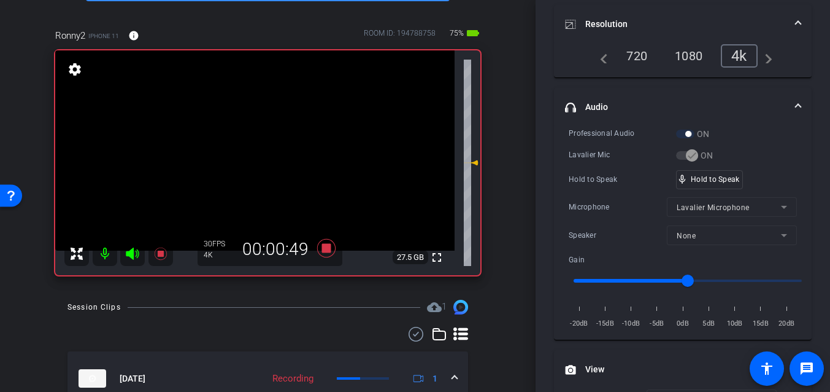
click at [261, 166] on video at bounding box center [255, 150] width 400 height 200
click at [261, 151] on video at bounding box center [255, 150] width 400 height 200
click at [257, 157] on video at bounding box center [255, 150] width 400 height 200
click at [254, 157] on video at bounding box center [255, 150] width 400 height 200
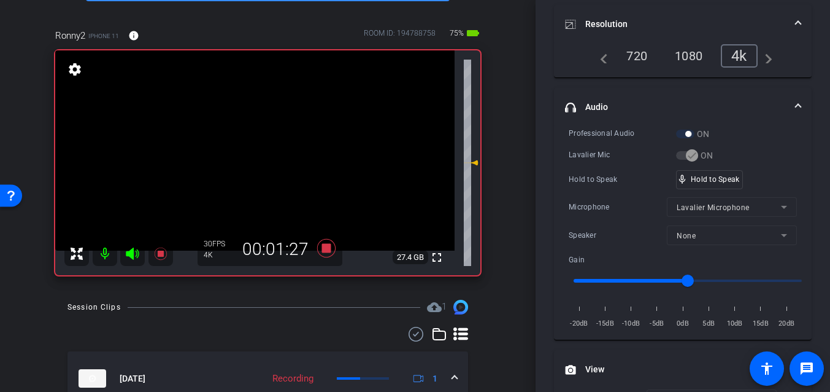
click at [254, 157] on video at bounding box center [255, 150] width 400 height 200
drag, startPoint x: 710, startPoint y: 177, endPoint x: 468, endPoint y: 169, distance: 242.0
click at [253, 159] on video at bounding box center [255, 150] width 400 height 200
click at [247, 157] on video at bounding box center [255, 150] width 400 height 200
click at [266, 160] on video at bounding box center [255, 150] width 400 height 200
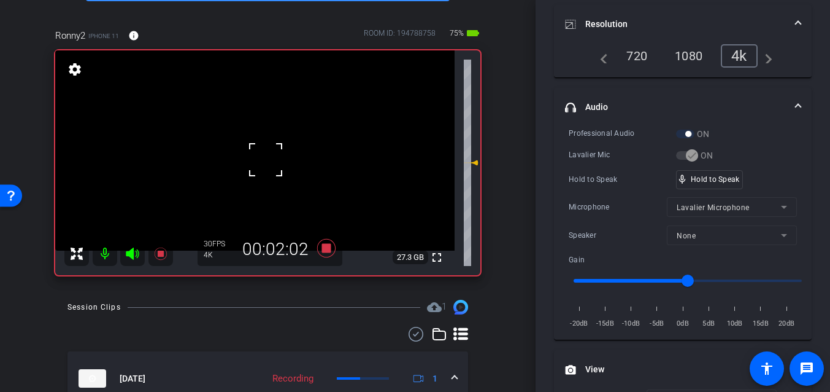
click at [263, 156] on div at bounding box center [265, 159] width 31 height 31
click at [263, 156] on video at bounding box center [255, 150] width 400 height 200
click at [263, 156] on div at bounding box center [262, 156] width 31 height 31
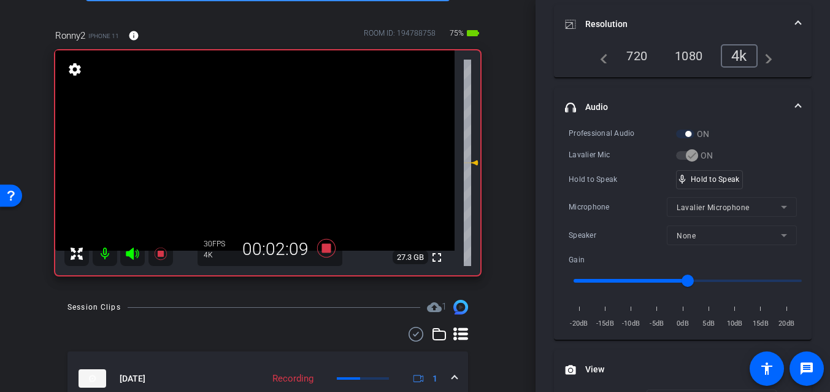
click at [263, 156] on video at bounding box center [255, 150] width 400 height 200
click at [263, 156] on div at bounding box center [262, 156] width 31 height 31
click at [271, 165] on video at bounding box center [255, 150] width 400 height 200
click at [248, 151] on video at bounding box center [255, 150] width 400 height 200
click at [263, 157] on video at bounding box center [255, 150] width 400 height 200
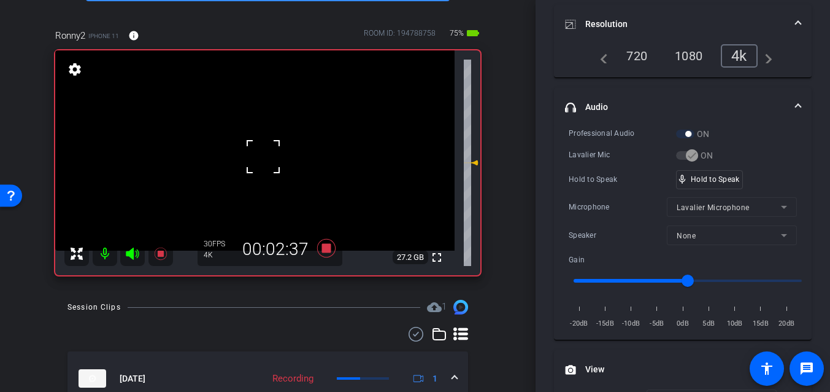
click at [253, 156] on div at bounding box center [263, 156] width 31 height 31
click at [253, 156] on video at bounding box center [255, 150] width 400 height 200
click at [253, 156] on div at bounding box center [253, 156] width 31 height 31
click at [253, 156] on video at bounding box center [255, 150] width 400 height 200
click at [253, 156] on div at bounding box center [253, 156] width 31 height 31
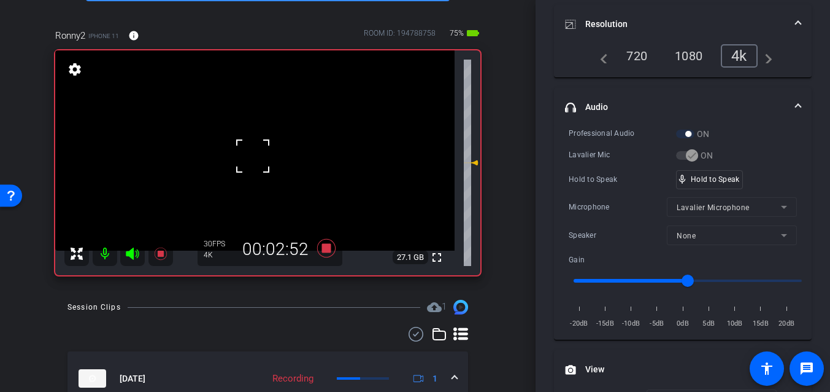
click at [253, 156] on div at bounding box center [253, 156] width 31 height 31
click at [253, 156] on video at bounding box center [255, 150] width 400 height 200
click at [253, 156] on div at bounding box center [253, 156] width 31 height 31
drag, startPoint x: 699, startPoint y: 182, endPoint x: 666, endPoint y: 180, distance: 33.2
click at [260, 144] on video at bounding box center [255, 150] width 400 height 200
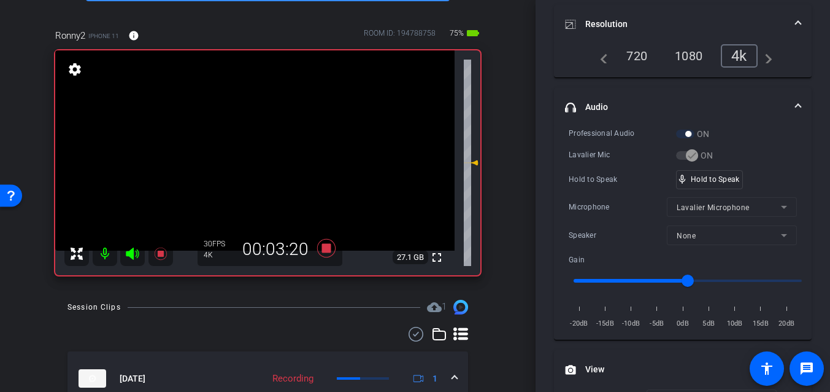
click at [260, 144] on video at bounding box center [255, 150] width 400 height 200
click at [253, 162] on video at bounding box center [255, 150] width 400 height 200
click at [253, 162] on div at bounding box center [253, 162] width 31 height 31
click at [253, 162] on video at bounding box center [255, 150] width 400 height 200
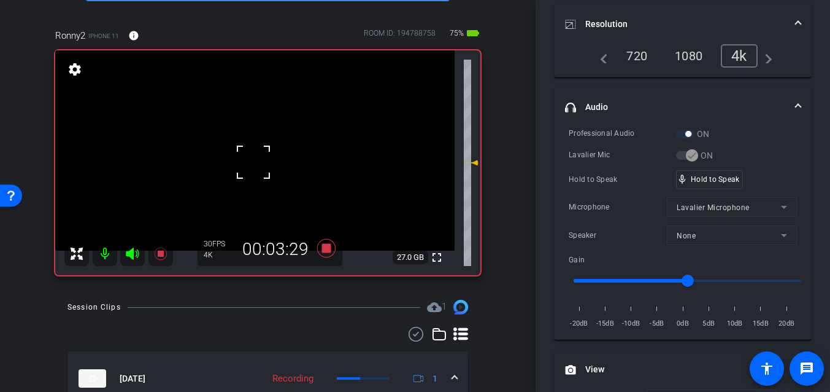
click at [253, 162] on div at bounding box center [253, 162] width 31 height 31
click at [253, 162] on video at bounding box center [255, 150] width 400 height 200
click at [253, 162] on div at bounding box center [253, 162] width 31 height 31
click at [253, 162] on video at bounding box center [255, 150] width 400 height 200
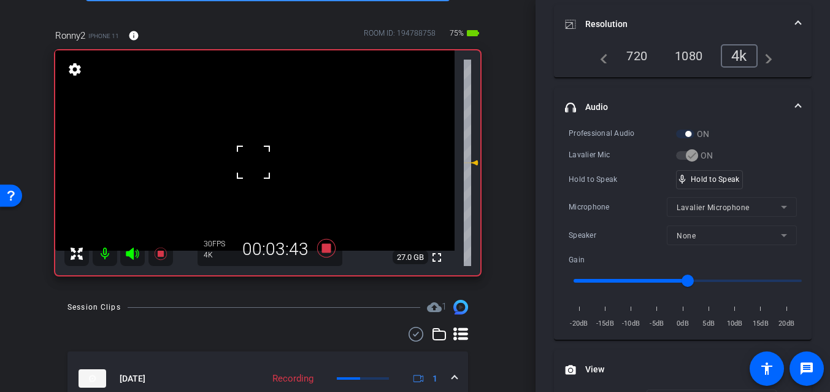
click at [253, 162] on div at bounding box center [253, 162] width 31 height 31
drag, startPoint x: 714, startPoint y: 184, endPoint x: 586, endPoint y: 181, distance: 128.3
click at [714, 184] on div "mic_none Speaking..." at bounding box center [704, 180] width 55 height 18
click at [258, 163] on video at bounding box center [255, 150] width 400 height 200
click at [255, 166] on video at bounding box center [255, 150] width 400 height 200
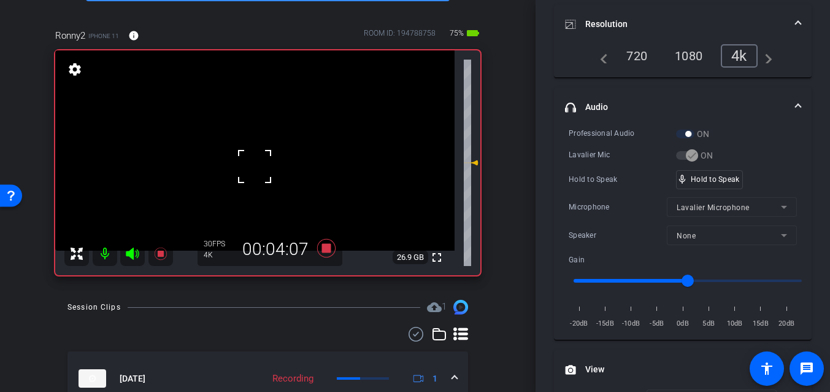
click at [252, 166] on div at bounding box center [254, 166] width 31 height 31
click at [252, 166] on video at bounding box center [255, 150] width 400 height 200
click at [253, 159] on div at bounding box center [251, 166] width 31 height 31
click at [253, 159] on video at bounding box center [255, 150] width 400 height 200
click at [253, 159] on div at bounding box center [253, 159] width 31 height 31
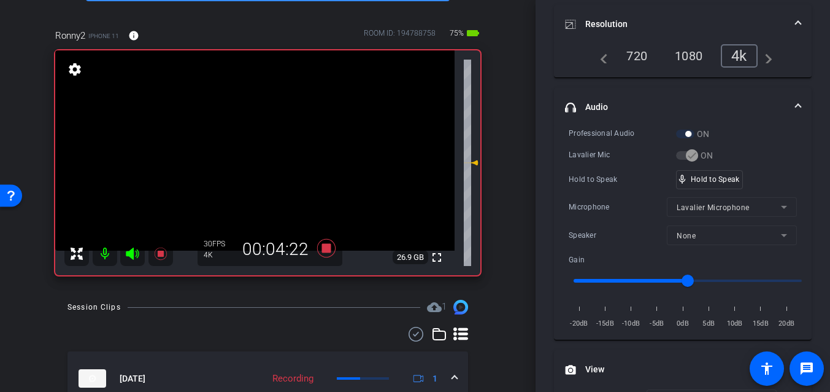
click at [263, 156] on video at bounding box center [255, 150] width 400 height 200
click at [251, 164] on div at bounding box center [262, 156] width 31 height 31
click at [254, 163] on video at bounding box center [255, 150] width 400 height 200
click at [254, 163] on div at bounding box center [254, 163] width 31 height 31
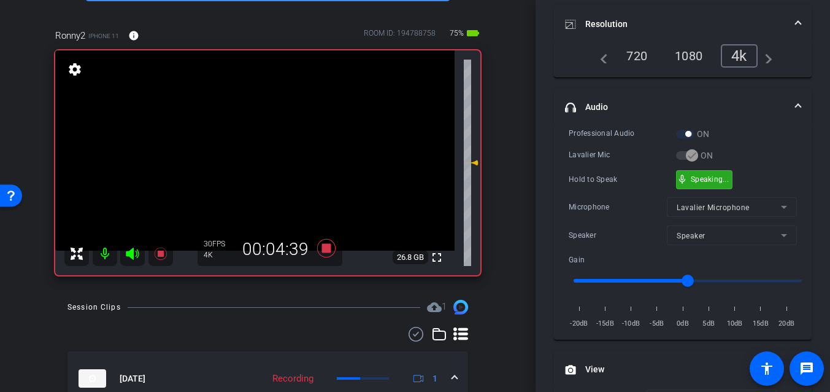
drag, startPoint x: 702, startPoint y: 180, endPoint x: 287, endPoint y: 162, distance: 414.7
click at [252, 156] on video at bounding box center [255, 150] width 400 height 200
click at [250, 153] on video at bounding box center [255, 150] width 400 height 200
click at [246, 158] on div at bounding box center [250, 153] width 31 height 31
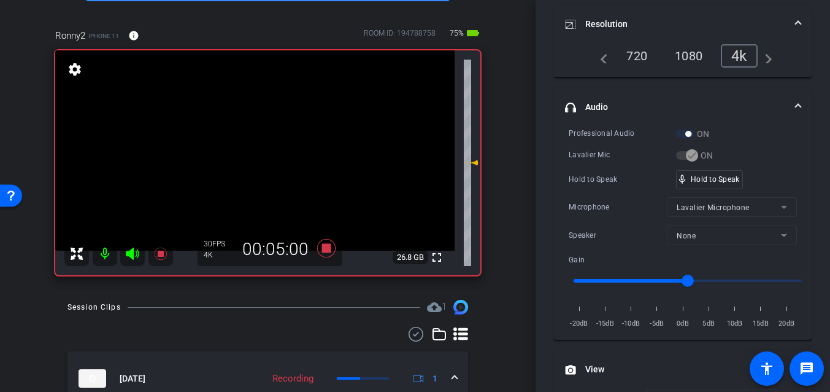
click at [246, 158] on video at bounding box center [255, 150] width 400 height 200
click at [246, 158] on div at bounding box center [246, 157] width 31 height 31
click at [246, 158] on video at bounding box center [255, 150] width 400 height 200
click at [251, 160] on div at bounding box center [246, 157] width 31 height 31
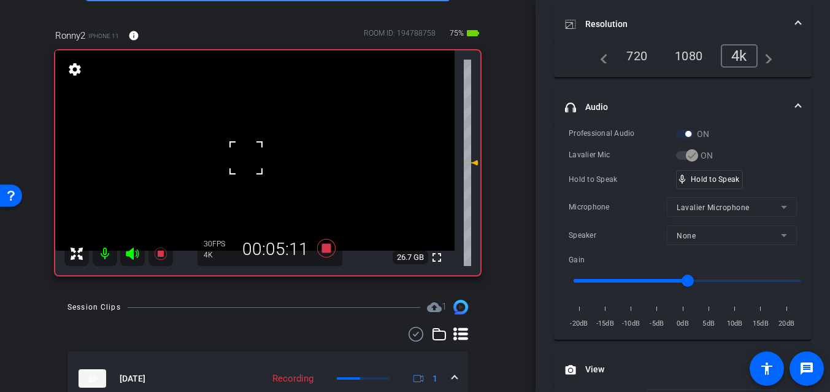
click at [253, 161] on div at bounding box center [246, 157] width 31 height 31
drag, startPoint x: 706, startPoint y: 182, endPoint x: 317, endPoint y: 173, distance: 389.2
click at [705, 182] on div "mic_none Speaking..." at bounding box center [704, 180] width 55 height 18
click at [247, 157] on video at bounding box center [255, 150] width 400 height 200
click at [265, 161] on video at bounding box center [255, 150] width 400 height 200
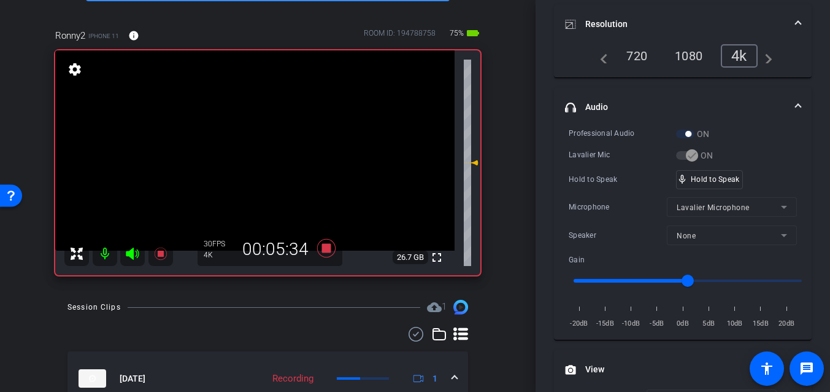
click at [245, 160] on video at bounding box center [255, 150] width 400 height 200
click at [247, 163] on div at bounding box center [245, 159] width 31 height 31
click at [247, 163] on video at bounding box center [255, 150] width 400 height 200
click at [232, 147] on span at bounding box center [232, 147] width 0 height 0
click at [258, 166] on div at bounding box center [247, 162] width 31 height 31
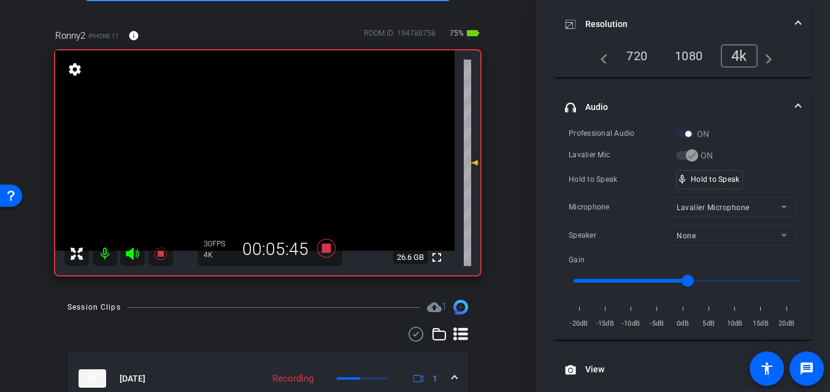
click at [258, 166] on video at bounding box center [255, 150] width 400 height 200
drag, startPoint x: 716, startPoint y: 180, endPoint x: 438, endPoint y: 220, distance: 281.5
click at [320, 246] on icon at bounding box center [326, 248] width 29 height 22
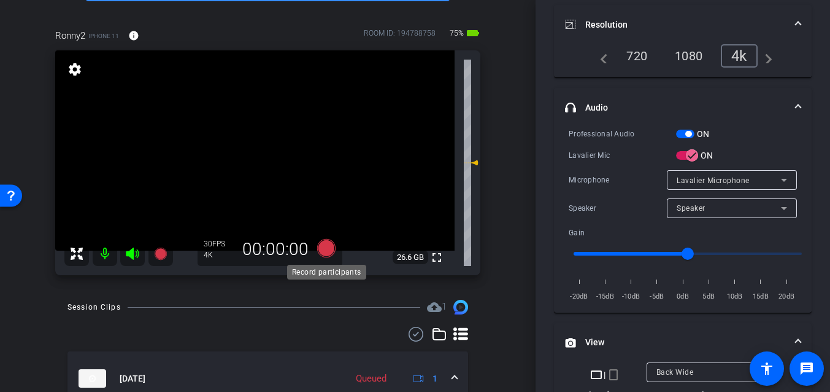
click at [328, 249] on icon at bounding box center [326, 248] width 18 height 18
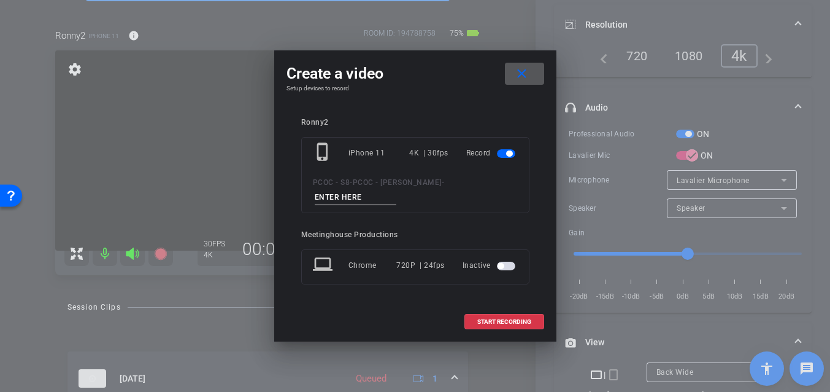
click at [355, 198] on input at bounding box center [356, 197] width 82 height 15
type input "901 - seg 7"
click at [484, 319] on span "START RECORDING" at bounding box center [504, 322] width 54 height 6
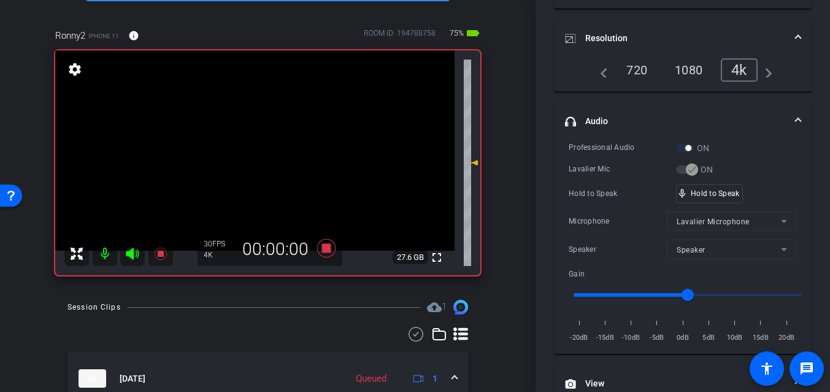
scroll to position [180, 0]
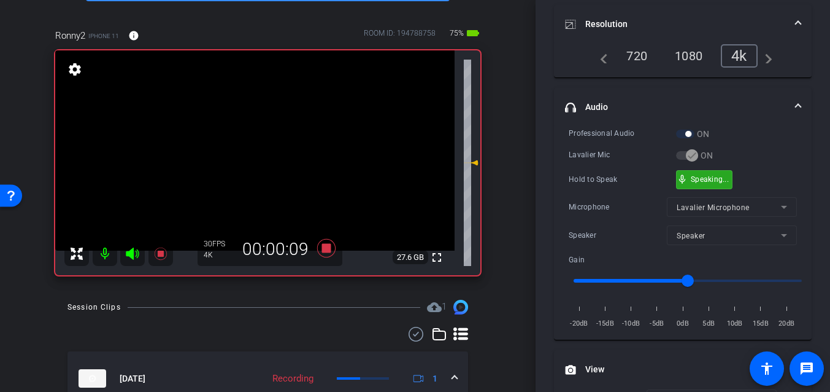
drag, startPoint x: 702, startPoint y: 179, endPoint x: 546, endPoint y: 176, distance: 155.3
click at [248, 163] on video at bounding box center [255, 150] width 400 height 200
click at [253, 171] on video at bounding box center [255, 150] width 400 height 200
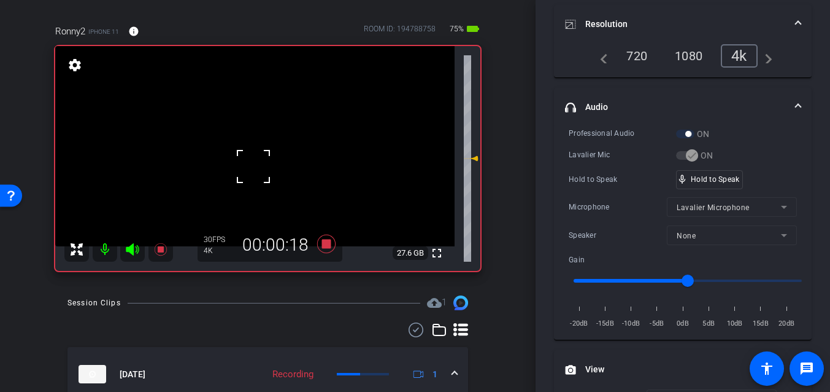
click at [257, 147] on video at bounding box center [255, 146] width 400 height 200
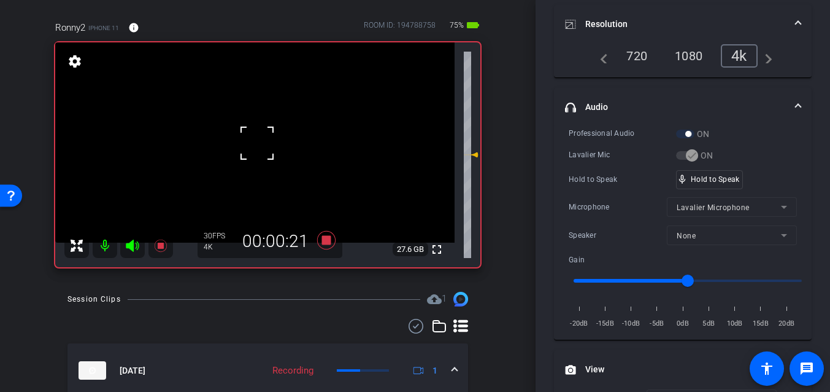
click at [247, 153] on div at bounding box center [257, 143] width 31 height 31
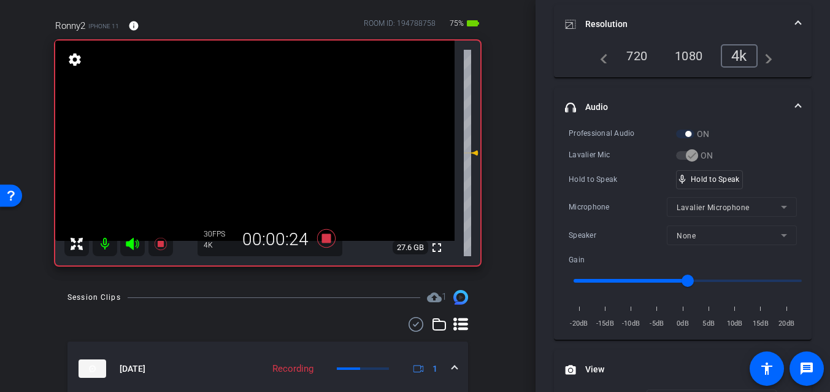
scroll to position [98, 0]
click at [253, 151] on video at bounding box center [255, 140] width 400 height 200
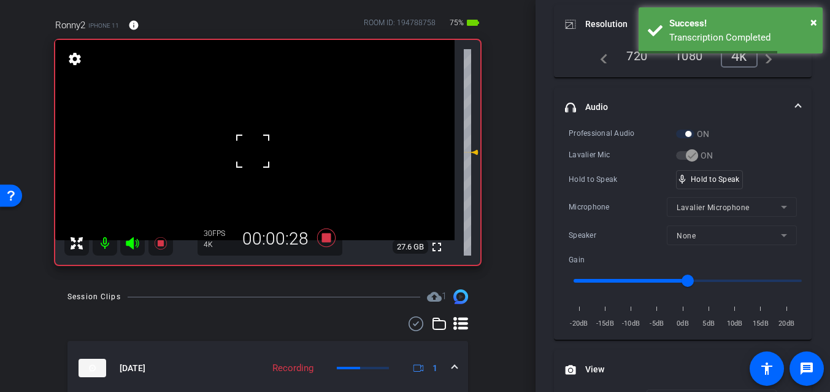
click at [252, 151] on div at bounding box center [253, 151] width 31 height 31
click at [252, 151] on div at bounding box center [253, 150] width 31 height 31
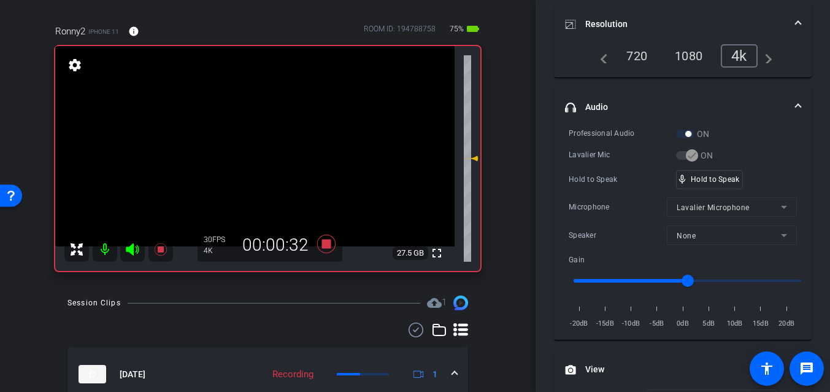
click at [252, 151] on video at bounding box center [255, 146] width 400 height 200
click at [244, 150] on div at bounding box center [252, 151] width 31 height 31
click at [255, 150] on video at bounding box center [255, 146] width 400 height 200
click at [252, 153] on div at bounding box center [254, 150] width 31 height 31
click at [252, 153] on video at bounding box center [255, 146] width 400 height 200
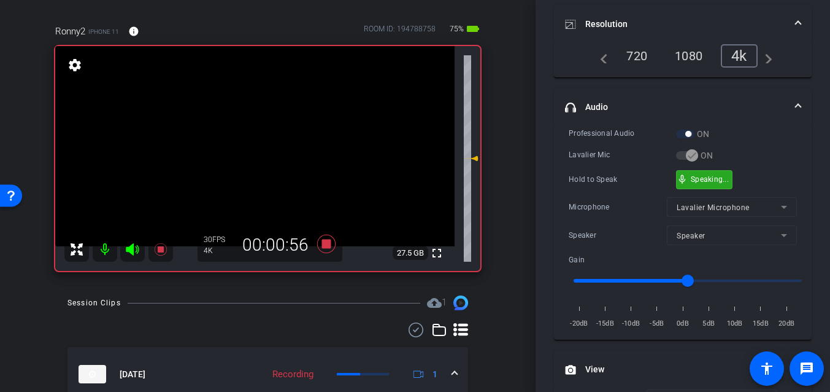
drag, startPoint x: 715, startPoint y: 180, endPoint x: 276, endPoint y: 178, distance: 438.8
click at [247, 150] on video at bounding box center [255, 146] width 400 height 200
click at [247, 150] on div at bounding box center [246, 150] width 31 height 31
click at [251, 156] on video at bounding box center [255, 146] width 400 height 200
click at [255, 160] on div at bounding box center [251, 156] width 31 height 31
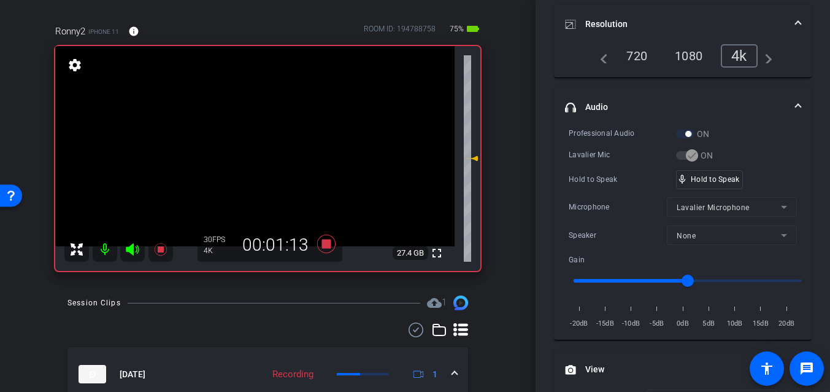
click at [255, 157] on video at bounding box center [255, 146] width 400 height 200
click at [255, 156] on div at bounding box center [255, 156] width 31 height 31
click at [255, 156] on video at bounding box center [255, 146] width 400 height 200
click at [255, 156] on div at bounding box center [255, 156] width 31 height 31
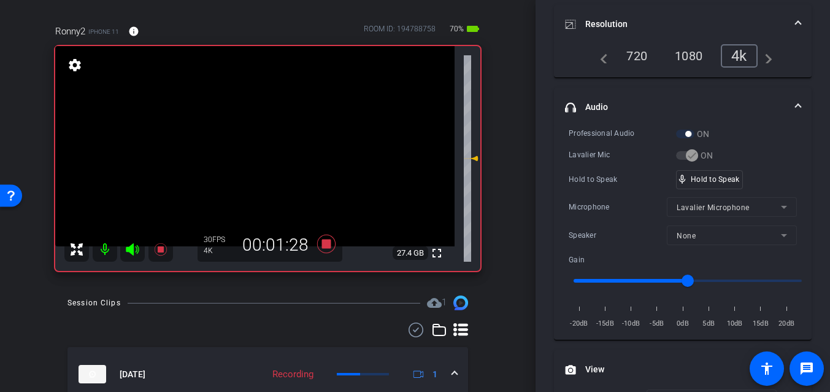
click at [253, 152] on video at bounding box center [255, 146] width 400 height 200
click at [251, 152] on div at bounding box center [253, 152] width 31 height 31
click at [251, 153] on div at bounding box center [253, 152] width 31 height 31
drag, startPoint x: 712, startPoint y: 175, endPoint x: 336, endPoint y: 168, distance: 376.3
click at [261, 164] on video at bounding box center [255, 146] width 400 height 200
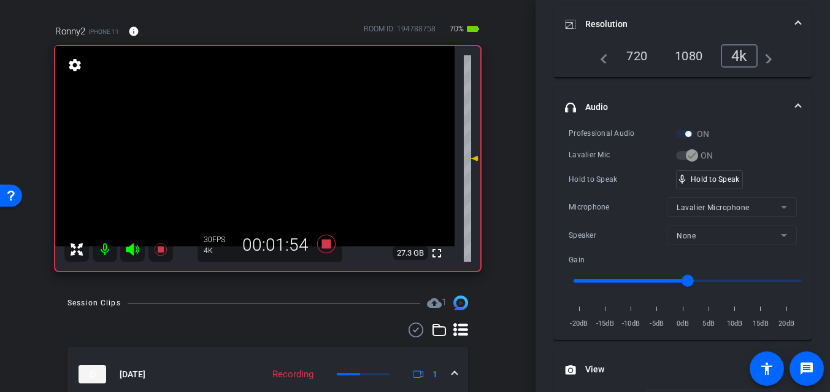
click at [250, 146] on video at bounding box center [255, 146] width 400 height 200
click at [252, 150] on div at bounding box center [250, 146] width 31 height 31
click at [252, 157] on video at bounding box center [255, 146] width 400 height 200
click at [261, 152] on video at bounding box center [255, 146] width 400 height 200
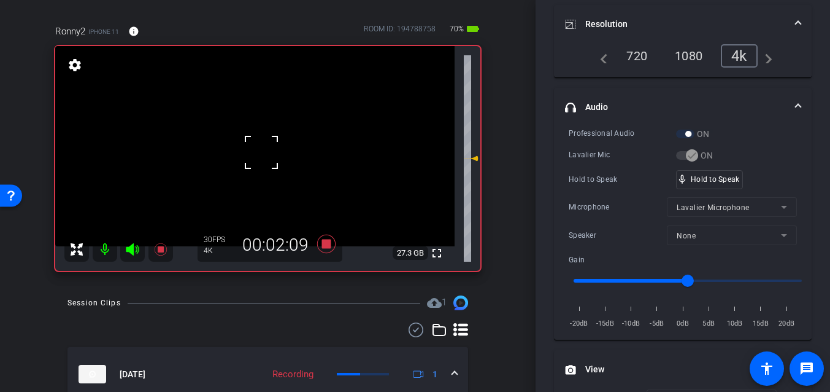
click at [246, 158] on div at bounding box center [261, 152] width 31 height 31
click at [250, 162] on div at bounding box center [261, 152] width 31 height 31
click at [262, 164] on video at bounding box center [255, 146] width 400 height 200
click at [253, 163] on div at bounding box center [262, 164] width 31 height 31
click at [245, 160] on video at bounding box center [255, 146] width 400 height 200
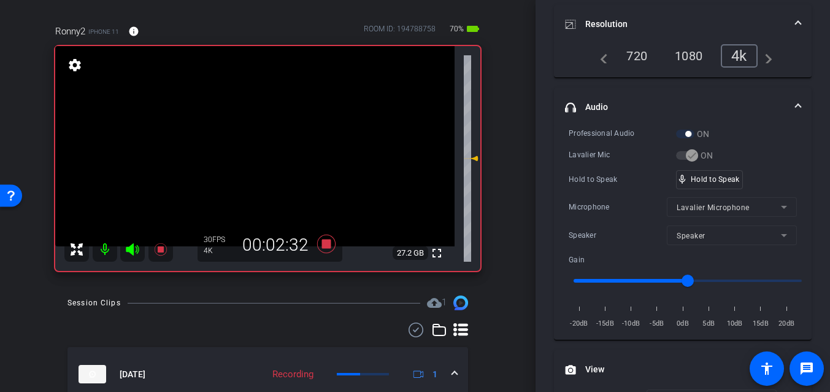
click at [229, 156] on video at bounding box center [255, 146] width 400 height 200
click at [251, 154] on video at bounding box center [255, 146] width 400 height 200
click at [252, 155] on div at bounding box center [251, 154] width 31 height 31
click at [252, 153] on video at bounding box center [255, 146] width 400 height 200
click at [257, 153] on div at bounding box center [252, 153] width 31 height 31
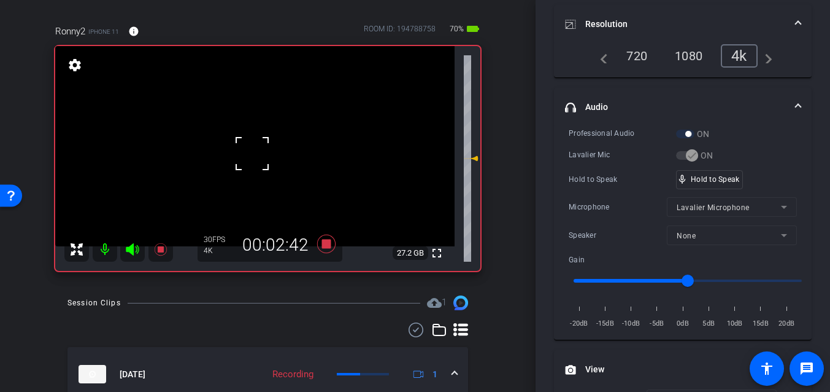
click at [257, 153] on div at bounding box center [252, 153] width 31 height 31
click at [250, 150] on video at bounding box center [255, 146] width 400 height 200
click at [249, 150] on div at bounding box center [249, 150] width 31 height 31
click at [252, 150] on video at bounding box center [255, 146] width 400 height 200
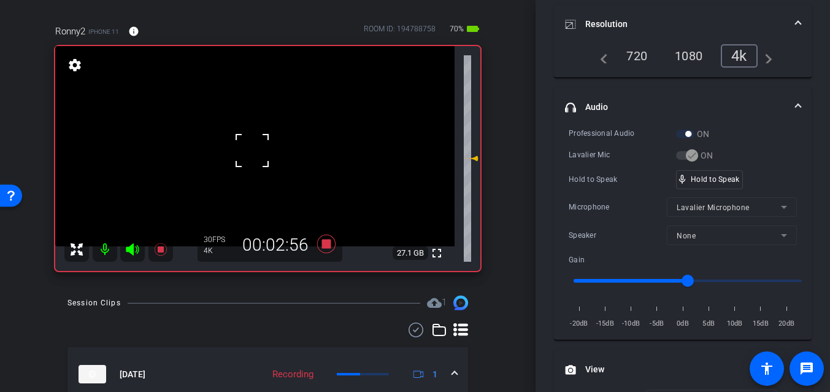
click at [252, 150] on div at bounding box center [252, 150] width 31 height 31
click at [242, 152] on video at bounding box center [255, 146] width 400 height 200
click at [242, 153] on div at bounding box center [242, 152] width 31 height 31
click at [242, 153] on video at bounding box center [255, 146] width 400 height 200
drag, startPoint x: 724, startPoint y: 180, endPoint x: 439, endPoint y: 207, distance: 286.6
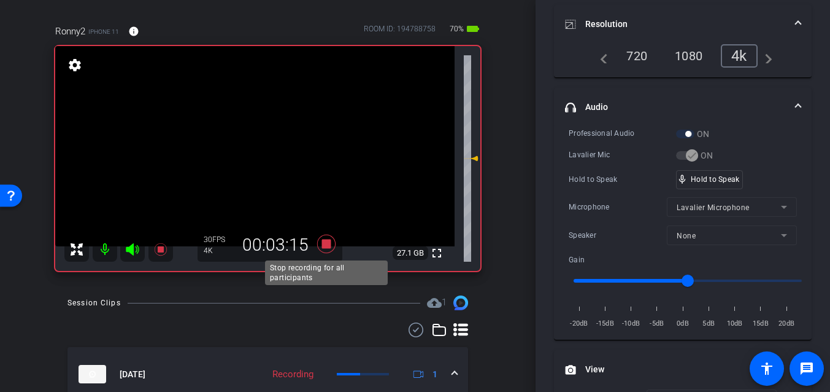
click at [325, 244] on icon at bounding box center [326, 243] width 18 height 18
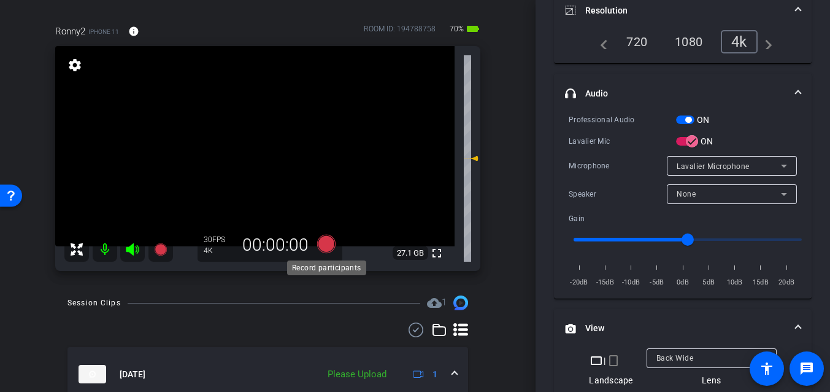
scroll to position [166, 0]
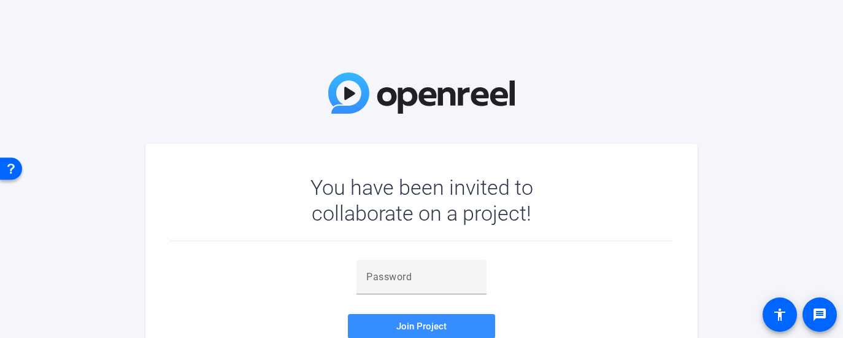
click at [451, 105] on img at bounding box center [421, 92] width 187 height 41
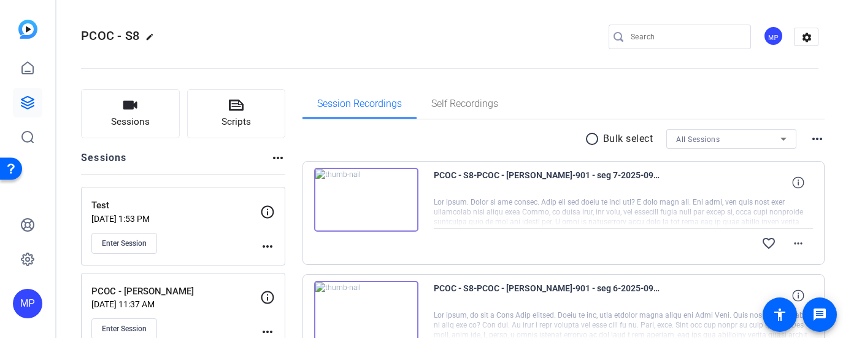
click at [674, 37] on input "Search" at bounding box center [686, 36] width 110 height 15
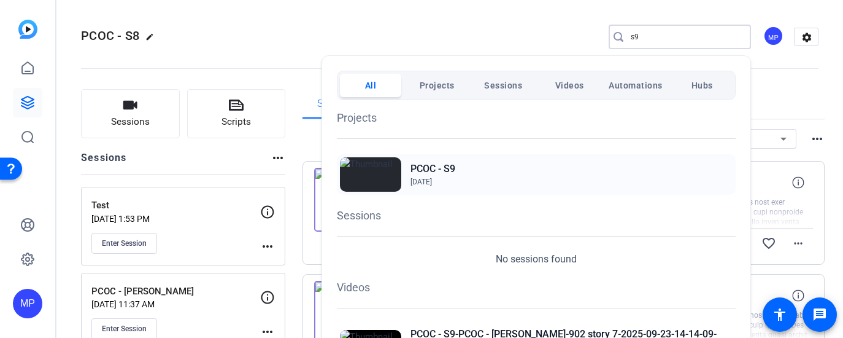
type input "s9"
click at [425, 170] on h2 "PCOC - S9" at bounding box center [433, 168] width 45 height 15
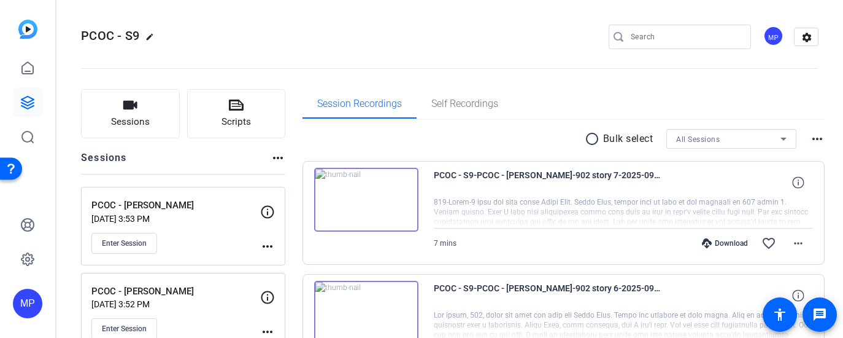
scroll to position [4, 0]
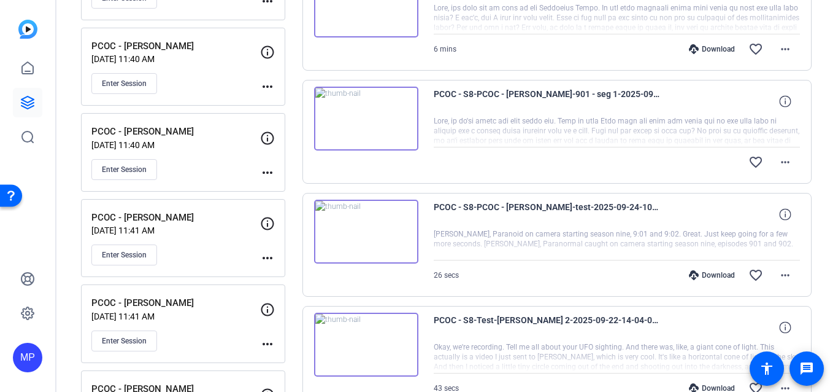
scroll to position [727, 0]
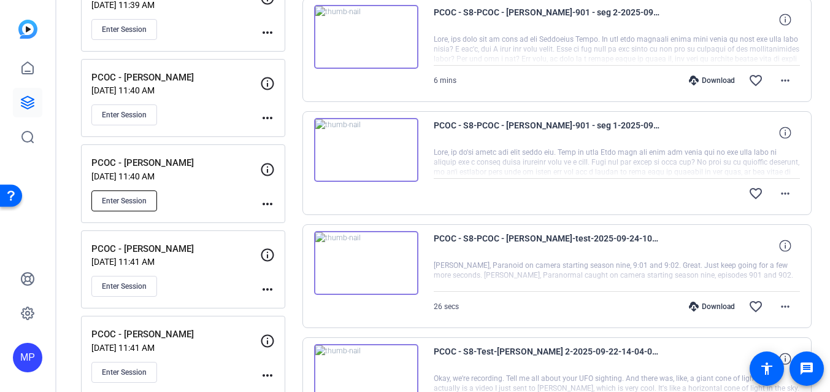
click at [122, 200] on span "Enter Session" at bounding box center [124, 201] width 45 height 10
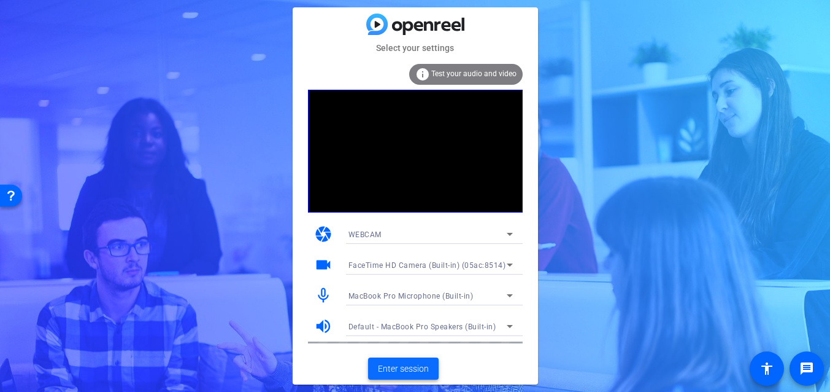
click at [391, 368] on span "Enter session" at bounding box center [403, 368] width 51 height 13
